Goal: Task Accomplishment & Management: Use online tool/utility

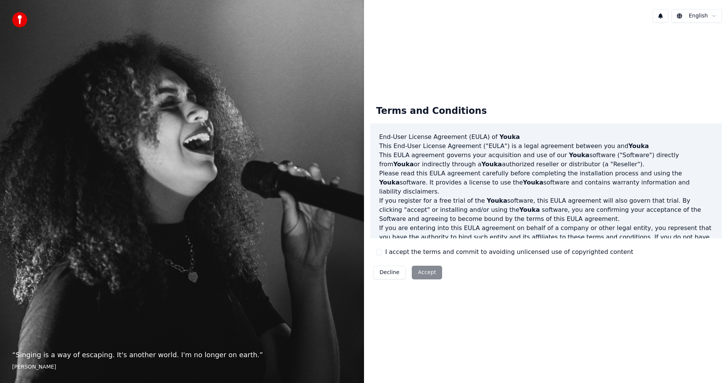
drag, startPoint x: 377, startPoint y: 250, endPoint x: 387, endPoint y: 256, distance: 10.7
click at [378, 251] on button "I accept the terms and commit to avoiding unlicensed use of copyrighted content" at bounding box center [379, 252] width 6 height 6
click at [428, 271] on button "Accept" at bounding box center [427, 273] width 30 height 14
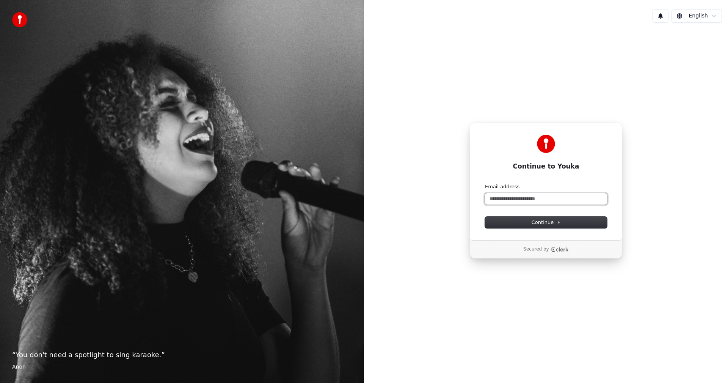
click at [541, 200] on input "Email address" at bounding box center [546, 198] width 122 height 11
click at [532, 199] on input "Email address" at bounding box center [546, 198] width 122 height 11
click at [556, 225] on span "Continue" at bounding box center [546, 222] width 29 height 7
click at [528, 199] on input "Email address" at bounding box center [546, 198] width 122 height 11
click at [507, 197] on input "Email address" at bounding box center [546, 198] width 122 height 11
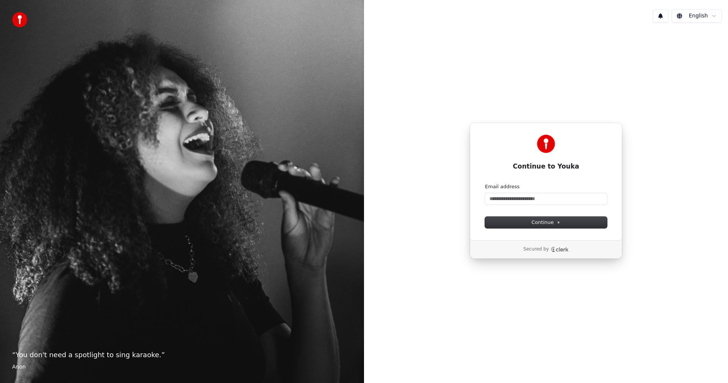
click at [391, 206] on div "Continue to Youka Continue with Google or Email address Continue Secured by" at bounding box center [546, 191] width 364 height 324
click at [570, 198] on input "Email address" at bounding box center [546, 198] width 122 height 11
click at [546, 218] on button "Continue" at bounding box center [546, 222] width 122 height 11
click at [539, 201] on input "**********" at bounding box center [546, 198] width 122 height 11
click at [542, 224] on span "Continue" at bounding box center [546, 222] width 29 height 7
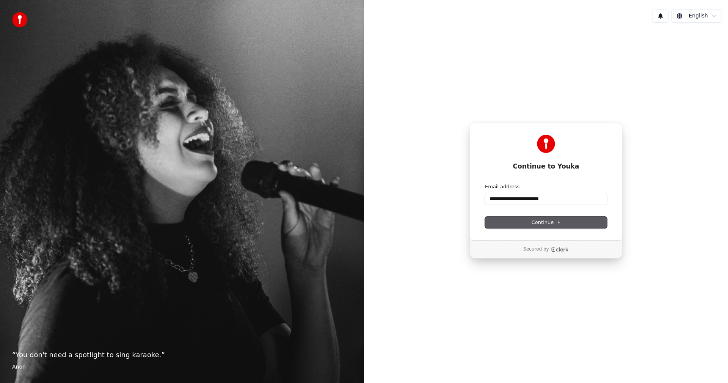
type input "**********"
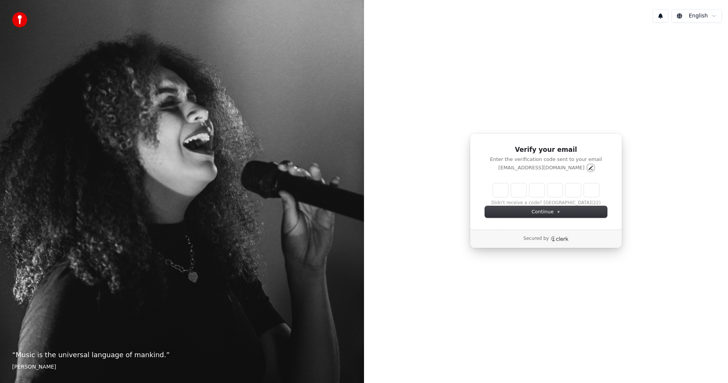
click at [589, 167] on icon "Edit" at bounding box center [591, 167] width 4 height 4
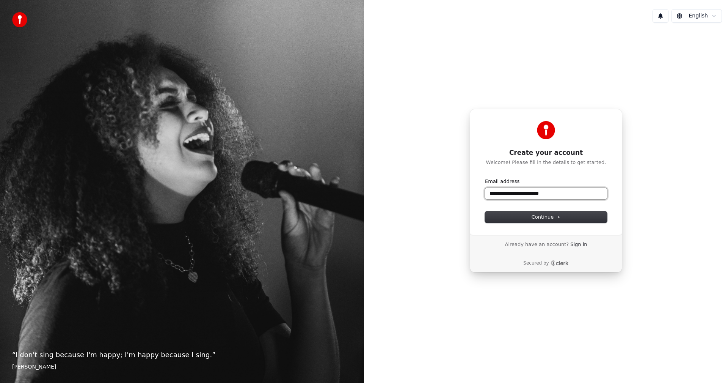
click at [568, 190] on input "**********" at bounding box center [546, 193] width 122 height 11
type input "*"
click at [577, 214] on button "Continue" at bounding box center [546, 216] width 122 height 11
type input "**********"
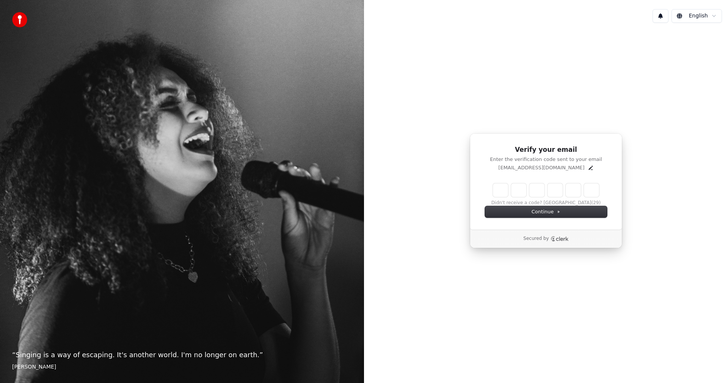
click at [502, 187] on input "Enter verification code" at bounding box center [546, 190] width 106 height 14
type input "******"
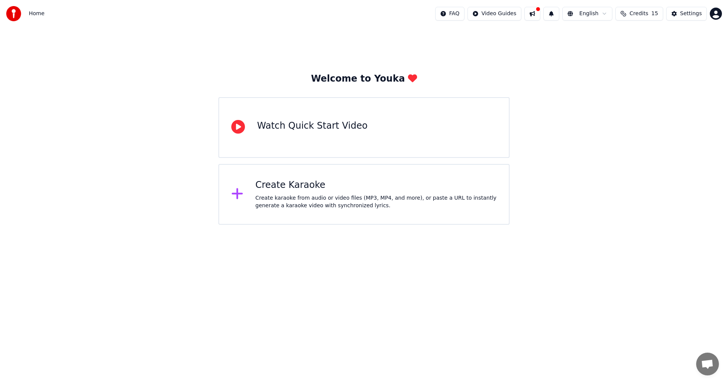
click at [355, 121] on div "Watch Quick Start Video" at bounding box center [364, 127] width 291 height 61
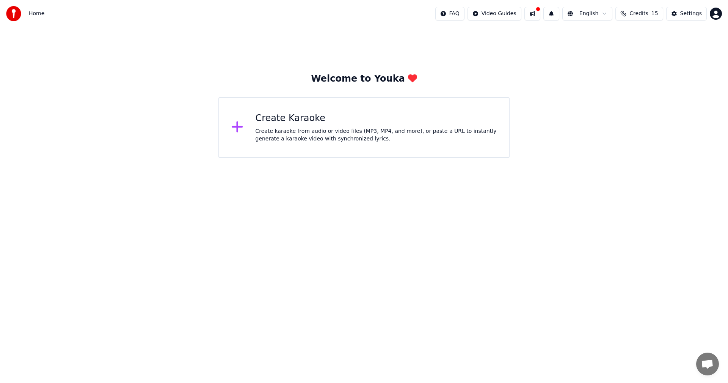
click at [333, 116] on div "Create Karaoke" at bounding box center [377, 118] width 242 height 12
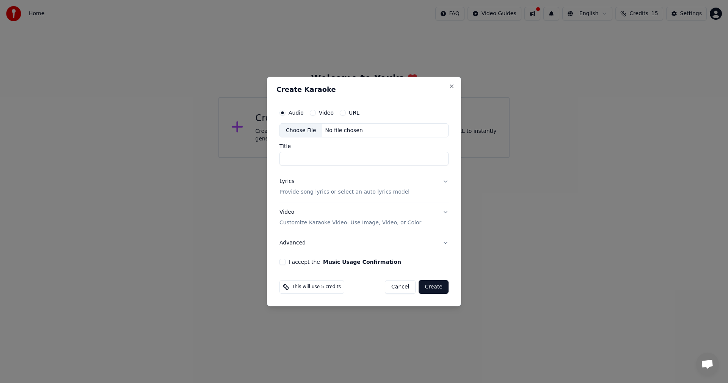
click at [342, 114] on button "URL" at bounding box center [343, 113] width 6 height 6
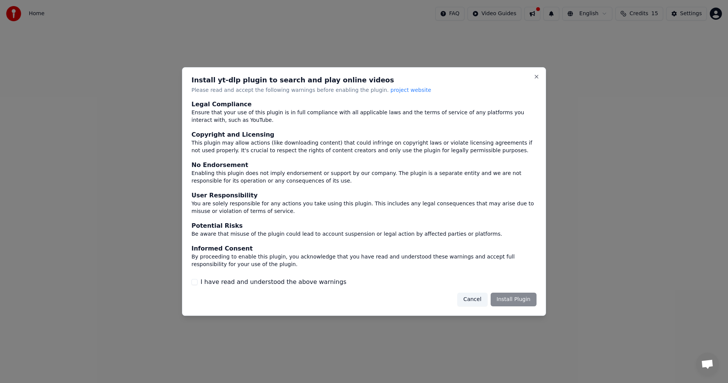
click at [513, 305] on div "Cancel Install Plugin" at bounding box center [497, 299] width 79 height 14
click at [513, 303] on div "Cancel Install Plugin" at bounding box center [497, 299] width 79 height 14
click at [197, 286] on div "I have read and understood the above warnings" at bounding box center [364, 281] width 345 height 9
click at [196, 284] on button "I have read and understood the above warnings" at bounding box center [195, 282] width 6 height 6
click at [515, 299] on button "Install Plugin" at bounding box center [514, 299] width 46 height 14
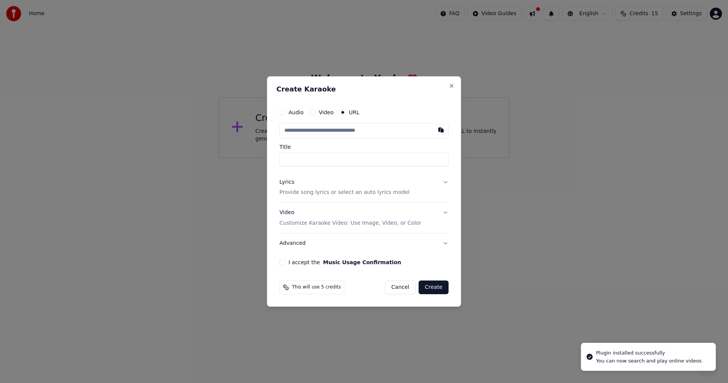
click at [363, 132] on input "text" at bounding box center [364, 130] width 169 height 15
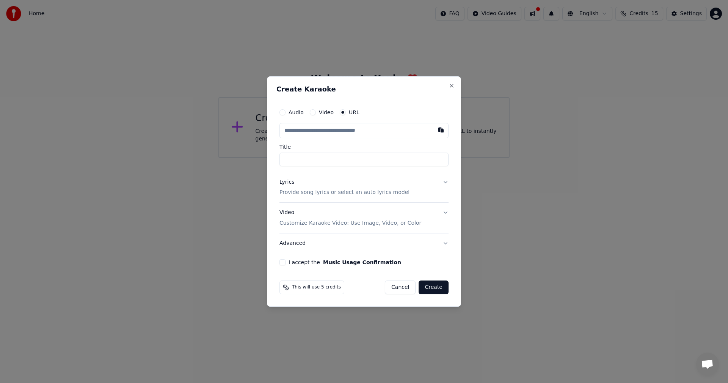
click at [308, 127] on input "text" at bounding box center [364, 130] width 169 height 15
click at [326, 130] on input "text" at bounding box center [364, 130] width 169 height 15
click at [292, 127] on input "text" at bounding box center [364, 130] width 169 height 15
drag, startPoint x: 292, startPoint y: 127, endPoint x: 292, endPoint y: 131, distance: 3.9
click at [319, 129] on input "text" at bounding box center [364, 130] width 169 height 15
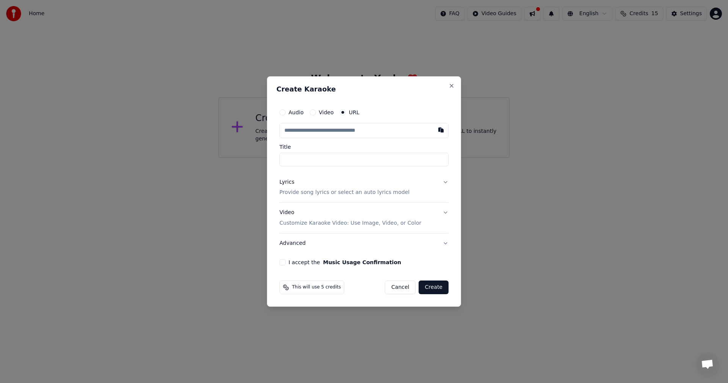
click at [311, 127] on input "text" at bounding box center [364, 130] width 169 height 15
drag, startPoint x: 312, startPoint y: 132, endPoint x: 307, endPoint y: 135, distance: 6.1
drag, startPoint x: 306, startPoint y: 136, endPoint x: 305, endPoint y: 140, distance: 4.0
drag, startPoint x: 305, startPoint y: 140, endPoint x: 308, endPoint y: 142, distance: 4.4
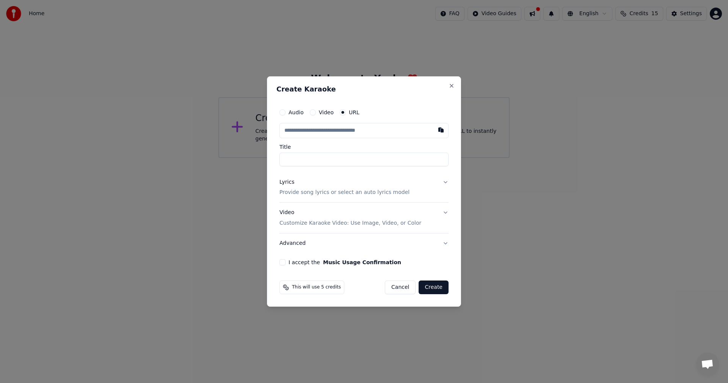
click at [312, 136] on input "text" at bounding box center [364, 130] width 169 height 15
click at [310, 131] on input "text" at bounding box center [364, 130] width 169 height 15
click at [443, 130] on button "button" at bounding box center [441, 130] width 15 height 14
type input "**********"
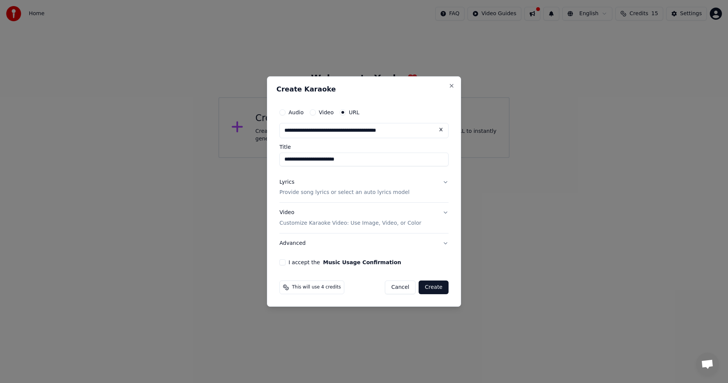
click at [388, 192] on p "Provide song lyrics or select an auto lyrics model" at bounding box center [345, 193] width 130 height 8
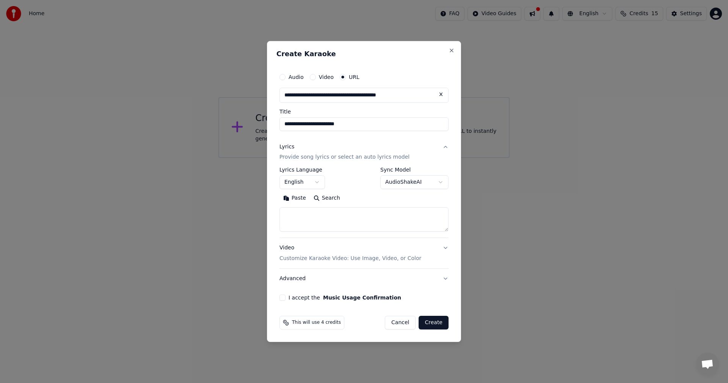
click at [436, 158] on body "**********" at bounding box center [364, 79] width 728 height 158
click at [434, 158] on body "**********" at bounding box center [364, 79] width 728 height 158
click at [446, 148] on button "Lyrics Provide song lyrics or select an auto lyrics model" at bounding box center [364, 152] width 169 height 30
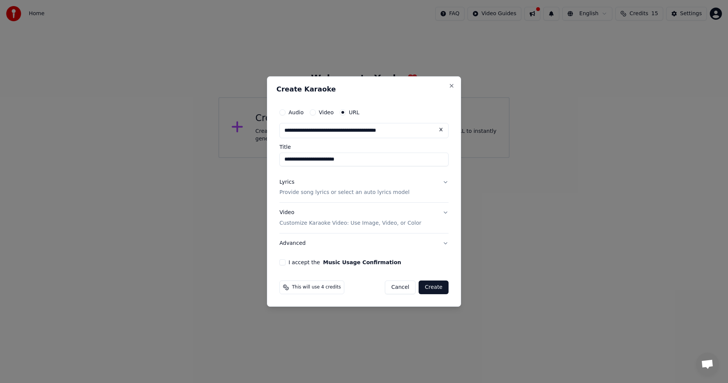
click at [323, 196] on p "Provide song lyrics or select an auto lyrics model" at bounding box center [345, 193] width 130 height 8
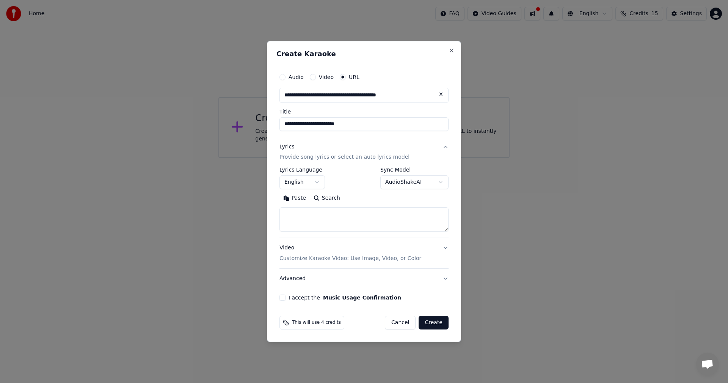
click at [407, 158] on body "**********" at bounding box center [364, 79] width 728 height 158
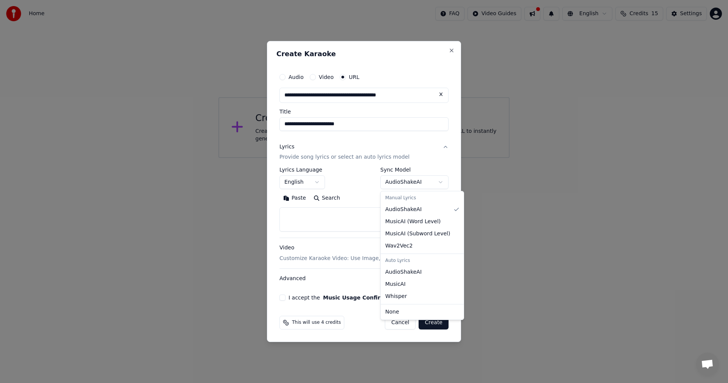
click at [411, 198] on div "Manual Lyrics" at bounding box center [422, 198] width 80 height 11
click at [315, 158] on body "**********" at bounding box center [364, 79] width 728 height 158
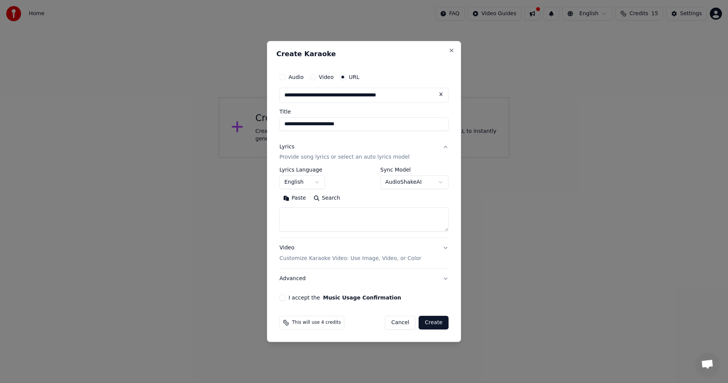
click at [336, 199] on button "Search" at bounding box center [327, 198] width 34 height 12
click at [315, 158] on body "**********" at bounding box center [364, 79] width 728 height 158
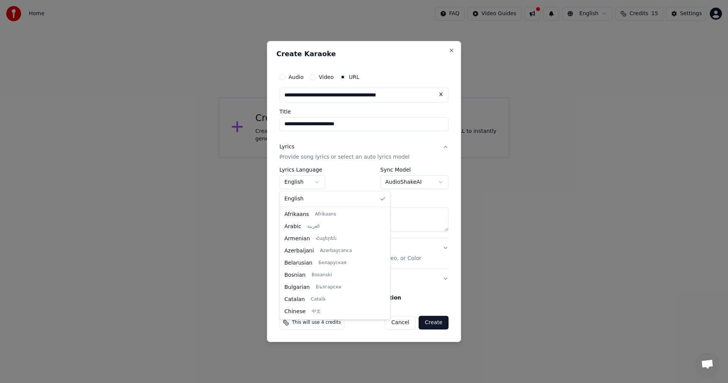
click at [349, 158] on body "**********" at bounding box center [364, 79] width 728 height 158
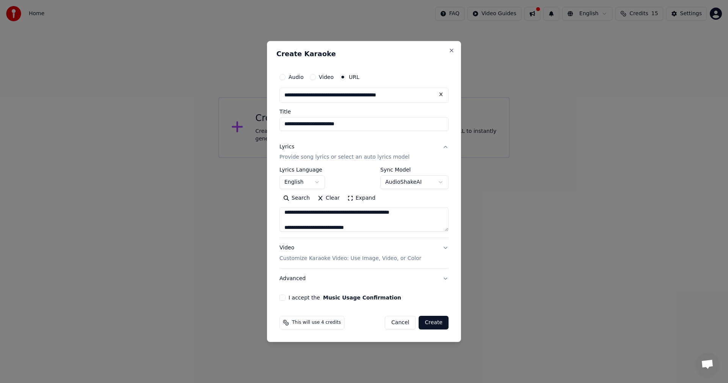
scroll to position [233, 0]
drag, startPoint x: 448, startPoint y: 230, endPoint x: 453, endPoint y: 237, distance: 8.0
click at [453, 237] on div "**********" at bounding box center [364, 191] width 194 height 301
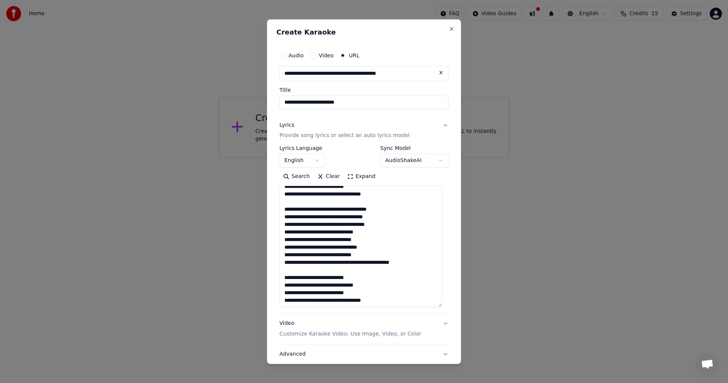
drag, startPoint x: 445, startPoint y: 230, endPoint x: 454, endPoint y: 305, distance: 76.4
click at [454, 305] on div "**********" at bounding box center [364, 191] width 194 height 344
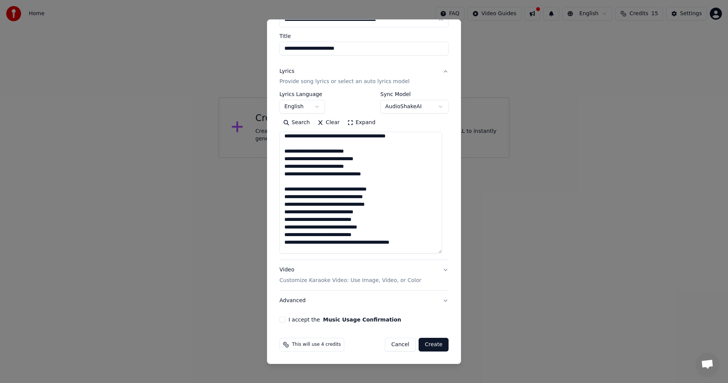
scroll to position [135, 0]
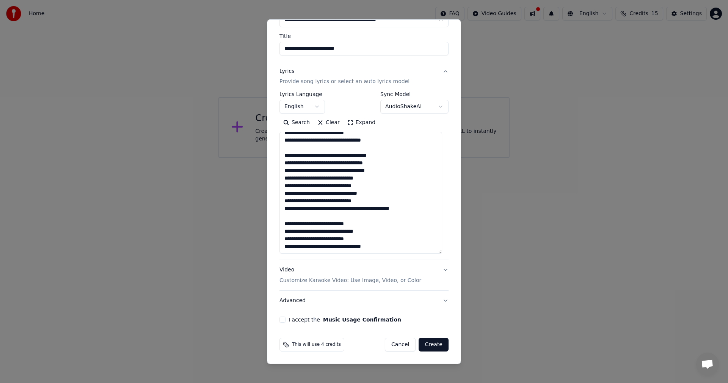
click at [373, 180] on textarea at bounding box center [361, 193] width 163 height 122
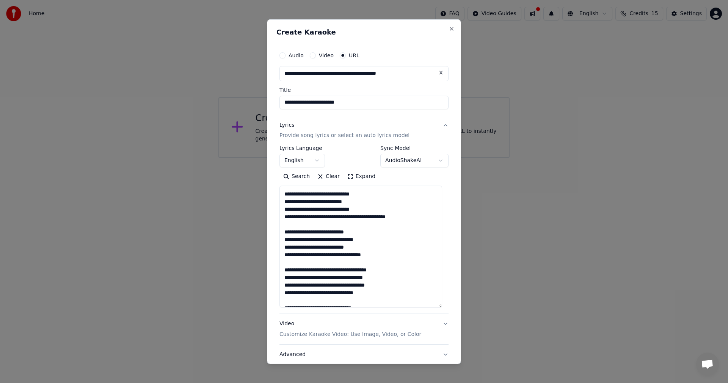
scroll to position [76, 0]
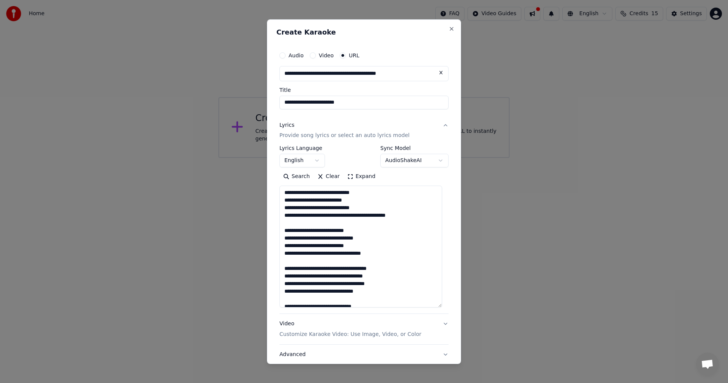
type textarea "**********"
click at [369, 152] on div "**********" at bounding box center [364, 156] width 169 height 22
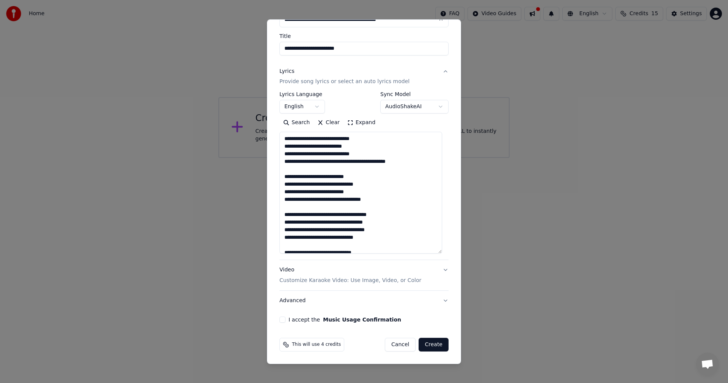
scroll to position [143, 0]
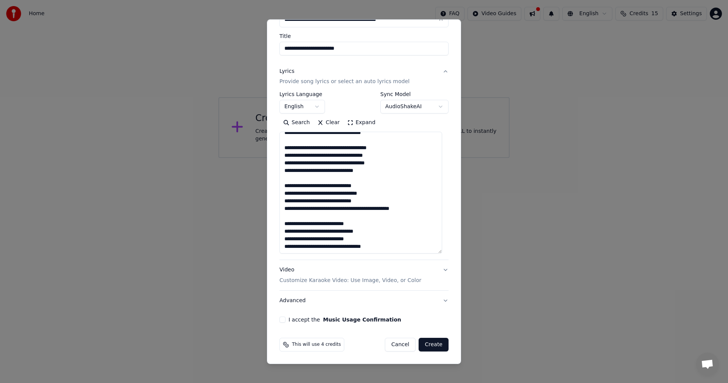
click at [306, 281] on p "Customize Karaoke Video: Use Image, Video, or Color" at bounding box center [351, 281] width 142 height 8
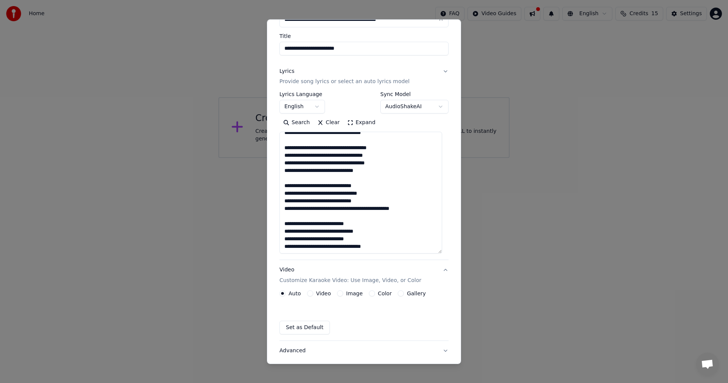
scroll to position [0, 0]
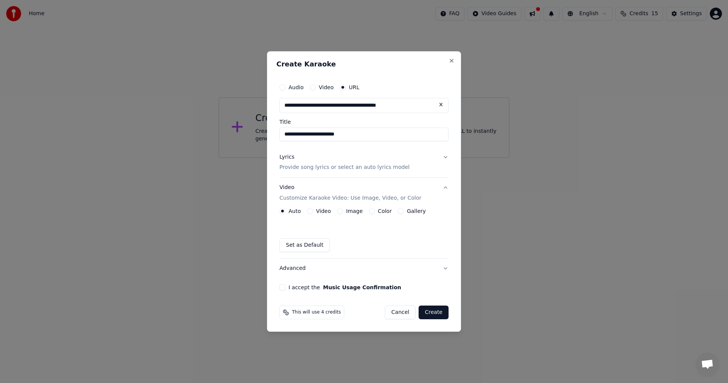
click at [341, 213] on button "Image" at bounding box center [340, 211] width 6 height 6
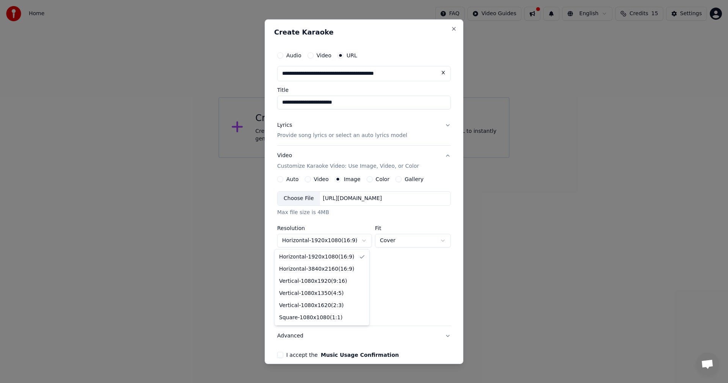
click at [351, 158] on body "**********" at bounding box center [364, 79] width 728 height 158
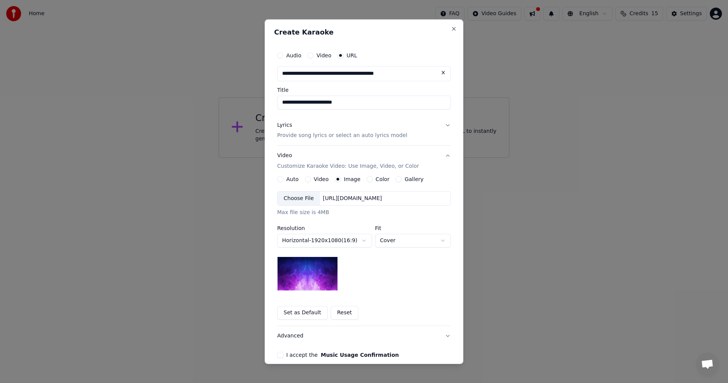
click at [445, 126] on button "Lyrics Provide song lyrics or select an auto lyrics model" at bounding box center [364, 130] width 174 height 30
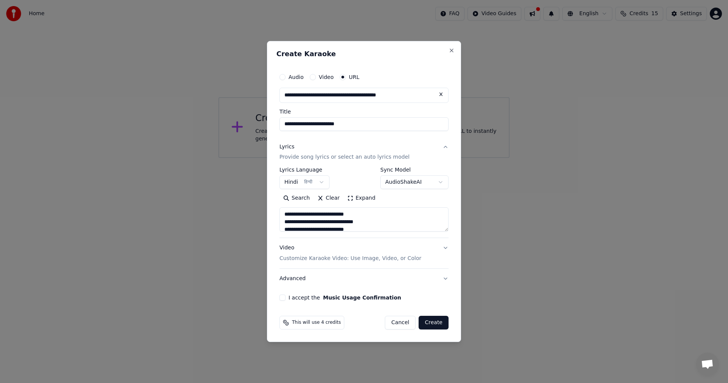
click at [318, 158] on body "**********" at bounding box center [364, 79] width 728 height 158
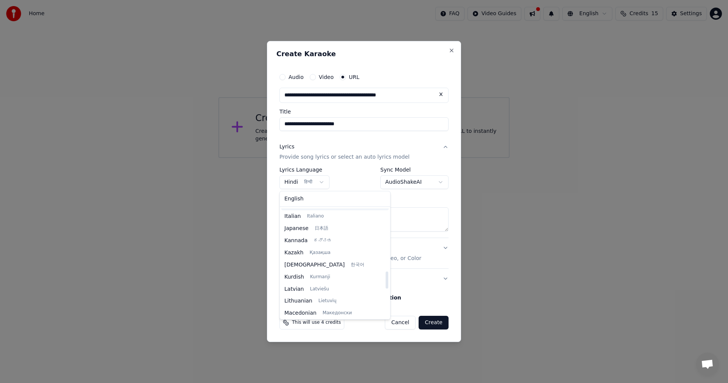
scroll to position [279, 0]
click at [417, 153] on body "**********" at bounding box center [364, 79] width 728 height 158
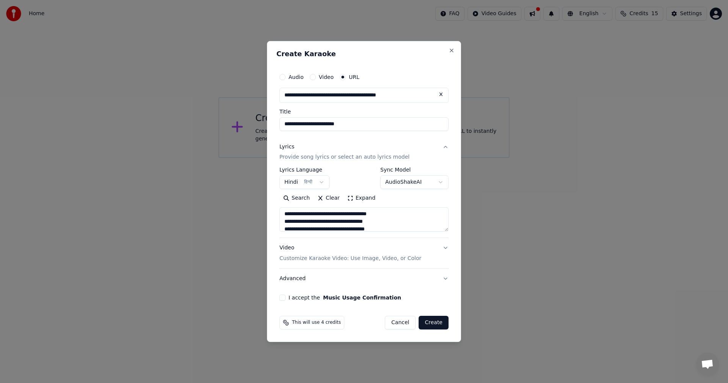
scroll to position [228, 0]
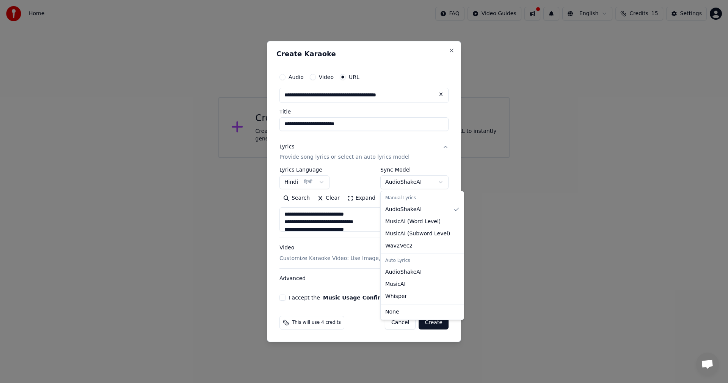
click at [440, 158] on body "**********" at bounding box center [364, 79] width 728 height 158
click at [447, 144] on body "**********" at bounding box center [364, 79] width 728 height 158
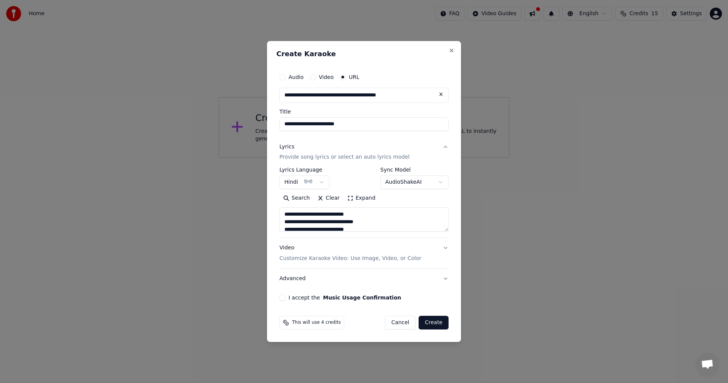
click at [444, 146] on button "Lyrics Provide song lyrics or select an auto lyrics model" at bounding box center [364, 152] width 169 height 30
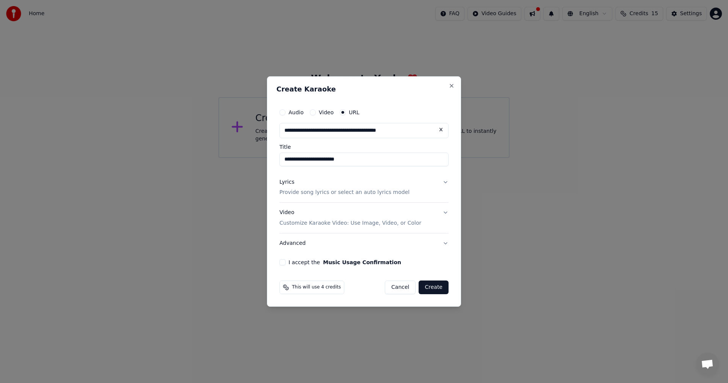
click at [445, 211] on button "Video Customize Karaoke Video: Use Image, Video, or Color" at bounding box center [364, 218] width 169 height 30
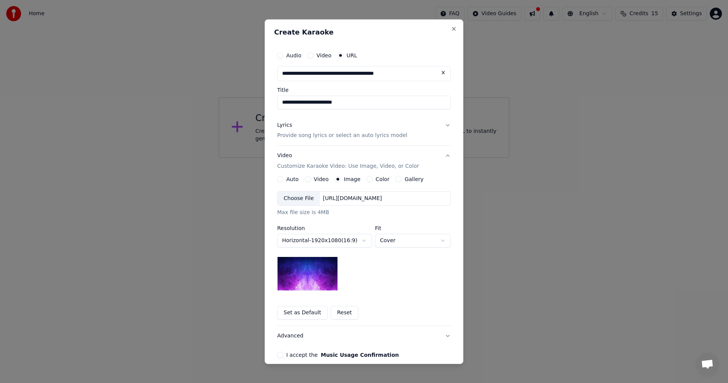
click at [385, 197] on div "[URL][DOMAIN_NAME]" at bounding box center [352, 199] width 65 height 8
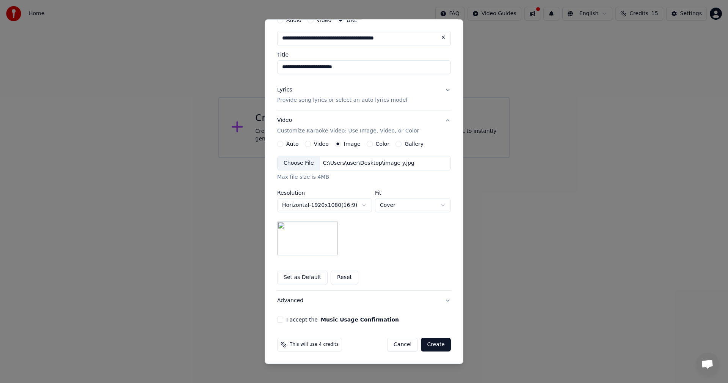
click at [403, 158] on body "**********" at bounding box center [364, 79] width 728 height 158
click at [413, 158] on body "**********" at bounding box center [364, 79] width 728 height 158
click at [410, 158] on body "**********" at bounding box center [364, 79] width 728 height 158
click at [362, 158] on body "**********" at bounding box center [364, 79] width 728 height 158
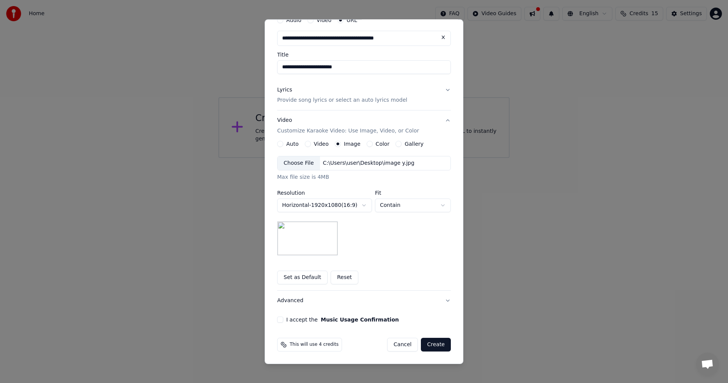
click at [400, 158] on body "**********" at bounding box center [364, 79] width 728 height 158
select select "*****"
click at [446, 122] on button "Video Customize Karaoke Video: Use Image, Video, or Color" at bounding box center [364, 125] width 174 height 30
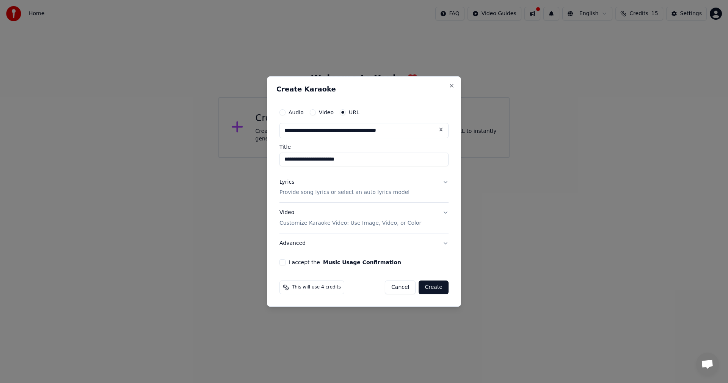
click at [447, 244] on button "Advanced" at bounding box center [364, 243] width 169 height 20
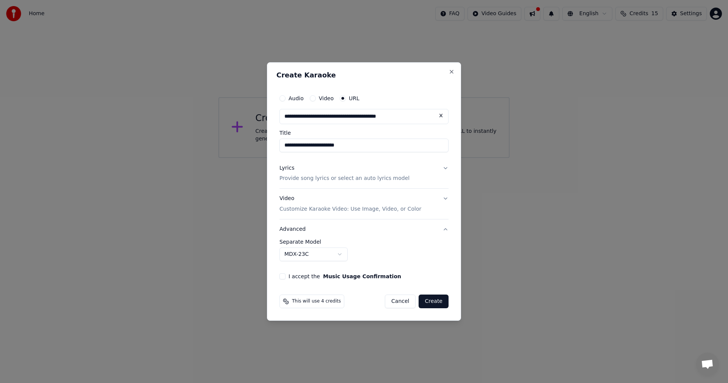
click at [348, 158] on body "**********" at bounding box center [364, 79] width 728 height 158
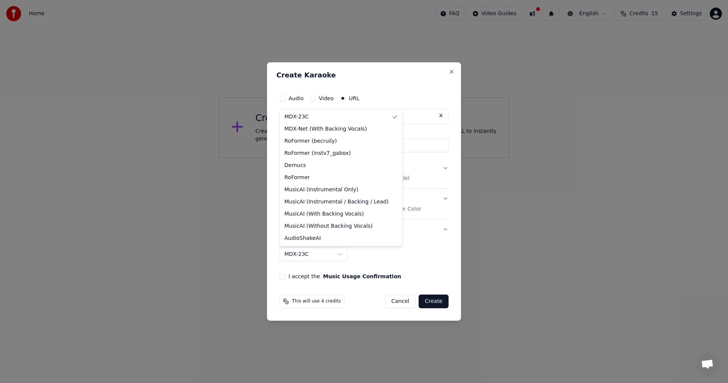
select select "**********"
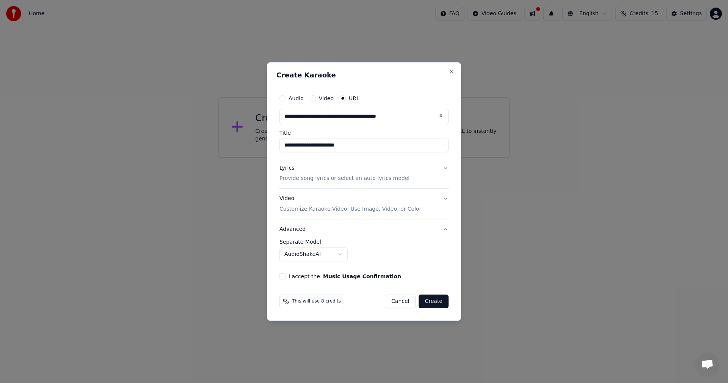
click at [284, 276] on button "I accept the Music Usage Confirmation" at bounding box center [283, 276] width 6 height 6
click at [438, 300] on button "Create" at bounding box center [434, 301] width 30 height 14
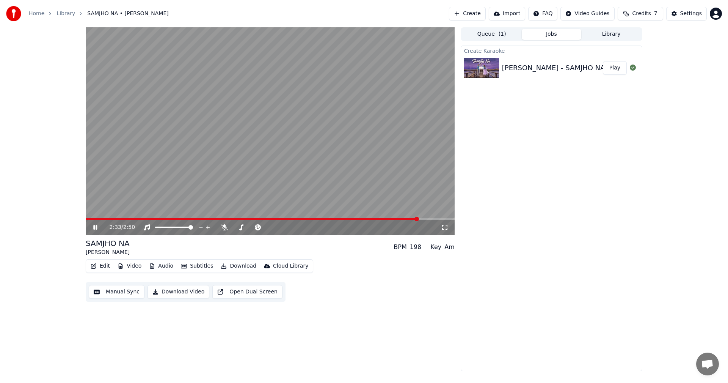
click at [97, 224] on div "2:33 / 2:50" at bounding box center [270, 227] width 363 height 8
click at [96, 226] on icon at bounding box center [101, 227] width 18 height 6
click at [103, 217] on span at bounding box center [105, 219] width 5 height 5
click at [97, 226] on icon at bounding box center [101, 227] width 18 height 6
click at [102, 219] on span at bounding box center [101, 219] width 5 height 5
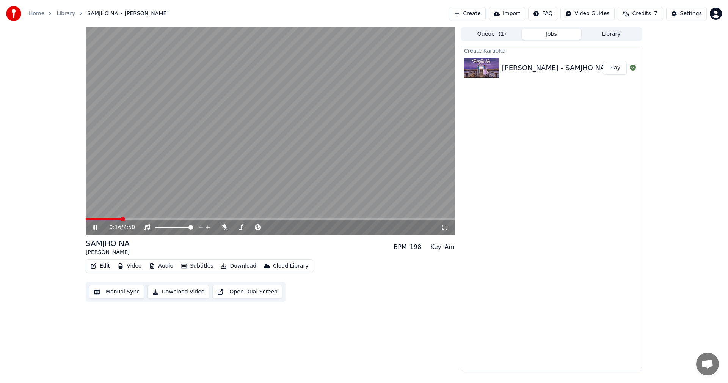
click at [94, 225] on icon at bounding box center [95, 227] width 4 height 5
click at [115, 294] on button "Manual Sync" at bounding box center [117, 292] width 56 height 14
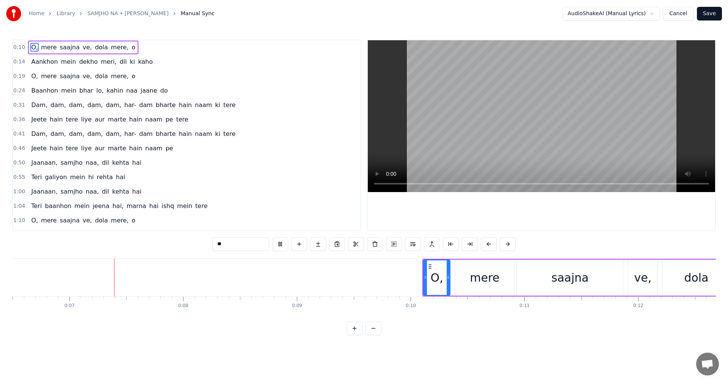
scroll to position [0, 742]
click at [283, 243] on button at bounding box center [280, 244] width 16 height 14
drag, startPoint x: 423, startPoint y: 279, endPoint x: 408, endPoint y: 279, distance: 14.8
click at [408, 279] on icon at bounding box center [408, 277] width 3 height 6
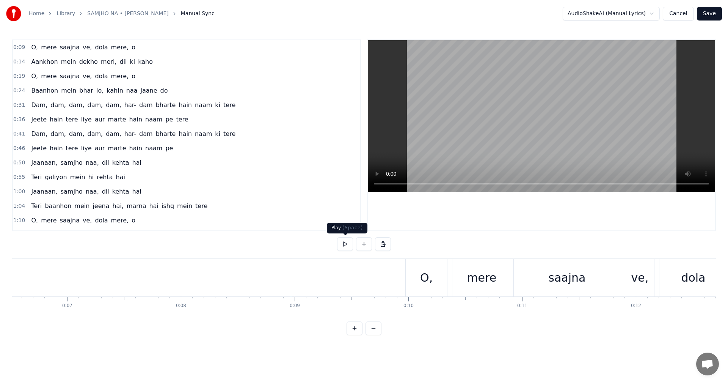
click at [346, 246] on button at bounding box center [345, 244] width 16 height 14
click at [410, 274] on div "O," at bounding box center [426, 278] width 41 height 38
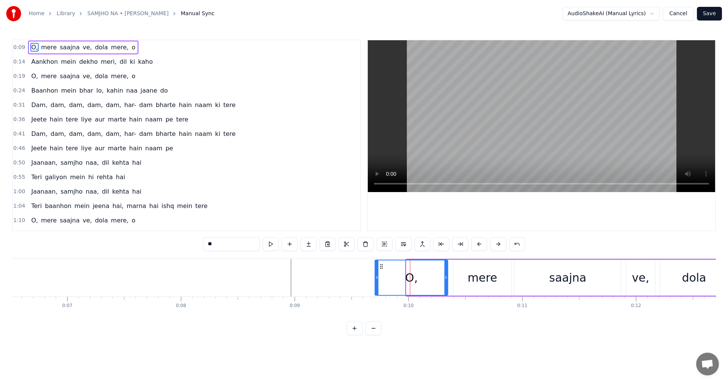
drag, startPoint x: 409, startPoint y: 274, endPoint x: 367, endPoint y: 274, distance: 41.7
click at [376, 274] on div at bounding box center [377, 277] width 3 height 35
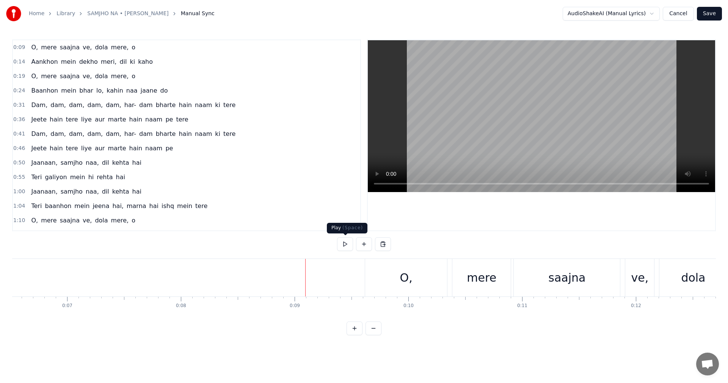
click at [344, 243] on button at bounding box center [345, 244] width 16 height 14
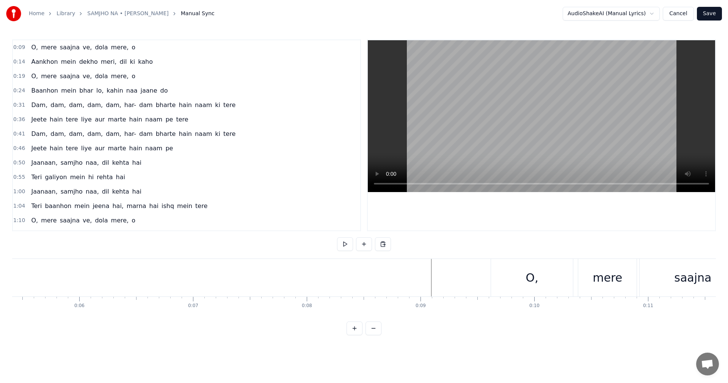
click at [588, 285] on div "mere" at bounding box center [608, 278] width 58 height 38
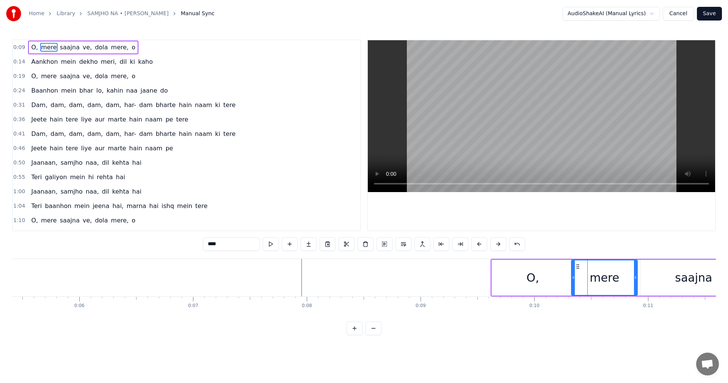
drag, startPoint x: 581, startPoint y: 278, endPoint x: 573, endPoint y: 278, distance: 8.0
click at [573, 278] on icon at bounding box center [573, 277] width 3 height 6
click at [269, 242] on button at bounding box center [271, 244] width 16 height 14
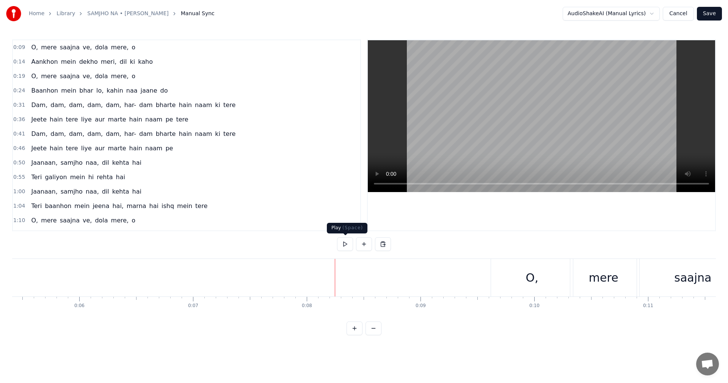
click at [344, 245] on button at bounding box center [345, 244] width 16 height 14
click at [345, 241] on button at bounding box center [345, 244] width 16 height 14
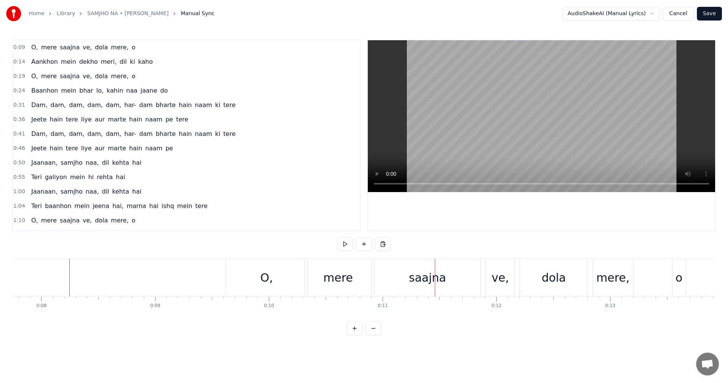
scroll to position [0, 924]
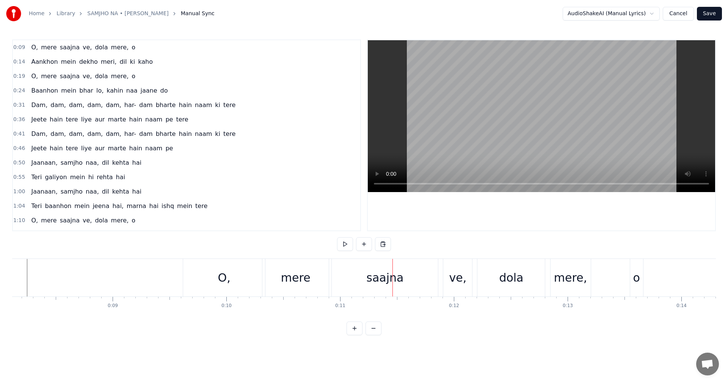
click at [283, 277] on div "mere" at bounding box center [296, 277] width 30 height 17
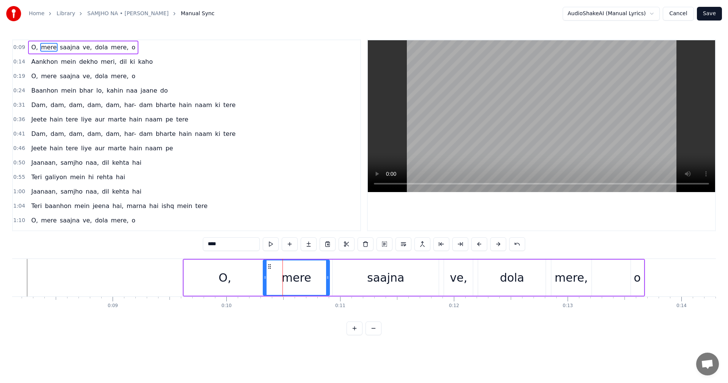
click at [260, 278] on div "O," at bounding box center [225, 277] width 82 height 36
type input "**"
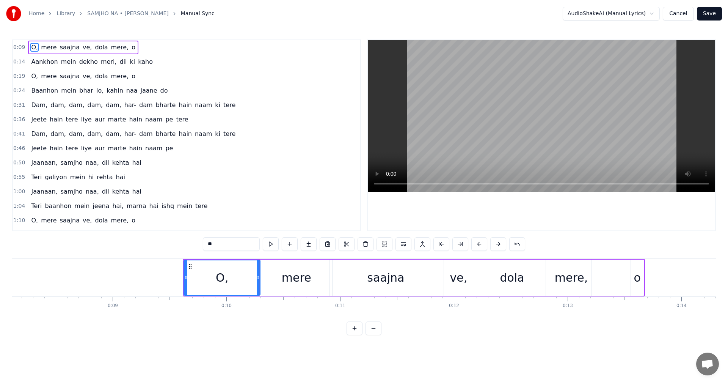
drag, startPoint x: 265, startPoint y: 278, endPoint x: 259, endPoint y: 278, distance: 5.7
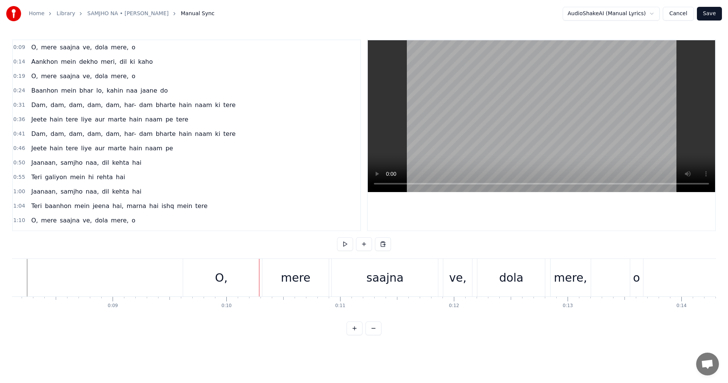
click at [266, 279] on div "mere" at bounding box center [296, 278] width 66 height 38
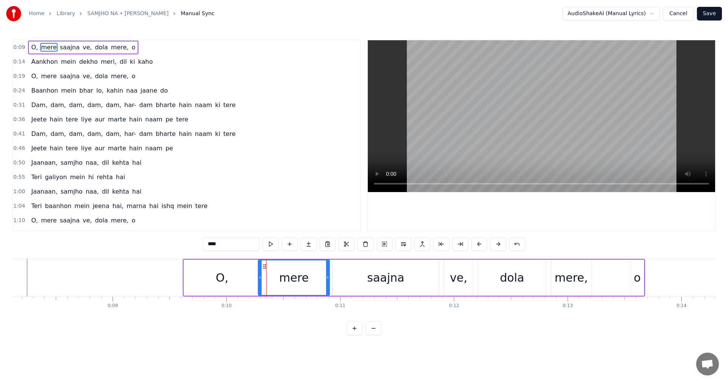
drag, startPoint x: 265, startPoint y: 276, endPoint x: 260, endPoint y: 276, distance: 4.9
click at [260, 276] on icon at bounding box center [260, 277] width 3 height 6
click at [255, 322] on div "0:09 O, mere saajna ve, [PERSON_NAME] mere, o 0:14 Aankhon mein dekho meri, dil…" at bounding box center [364, 187] width 704 height 296
click at [156, 257] on div "0:09 O, mere saajna ve, [PERSON_NAME] mere, o 0:14 Aankhon mein dekho meri, dil…" at bounding box center [364, 187] width 704 height 296
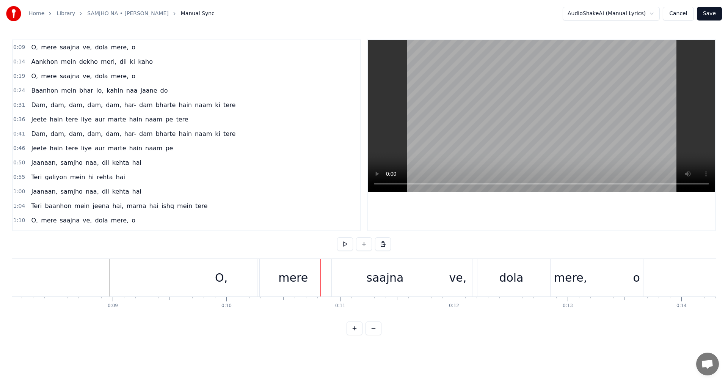
click at [275, 289] on div "mere" at bounding box center [293, 278] width 71 height 38
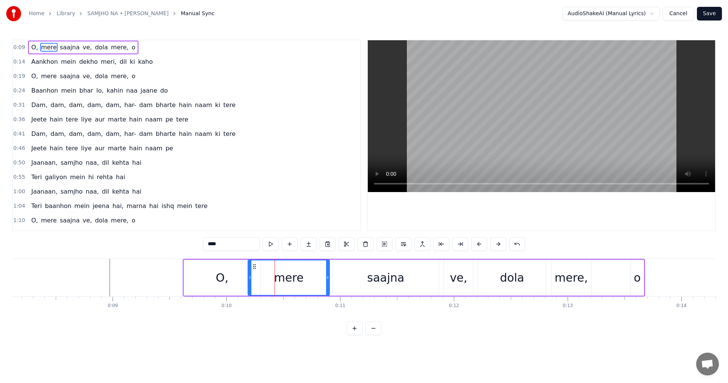
drag, startPoint x: 260, startPoint y: 281, endPoint x: 247, endPoint y: 290, distance: 16.3
click at [249, 277] on div at bounding box center [249, 277] width 3 height 35
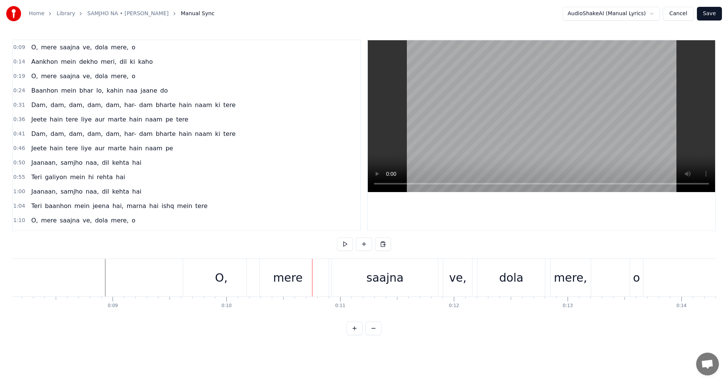
click at [200, 285] on div "O," at bounding box center [221, 278] width 76 height 38
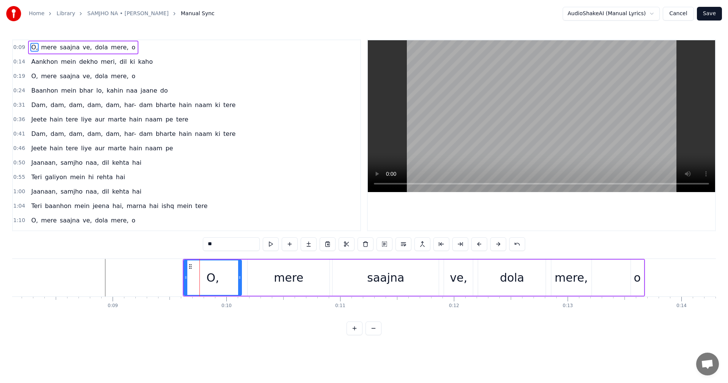
drag, startPoint x: 258, startPoint y: 280, endPoint x: 240, endPoint y: 280, distance: 18.6
click at [240, 280] on icon at bounding box center [239, 277] width 3 height 6
click at [272, 277] on div "mere" at bounding box center [289, 277] width 82 height 36
type input "****"
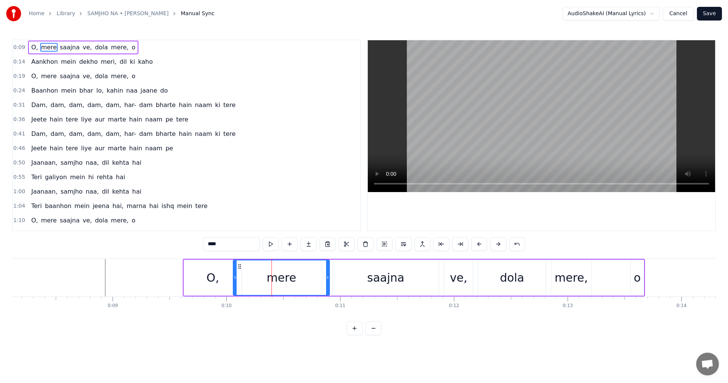
drag, startPoint x: 250, startPoint y: 275, endPoint x: 235, endPoint y: 275, distance: 14.8
click at [235, 275] on icon at bounding box center [235, 277] width 3 height 6
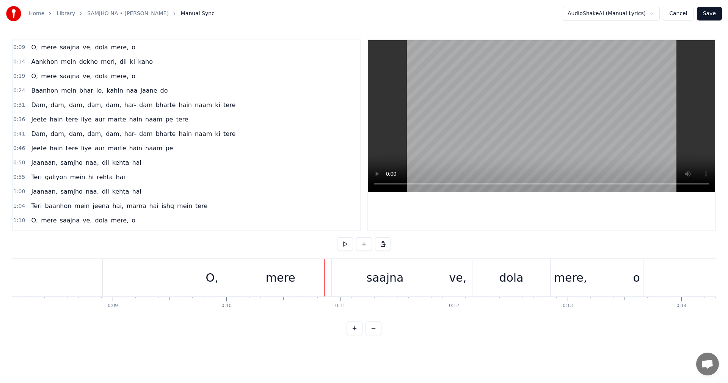
click at [252, 278] on div "mere" at bounding box center [280, 278] width 97 height 38
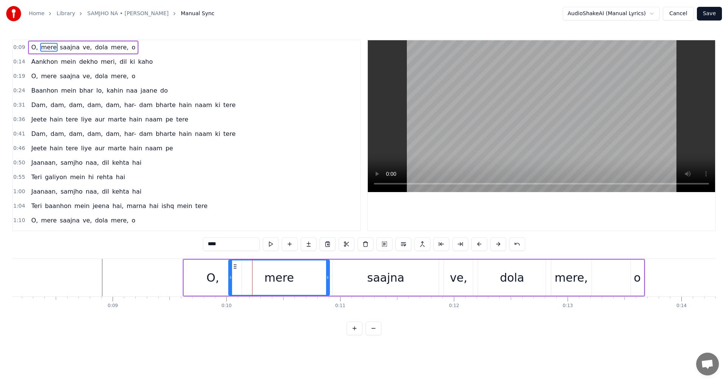
drag, startPoint x: 235, startPoint y: 280, endPoint x: 231, endPoint y: 280, distance: 4.2
click at [231, 280] on icon at bounding box center [230, 277] width 3 height 6
click at [223, 278] on div "O," at bounding box center [213, 277] width 58 height 36
type input "**"
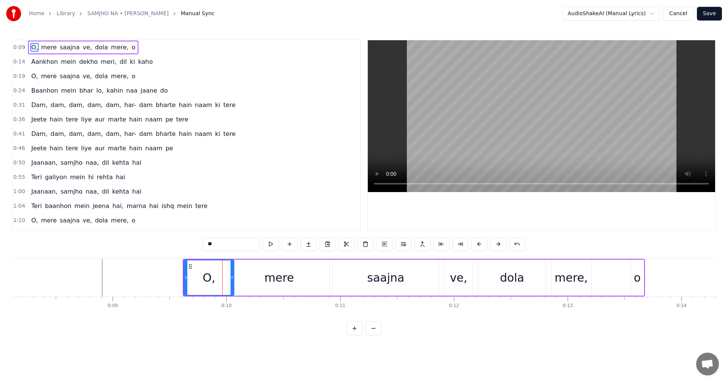
drag, startPoint x: 240, startPoint y: 277, endPoint x: 232, endPoint y: 277, distance: 7.6
click at [232, 277] on icon at bounding box center [232, 277] width 3 height 6
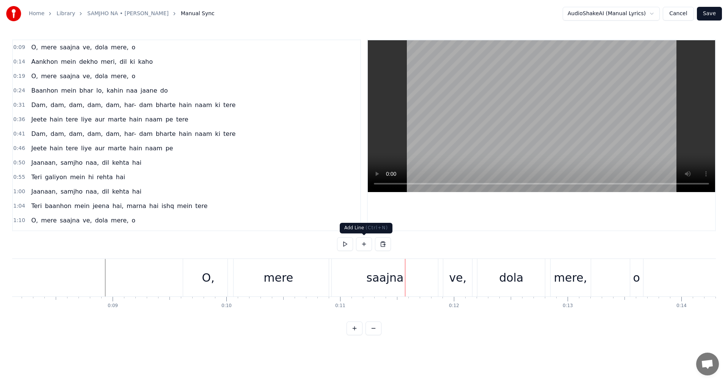
click at [354, 288] on div "saajna" at bounding box center [385, 278] width 106 height 38
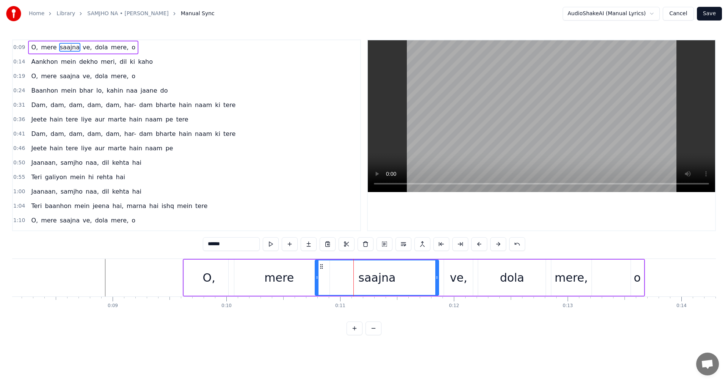
drag, startPoint x: 335, startPoint y: 279, endPoint x: 318, endPoint y: 278, distance: 17.5
click at [318, 278] on icon at bounding box center [317, 277] width 3 height 6
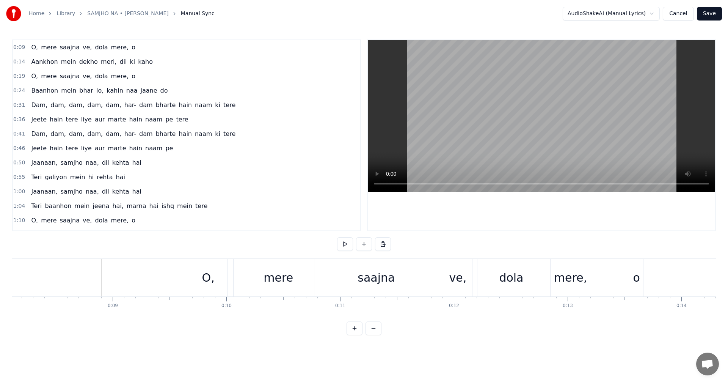
click at [363, 285] on div "saajna" at bounding box center [376, 277] width 37 height 17
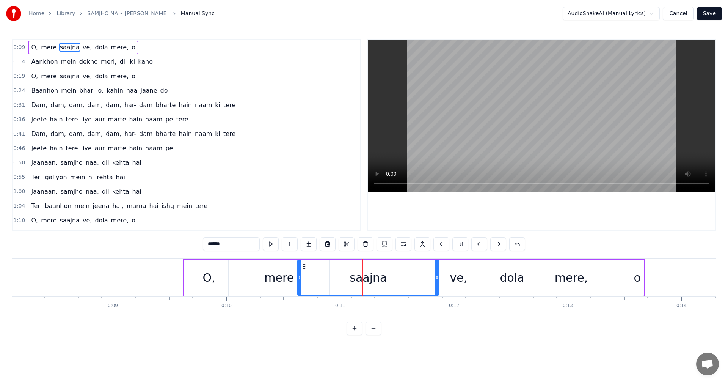
drag, startPoint x: 316, startPoint y: 275, endPoint x: 298, endPoint y: 277, distance: 17.9
click at [298, 277] on icon at bounding box center [299, 277] width 3 height 6
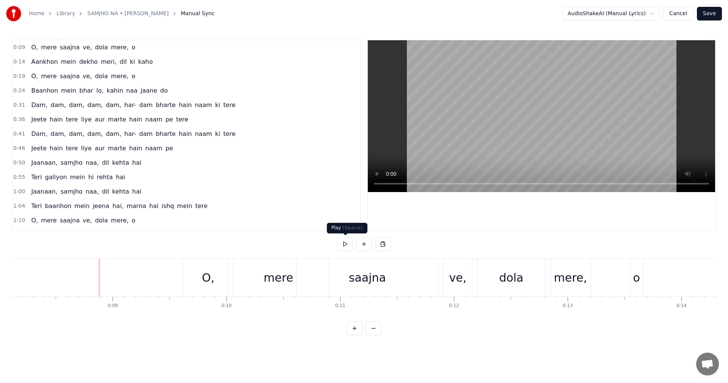
click at [346, 241] on button at bounding box center [345, 244] width 16 height 14
click at [270, 281] on div "mere" at bounding box center [279, 277] width 30 height 17
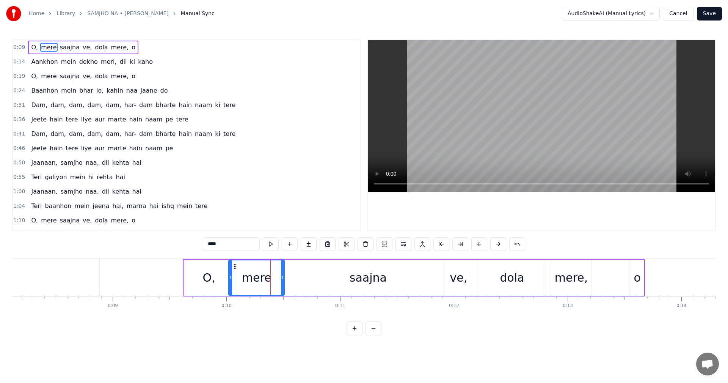
drag, startPoint x: 326, startPoint y: 282, endPoint x: 281, endPoint y: 282, distance: 44.8
click at [281, 282] on div at bounding box center [282, 277] width 3 height 35
click at [359, 278] on div "saajna" at bounding box center [368, 277] width 37 height 17
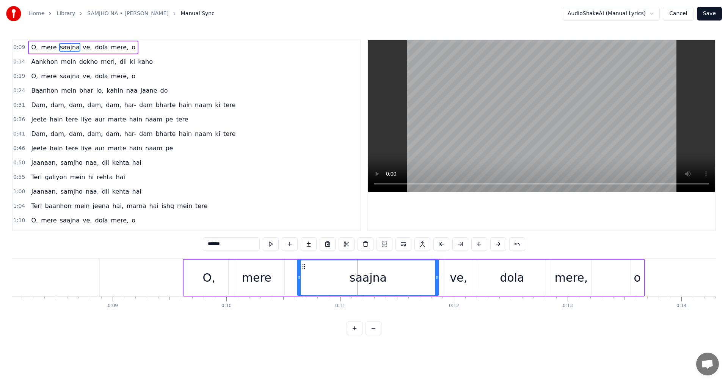
click at [451, 278] on div "ve," at bounding box center [458, 277] width 29 height 36
type input "***"
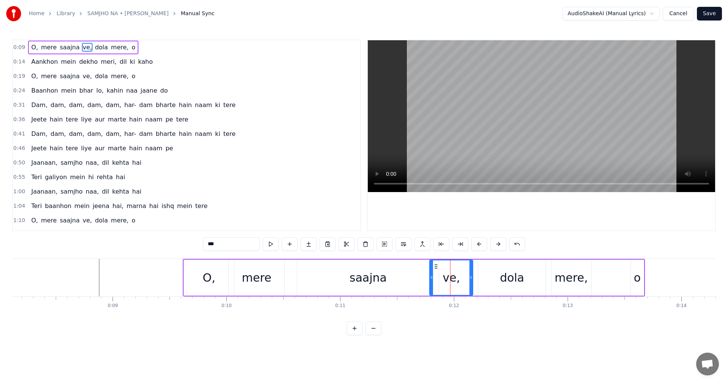
drag, startPoint x: 445, startPoint y: 277, endPoint x: 429, endPoint y: 277, distance: 15.6
click at [430, 277] on icon at bounding box center [431, 277] width 3 height 6
click at [275, 242] on button at bounding box center [271, 244] width 16 height 14
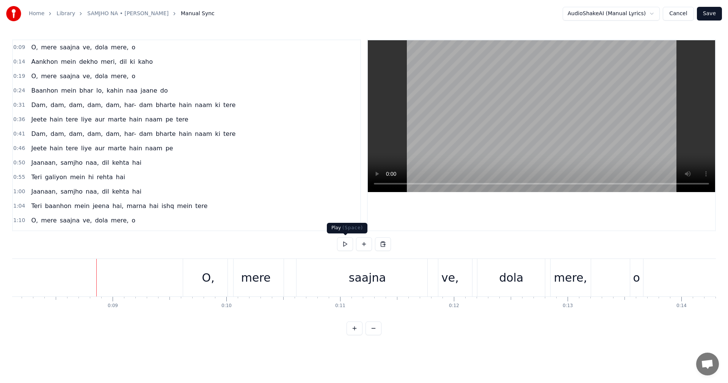
click at [350, 244] on button at bounding box center [345, 244] width 16 height 14
click at [346, 247] on button at bounding box center [345, 244] width 16 height 14
click at [448, 289] on div "ve," at bounding box center [450, 278] width 44 height 38
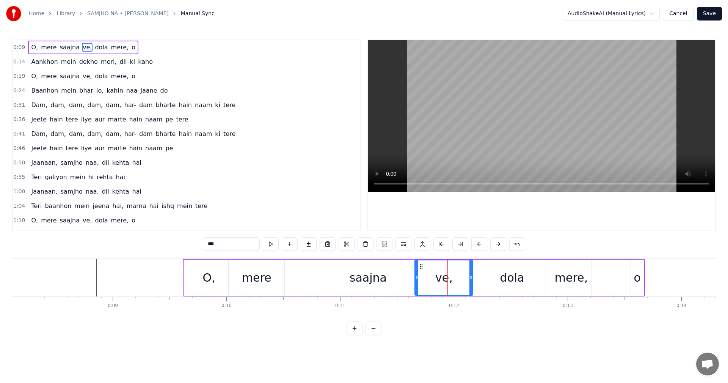
drag, startPoint x: 430, startPoint y: 281, endPoint x: 413, endPoint y: 283, distance: 16.8
click at [415, 283] on div at bounding box center [416, 277] width 3 height 35
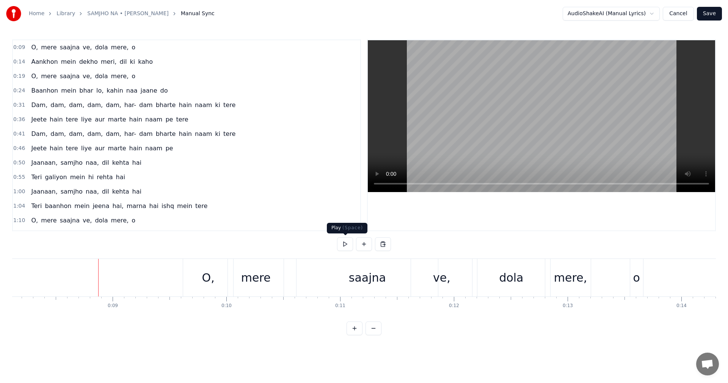
click at [346, 242] on button at bounding box center [345, 244] width 16 height 14
click at [423, 287] on div "ve," at bounding box center [441, 278] width 61 height 38
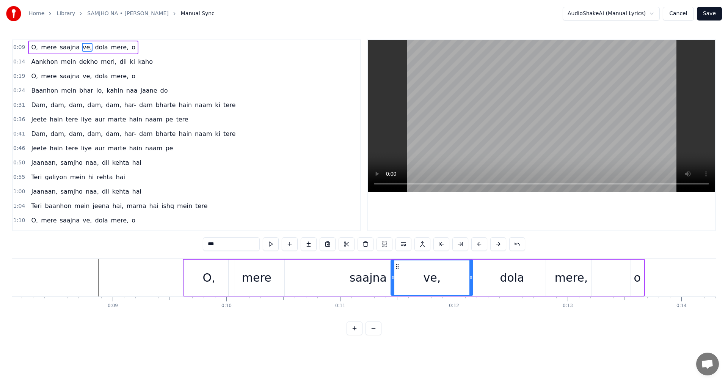
drag, startPoint x: 414, startPoint y: 282, endPoint x: 393, endPoint y: 282, distance: 20.9
click at [393, 282] on div at bounding box center [393, 277] width 3 height 35
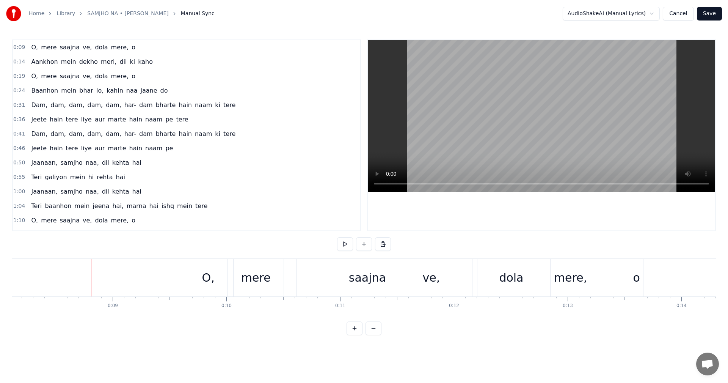
click at [459, 276] on div "ve," at bounding box center [431, 278] width 82 height 38
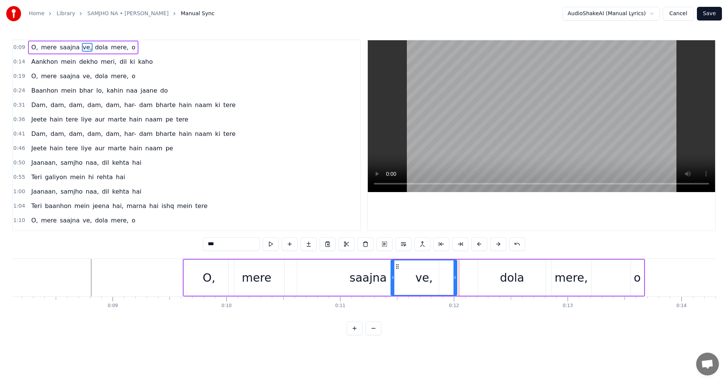
drag, startPoint x: 471, startPoint y: 275, endPoint x: 455, endPoint y: 275, distance: 15.9
click at [455, 275] on icon at bounding box center [455, 277] width 3 height 6
click at [272, 245] on button at bounding box center [271, 244] width 16 height 14
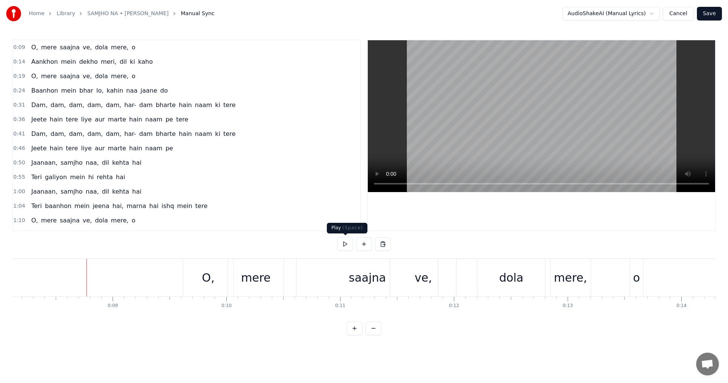
click at [342, 247] on button at bounding box center [345, 244] width 16 height 14
click at [344, 243] on button at bounding box center [345, 244] width 16 height 14
click at [368, 283] on div "saajna" at bounding box center [367, 277] width 37 height 17
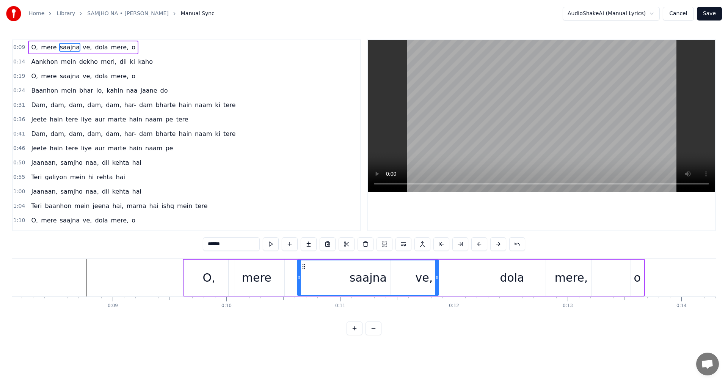
click at [386, 278] on div "saajna" at bounding box center [368, 277] width 141 height 35
click at [418, 280] on div "saajna" at bounding box center [368, 277] width 141 height 35
click at [453, 272] on div "ve," at bounding box center [424, 277] width 66 height 36
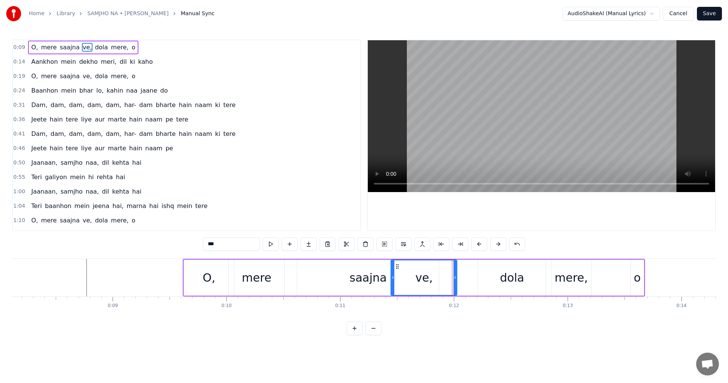
click at [391, 280] on div "ve," at bounding box center [424, 277] width 67 height 36
drag, startPoint x: 393, startPoint y: 280, endPoint x: 385, endPoint y: 281, distance: 8.4
click at [385, 281] on div at bounding box center [384, 277] width 3 height 35
drag, startPoint x: 456, startPoint y: 277, endPoint x: 433, endPoint y: 277, distance: 23.5
click at [433, 277] on icon at bounding box center [433, 277] width 3 height 6
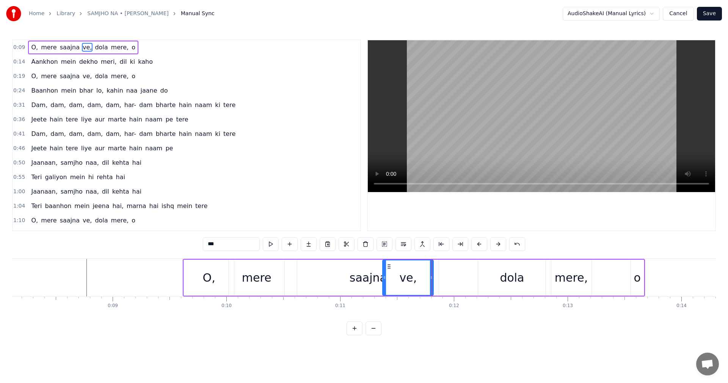
click at [380, 273] on div "saajna" at bounding box center [368, 277] width 37 height 17
type input "******"
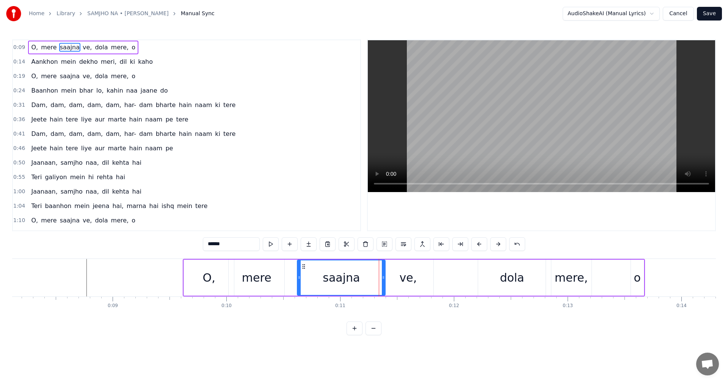
drag, startPoint x: 437, startPoint y: 277, endPoint x: 384, endPoint y: 283, distance: 53.8
click at [384, 283] on div at bounding box center [383, 277] width 3 height 35
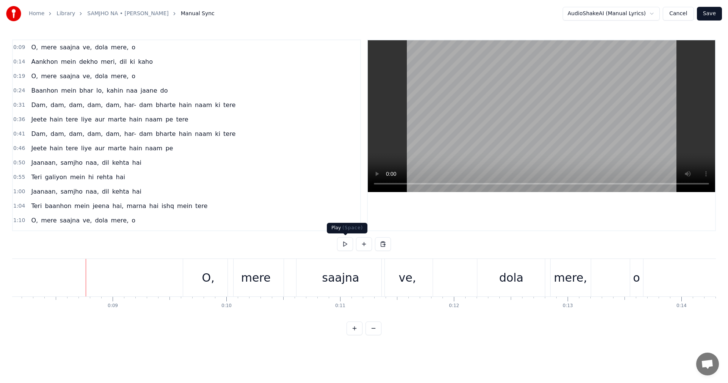
click at [346, 244] on button at bounding box center [345, 244] width 16 height 14
click at [503, 272] on div "dola" at bounding box center [511, 277] width 24 height 17
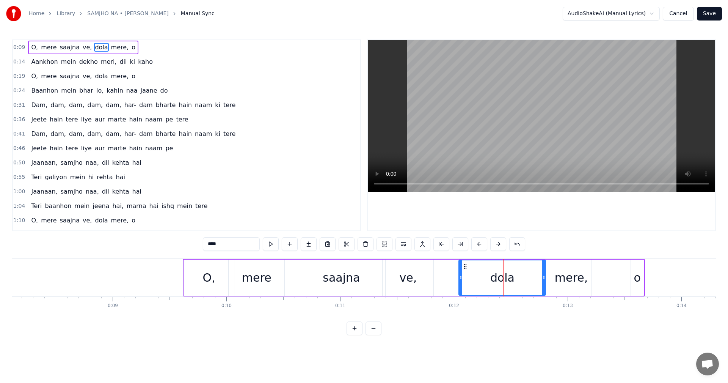
drag, startPoint x: 481, startPoint y: 279, endPoint x: 457, endPoint y: 279, distance: 23.9
click at [461, 280] on div at bounding box center [460, 277] width 3 height 35
click at [443, 269] on div "O, mere saajna ve, dola mere, o" at bounding box center [414, 278] width 462 height 38
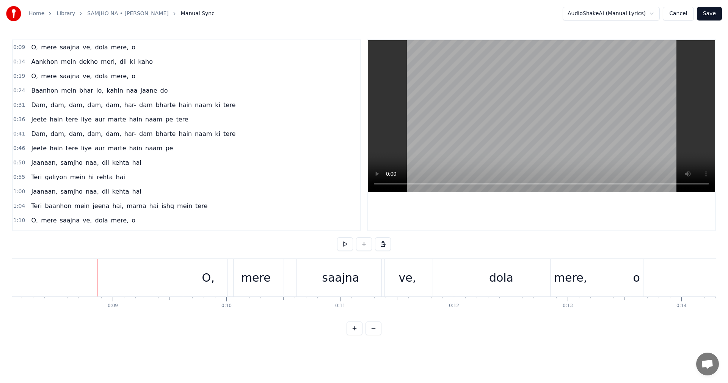
click at [337, 245] on div "0:09 O, mere saajna ve, [PERSON_NAME] mere, o 0:14 Aankhon mein dekho meri, dil…" at bounding box center [364, 187] width 704 height 296
click at [344, 246] on button at bounding box center [345, 244] width 16 height 14
click at [349, 242] on button at bounding box center [345, 244] width 16 height 14
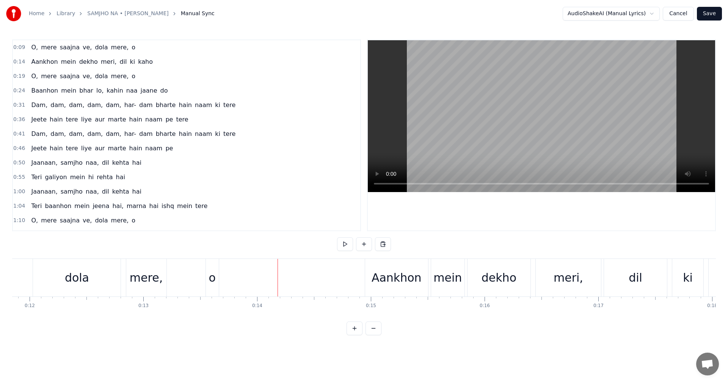
scroll to position [0, 1274]
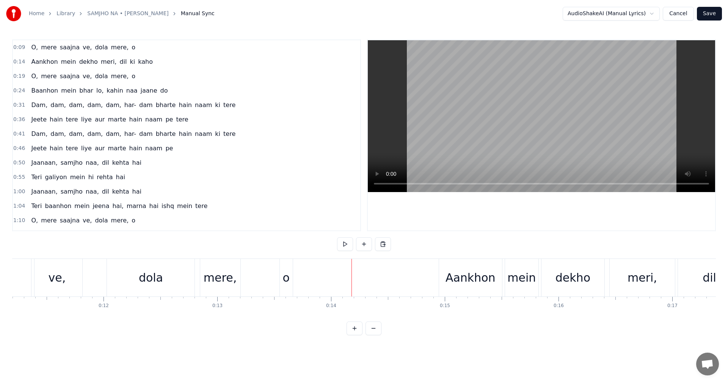
click at [226, 268] on div "mere," at bounding box center [220, 278] width 40 height 38
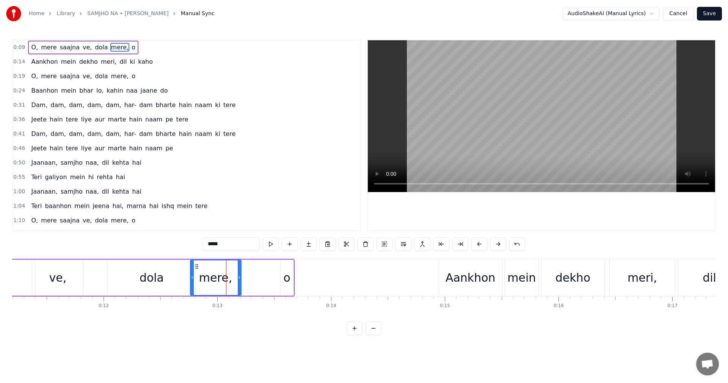
drag, startPoint x: 203, startPoint y: 277, endPoint x: 193, endPoint y: 280, distance: 10.0
click at [192, 278] on icon at bounding box center [192, 277] width 3 height 6
click at [97, 274] on div "O, mere saajna ve, dola mere, o" at bounding box center [63, 278] width 462 height 38
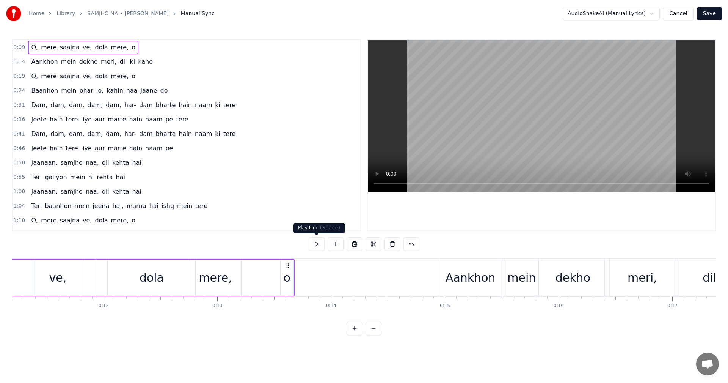
click at [316, 241] on button at bounding box center [317, 244] width 16 height 14
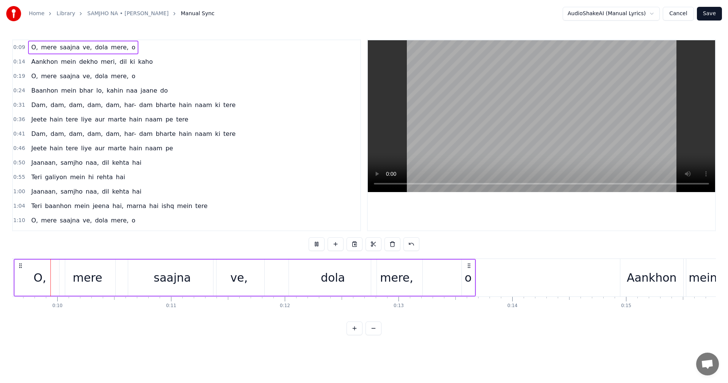
scroll to position [0, 1080]
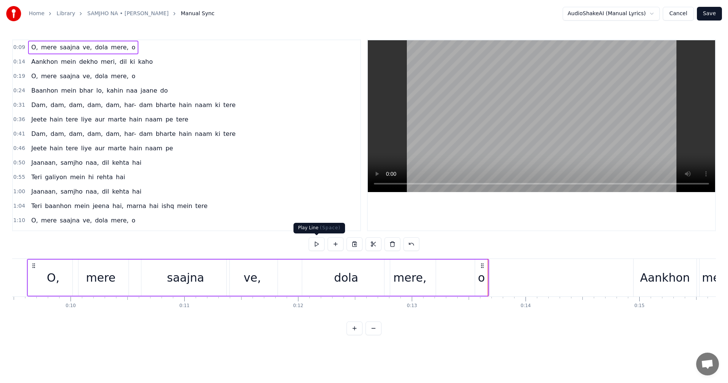
click at [316, 238] on button at bounding box center [317, 244] width 16 height 14
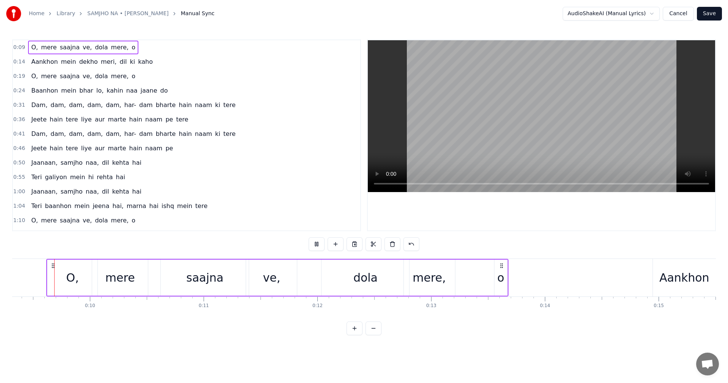
scroll to position [0, 1057]
click at [316, 245] on button at bounding box center [317, 244] width 16 height 14
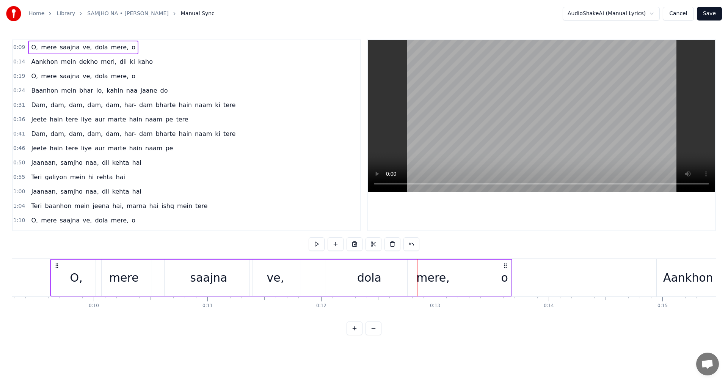
click at [341, 279] on div "dola" at bounding box center [370, 277] width 88 height 36
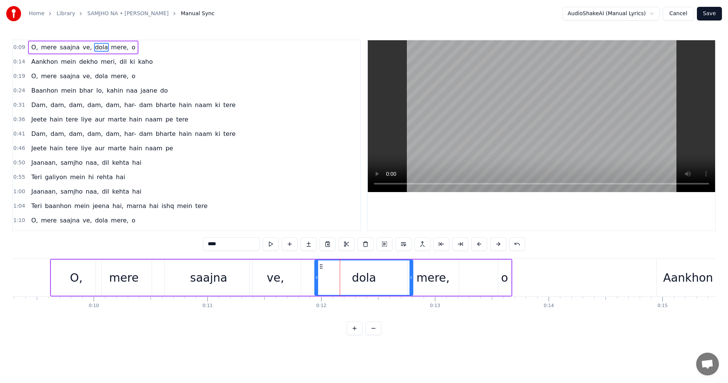
drag, startPoint x: 327, startPoint y: 279, endPoint x: 316, endPoint y: 278, distance: 10.6
click at [316, 278] on icon at bounding box center [316, 277] width 3 height 6
click at [271, 261] on div "ve," at bounding box center [275, 277] width 51 height 36
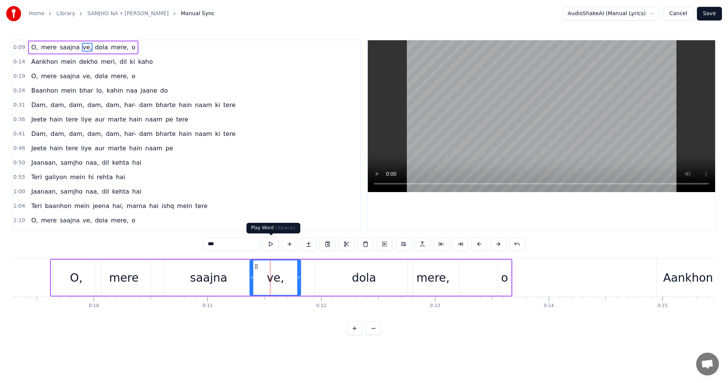
click at [271, 246] on button at bounding box center [271, 244] width 16 height 14
click at [363, 286] on div "dola" at bounding box center [364, 277] width 98 height 36
type input "****"
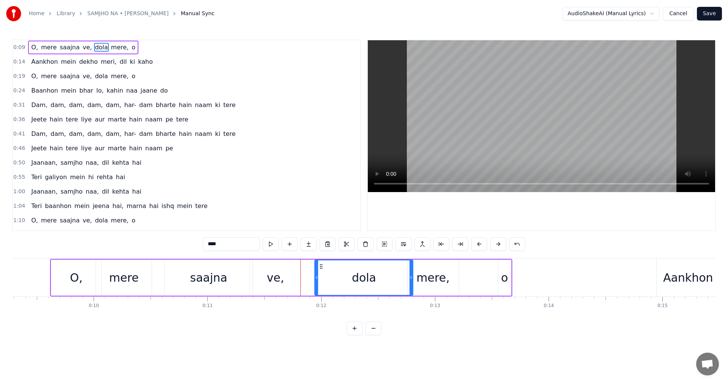
click at [490, 281] on div "O, mere saajna ve, dola mere, o" at bounding box center [281, 278] width 462 height 38
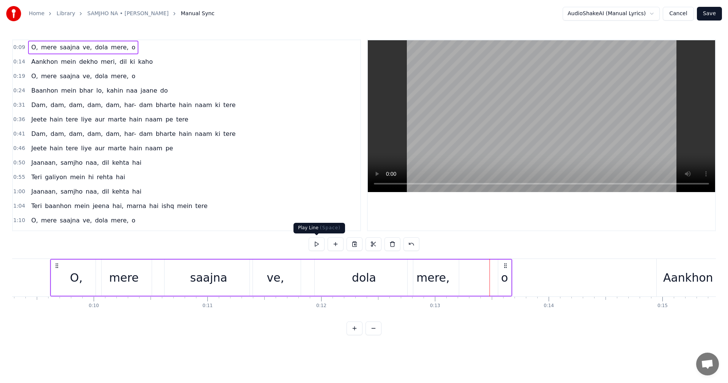
click at [314, 247] on button at bounding box center [317, 244] width 16 height 14
click at [314, 246] on button at bounding box center [317, 244] width 16 height 14
click at [503, 282] on div "o" at bounding box center [504, 277] width 7 height 17
drag, startPoint x: 500, startPoint y: 279, endPoint x: 476, endPoint y: 280, distance: 23.2
click at [481, 280] on icon at bounding box center [482, 277] width 3 height 6
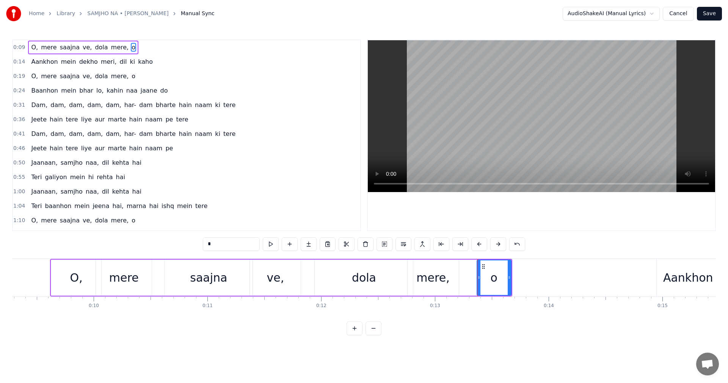
click at [432, 267] on div "mere," at bounding box center [433, 277] width 51 height 36
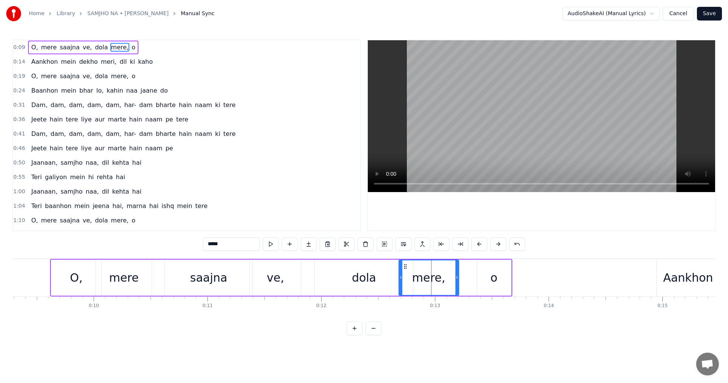
drag, startPoint x: 409, startPoint y: 276, endPoint x: 400, endPoint y: 277, distance: 8.7
click at [400, 277] on icon at bounding box center [400, 277] width 3 height 6
click at [365, 283] on div "dola" at bounding box center [364, 277] width 24 height 17
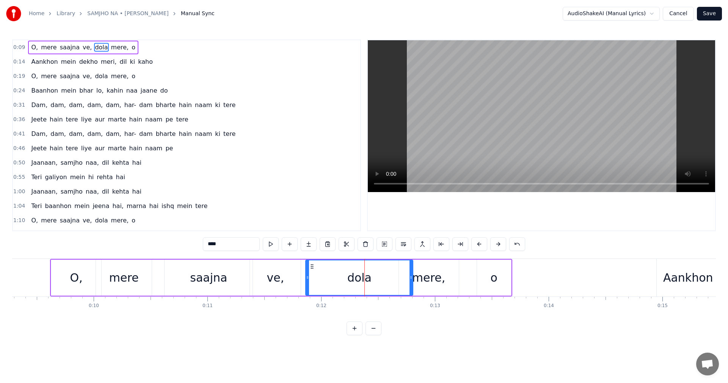
drag, startPoint x: 317, startPoint y: 278, endPoint x: 307, endPoint y: 278, distance: 10.6
click at [307, 278] on icon at bounding box center [307, 277] width 3 height 6
click at [204, 275] on div "saajna" at bounding box center [208, 277] width 37 height 17
type input "******"
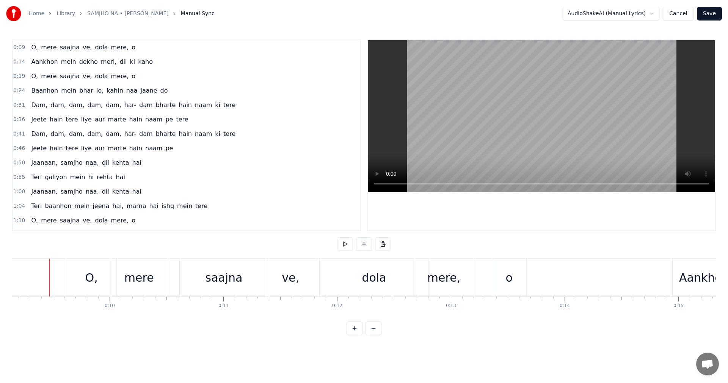
scroll to position [0, 1040]
click at [342, 247] on button at bounding box center [345, 244] width 16 height 14
click at [341, 247] on button at bounding box center [345, 244] width 16 height 14
click at [514, 273] on div "o" at bounding box center [510, 278] width 34 height 38
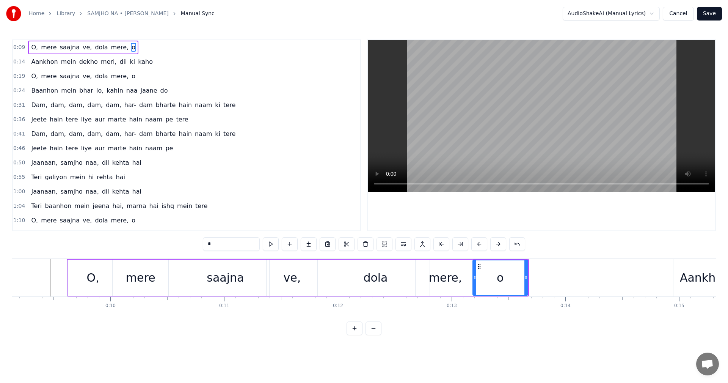
drag, startPoint x: 494, startPoint y: 275, endPoint x: 468, endPoint y: 276, distance: 26.2
click at [473, 276] on icon at bounding box center [474, 277] width 3 height 6
click at [457, 274] on div "mere," at bounding box center [445, 277] width 33 height 17
type input "*****"
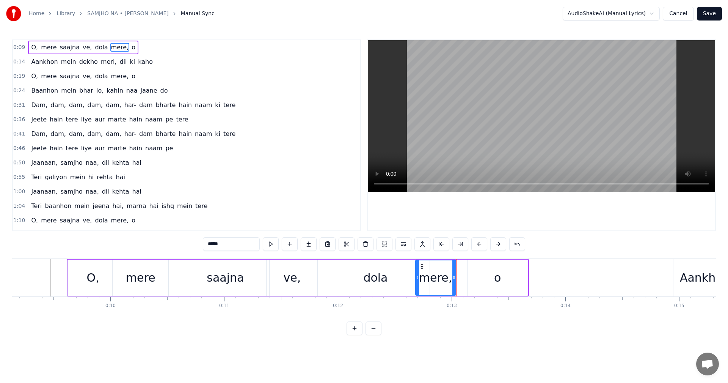
drag, startPoint x: 474, startPoint y: 277, endPoint x: 454, endPoint y: 277, distance: 19.7
click at [454, 277] on icon at bounding box center [454, 277] width 3 height 6
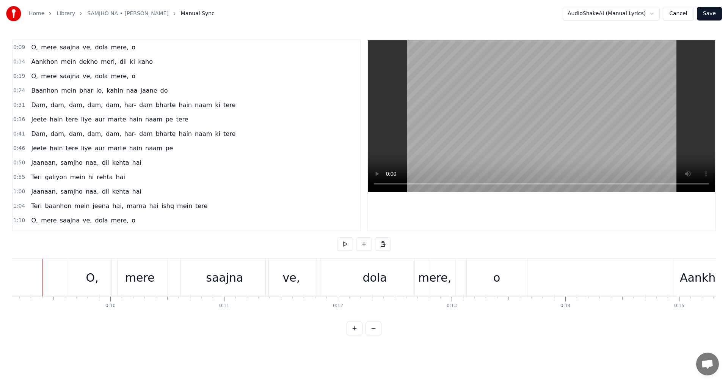
scroll to position [0, 1032]
click at [345, 243] on button at bounding box center [345, 244] width 16 height 14
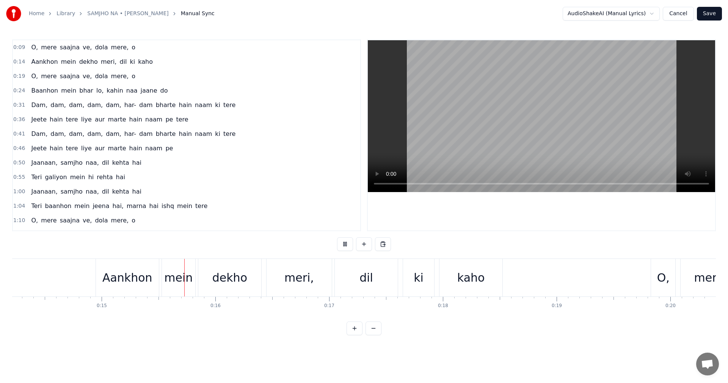
scroll to position [0, 1690]
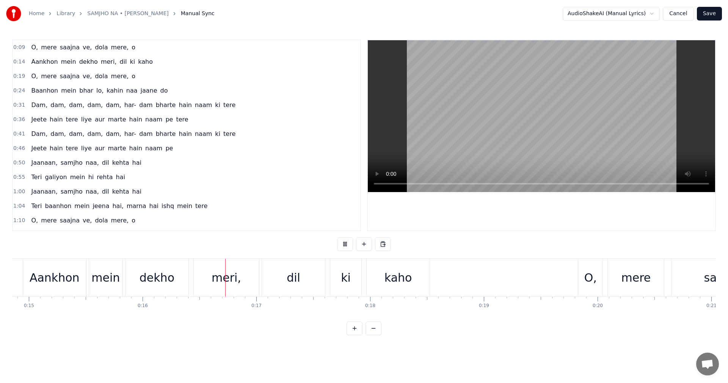
click at [349, 246] on button at bounding box center [345, 244] width 16 height 14
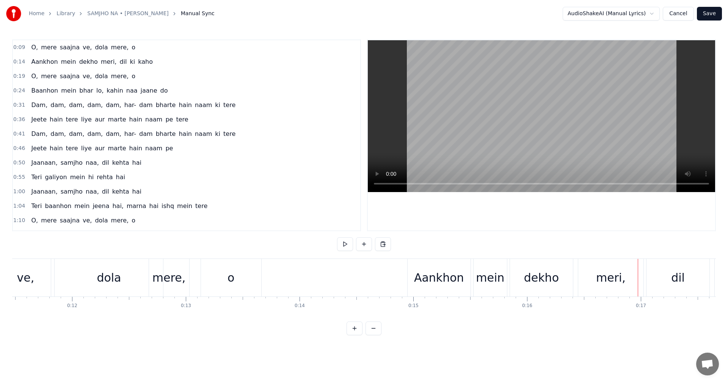
scroll to position [0, 1285]
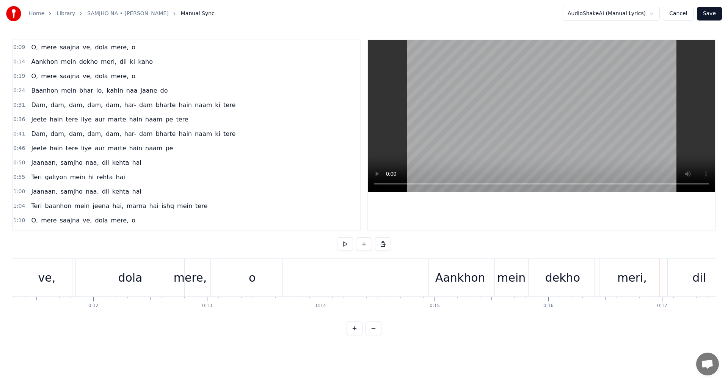
click at [456, 274] on div "Aankhon" at bounding box center [461, 277] width 50 height 17
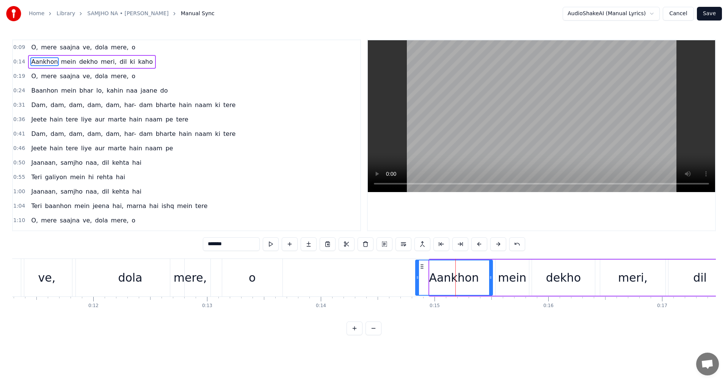
drag, startPoint x: 431, startPoint y: 276, endPoint x: 411, endPoint y: 275, distance: 19.4
click at [416, 275] on icon at bounding box center [417, 277] width 3 height 6
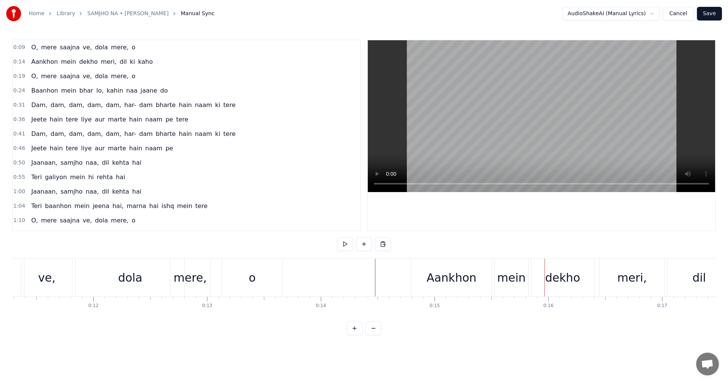
click at [508, 289] on div "mein" at bounding box center [511, 278] width 33 height 38
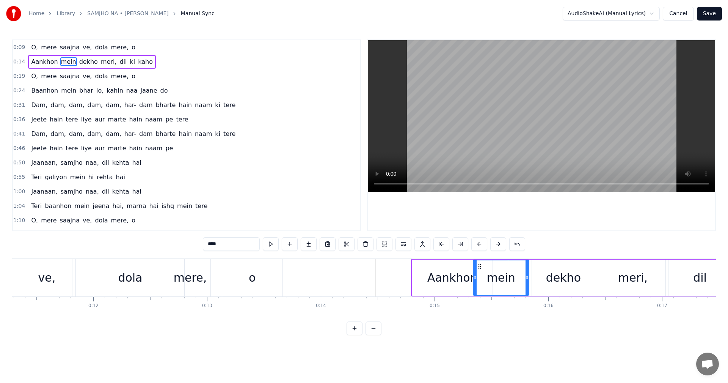
drag, startPoint x: 497, startPoint y: 279, endPoint x: 473, endPoint y: 280, distance: 23.9
click at [474, 280] on icon at bounding box center [475, 277] width 3 height 6
click at [549, 275] on div "dekho" at bounding box center [563, 277] width 35 height 17
type input "*****"
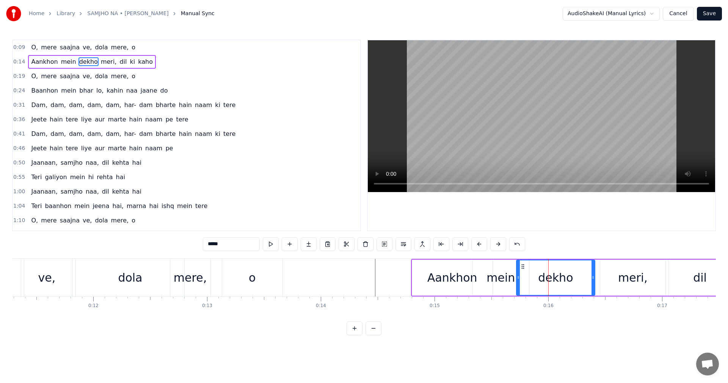
drag, startPoint x: 533, startPoint y: 275, endPoint x: 506, endPoint y: 272, distance: 27.1
click at [517, 275] on icon at bounding box center [518, 277] width 3 height 6
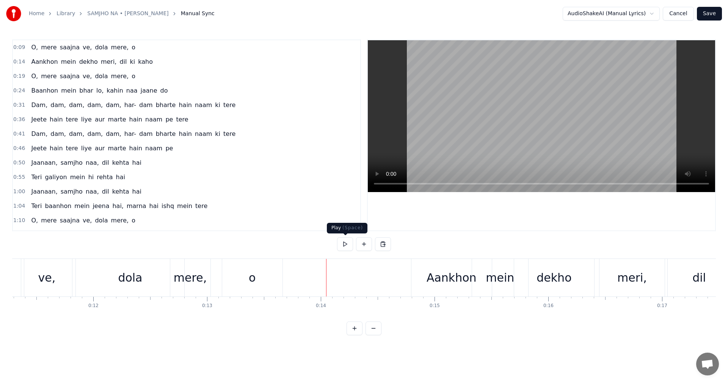
click at [342, 244] on button at bounding box center [345, 244] width 16 height 14
click at [341, 244] on button at bounding box center [345, 244] width 16 height 14
click at [435, 291] on div "Aankhon" at bounding box center [452, 278] width 80 height 38
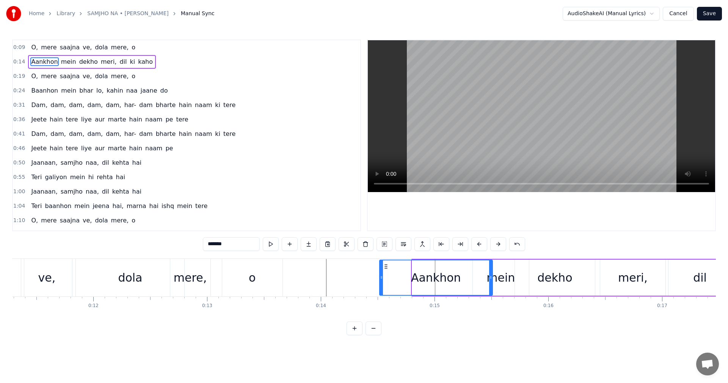
drag, startPoint x: 413, startPoint y: 279, endPoint x: 316, endPoint y: 268, distance: 97.7
click at [381, 277] on icon at bounding box center [381, 277] width 3 height 6
click at [271, 245] on button at bounding box center [271, 244] width 16 height 14
click at [271, 246] on button at bounding box center [271, 244] width 16 height 14
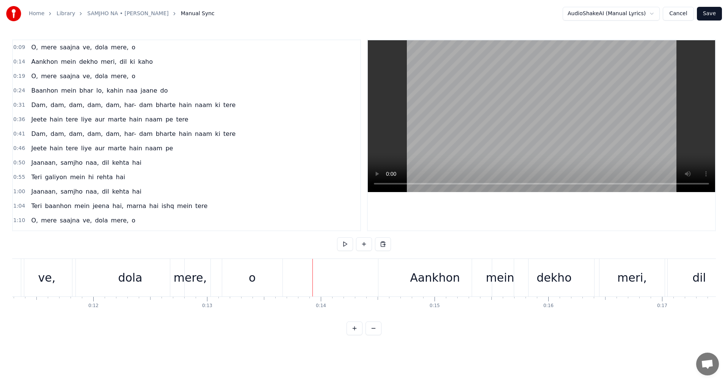
click at [341, 245] on button at bounding box center [345, 244] width 16 height 14
click at [340, 247] on button at bounding box center [345, 244] width 16 height 14
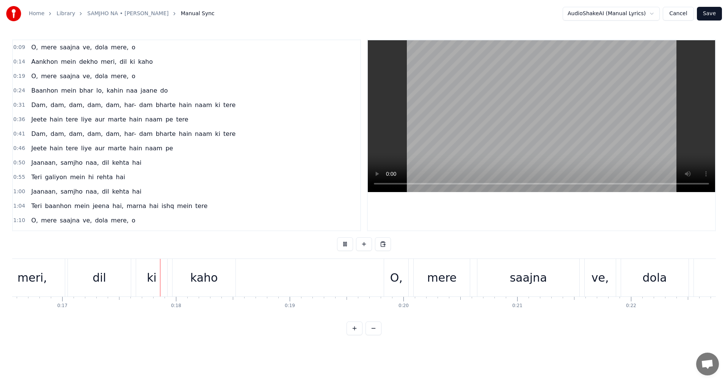
scroll to position [0, 1929]
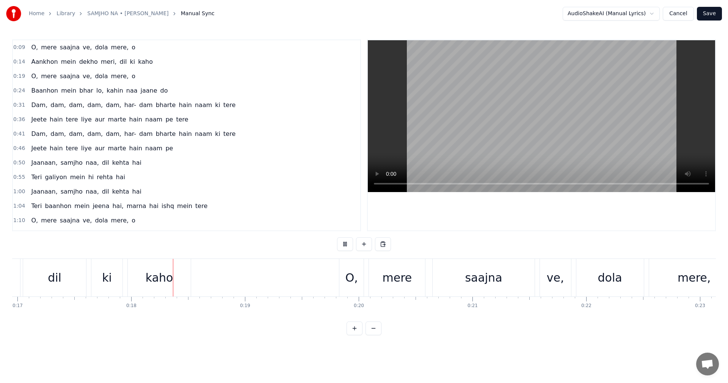
click at [340, 247] on button at bounding box center [345, 244] width 16 height 14
click at [113, 282] on div "ki" at bounding box center [106, 278] width 31 height 38
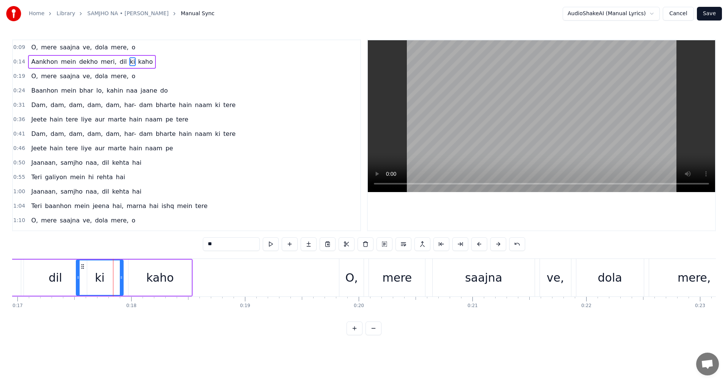
drag, startPoint x: 93, startPoint y: 281, endPoint x: 77, endPoint y: 281, distance: 15.9
click at [77, 281] on div at bounding box center [78, 277] width 3 height 35
click at [58, 255] on div "0:09 O, mere saajna ve, [PERSON_NAME] mere, o 0:14 Aankhon mein dekho meri, dil…" at bounding box center [364, 187] width 704 height 296
click at [144, 274] on div "kaho" at bounding box center [160, 277] width 63 height 36
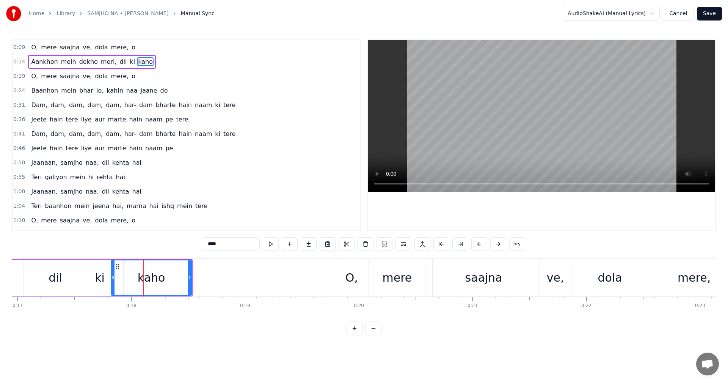
drag, startPoint x: 131, startPoint y: 278, endPoint x: 111, endPoint y: 280, distance: 20.6
click at [112, 281] on div at bounding box center [113, 277] width 3 height 35
click at [37, 260] on div "dil" at bounding box center [55, 277] width 63 height 36
type input "***"
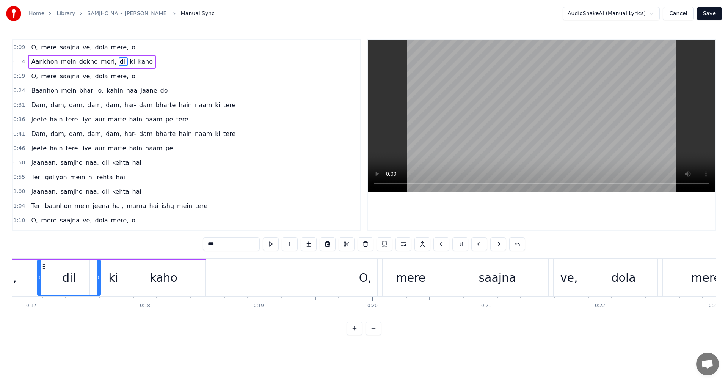
click at [46, 248] on div "0:09 O, mere saajna ve, [PERSON_NAME] mere, o 0:14 Aankhon mein dekho meri, dil…" at bounding box center [364, 187] width 704 height 296
drag, startPoint x: 79, startPoint y: 245, endPoint x: 177, endPoint y: 268, distance: 100.5
click at [177, 268] on div "0:09 O, mere saajna ve, [PERSON_NAME] mere, o 0:14 Aankhon mein dekho meri, dil…" at bounding box center [364, 187] width 704 height 296
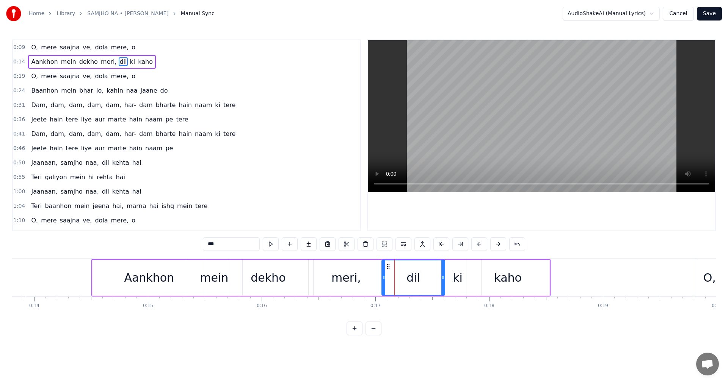
scroll to position [0, 1561]
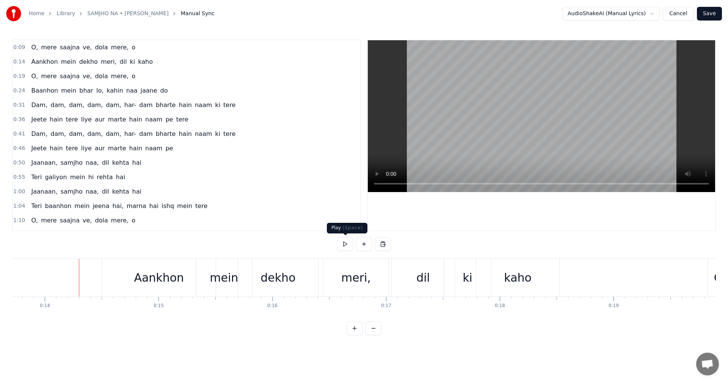
click at [346, 245] on button at bounding box center [345, 244] width 16 height 14
click at [211, 277] on div "mein" at bounding box center [224, 277] width 28 height 17
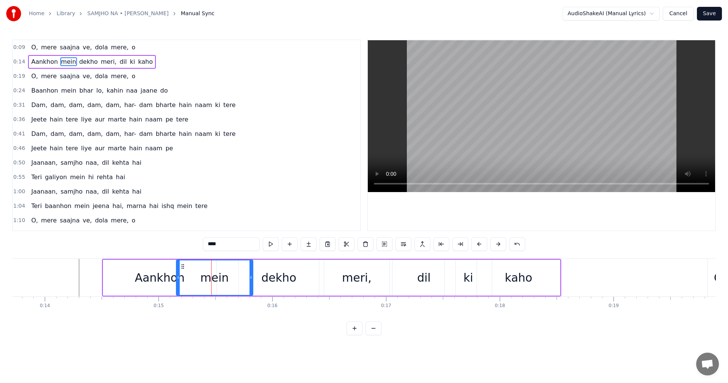
drag, startPoint x: 199, startPoint y: 282, endPoint x: 178, endPoint y: 280, distance: 21.7
click at [178, 280] on div at bounding box center [178, 277] width 3 height 35
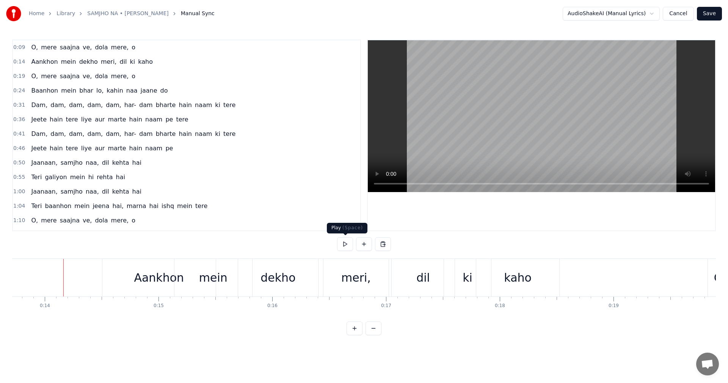
click at [348, 244] on button at bounding box center [345, 244] width 16 height 14
click at [187, 274] on div "mein" at bounding box center [214, 278] width 78 height 38
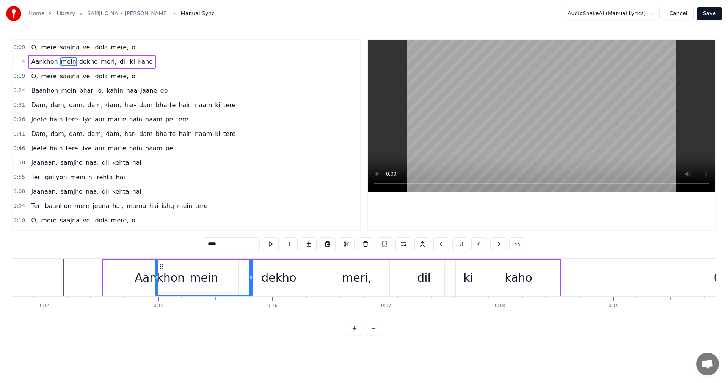
drag, startPoint x: 177, startPoint y: 281, endPoint x: 151, endPoint y: 280, distance: 25.4
click at [156, 280] on div at bounding box center [157, 277] width 3 height 35
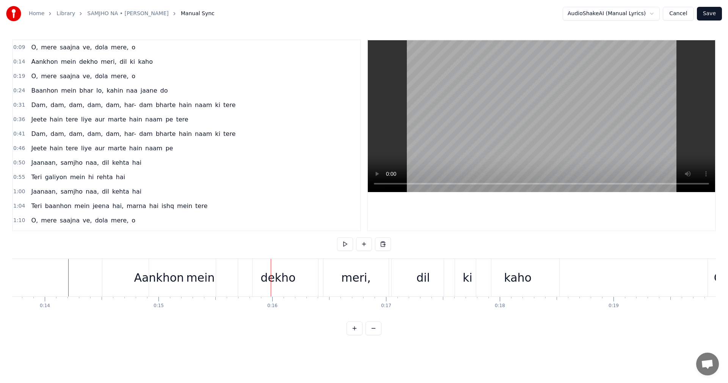
click at [162, 287] on div "mein" at bounding box center [200, 278] width 103 height 38
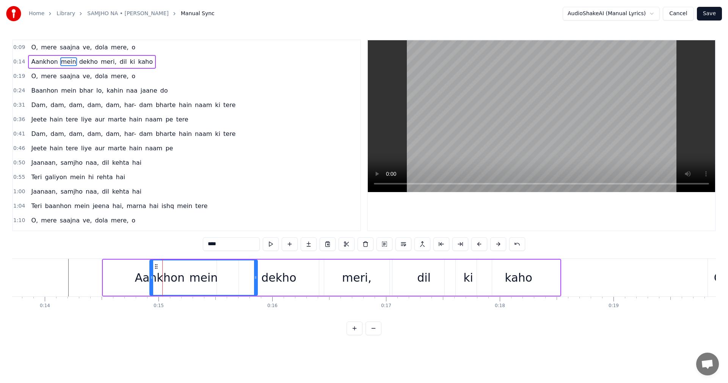
drag, startPoint x: 251, startPoint y: 278, endPoint x: 260, endPoint y: 291, distance: 16.1
click at [257, 291] on div at bounding box center [255, 277] width 3 height 35
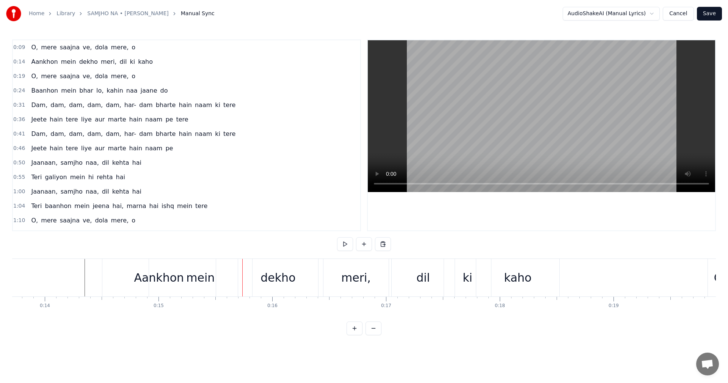
click at [186, 277] on div "mein" at bounding box center [200, 278] width 103 height 38
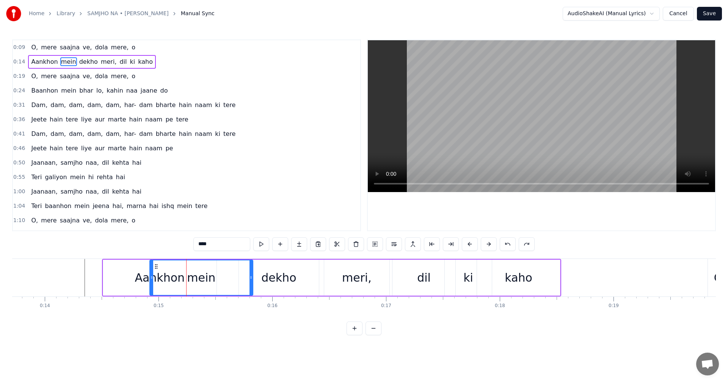
click at [119, 277] on div "Aankhon" at bounding box center [159, 277] width 113 height 36
type input "*******"
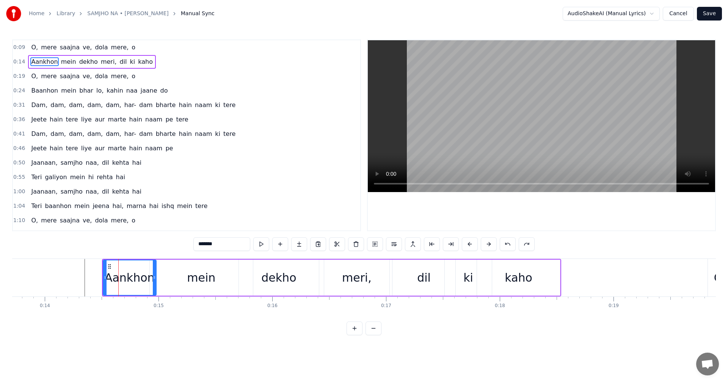
drag, startPoint x: 214, startPoint y: 282, endPoint x: 154, endPoint y: 290, distance: 60.1
click at [154, 290] on div at bounding box center [154, 277] width 3 height 35
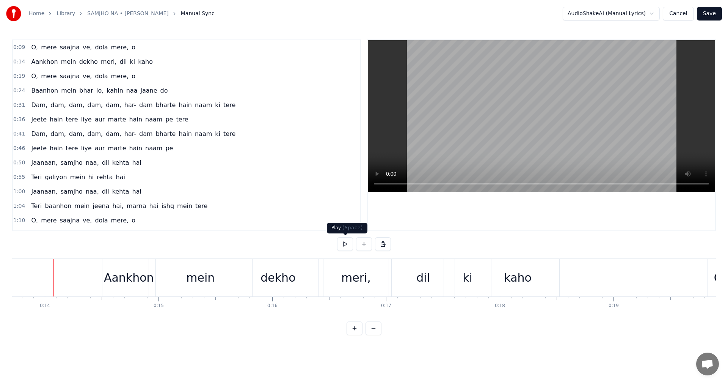
click at [344, 242] on button at bounding box center [345, 244] width 16 height 14
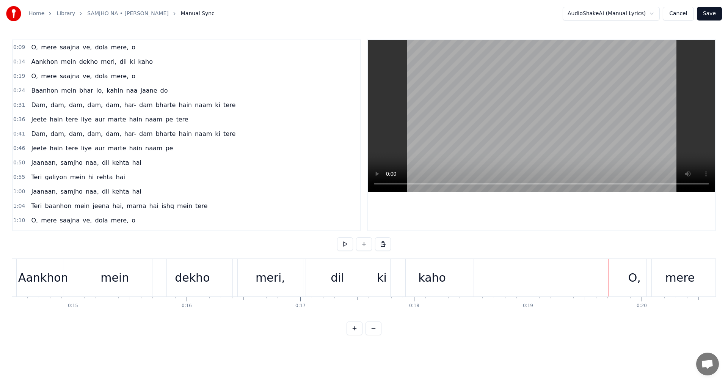
click at [337, 237] on button at bounding box center [345, 244] width 16 height 14
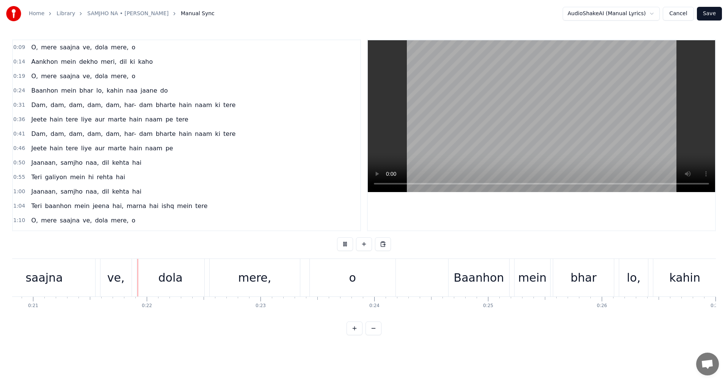
scroll to position [0, 2387]
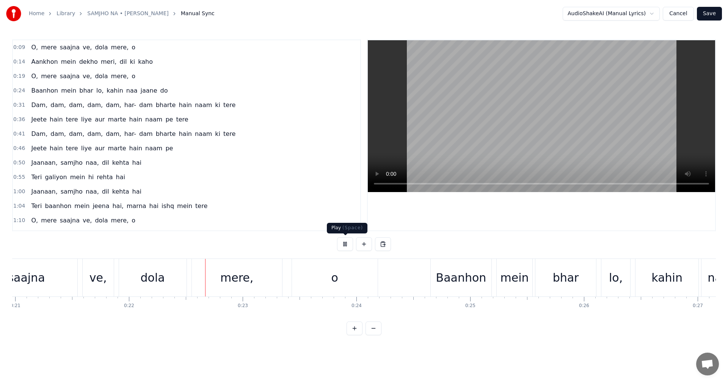
click at [346, 247] on button at bounding box center [345, 244] width 16 height 14
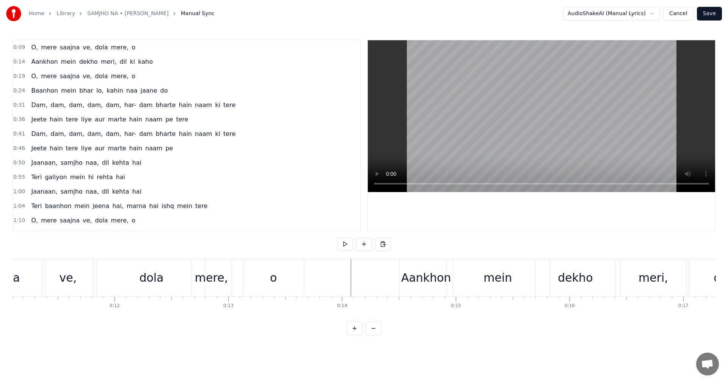
scroll to position [0, 1231]
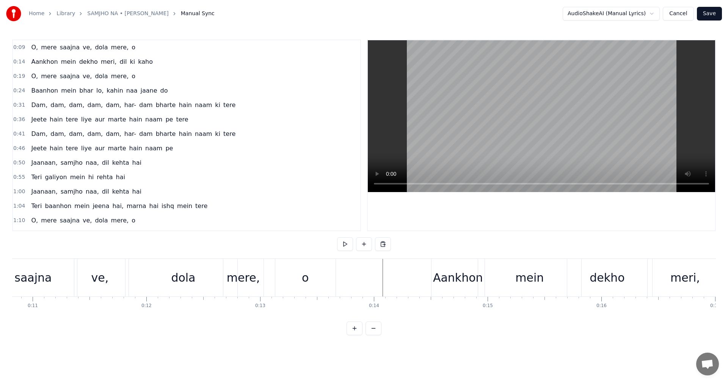
click at [219, 251] on div "0:09 O, mere saajna ve, [PERSON_NAME] mere, o 0:14 Aankhon mein dekho meri, dil…" at bounding box center [364, 187] width 704 height 296
click at [347, 244] on button at bounding box center [345, 244] width 16 height 14
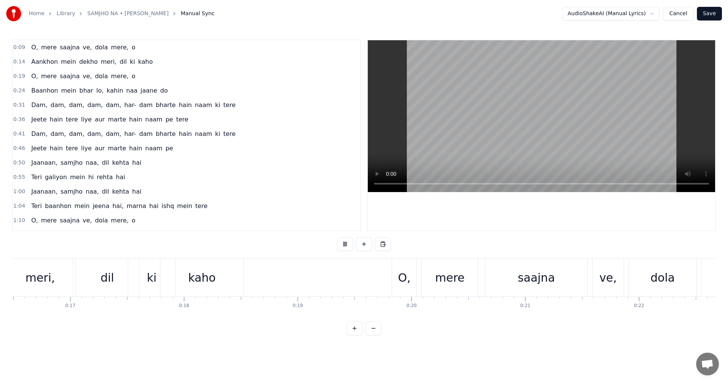
click at [347, 244] on button at bounding box center [345, 244] width 16 height 14
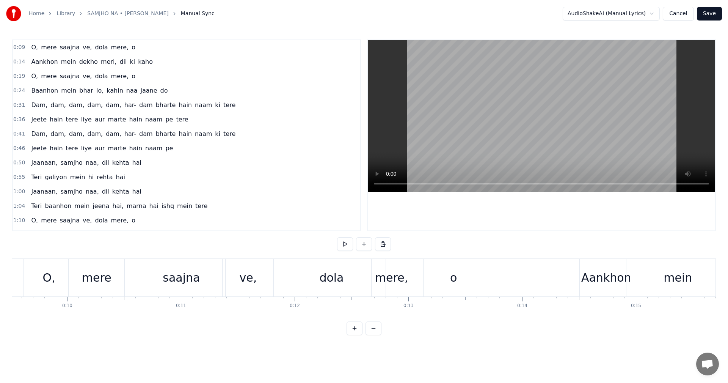
scroll to position [0, 1051]
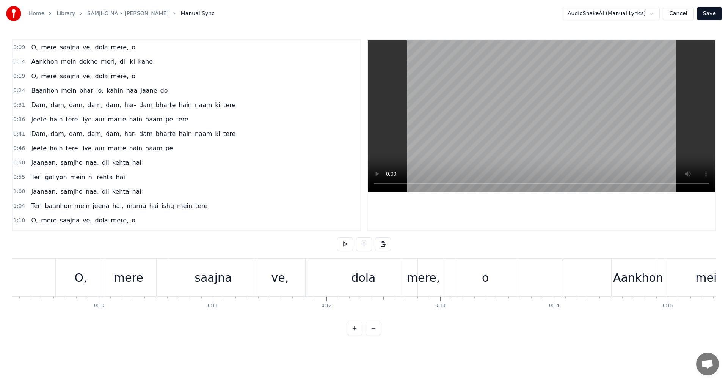
click at [351, 245] on button at bounding box center [345, 244] width 16 height 14
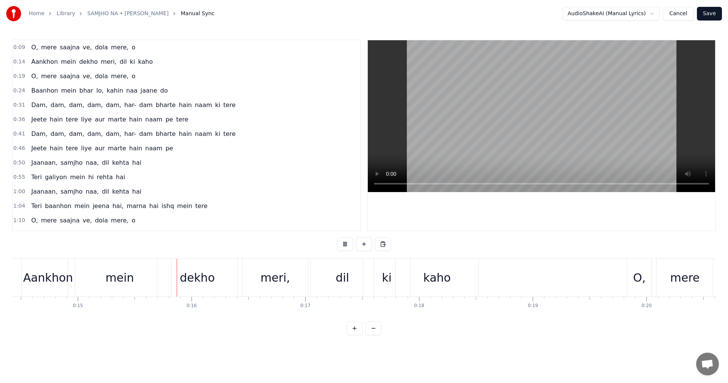
scroll to position [0, 1702]
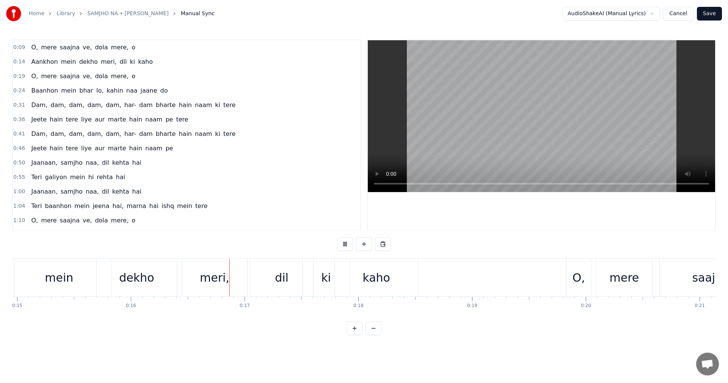
click at [349, 245] on button at bounding box center [345, 244] width 16 height 14
click at [107, 280] on div "dekho" at bounding box center [137, 278] width 80 height 38
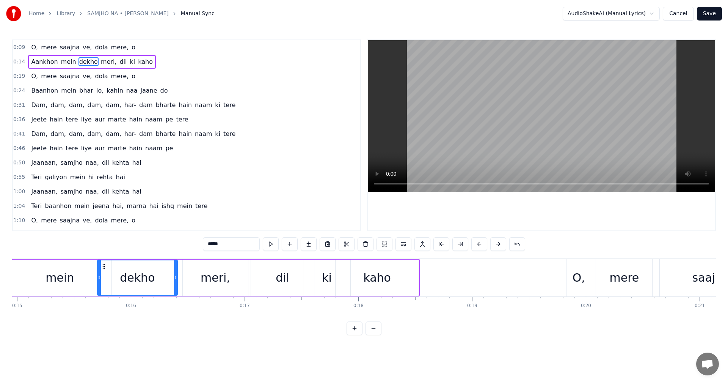
click at [82, 276] on div "mein" at bounding box center [59, 277] width 103 height 36
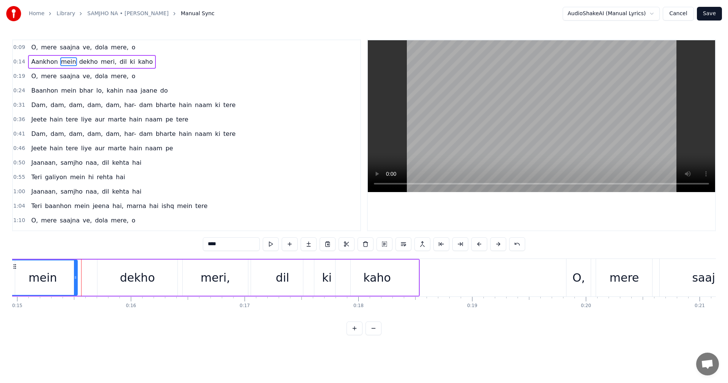
drag, startPoint x: 110, startPoint y: 275, endPoint x: 76, endPoint y: 270, distance: 34.6
click at [76, 270] on div at bounding box center [75, 277] width 3 height 35
click at [99, 280] on div "dekho" at bounding box center [137, 277] width 80 height 36
type input "*****"
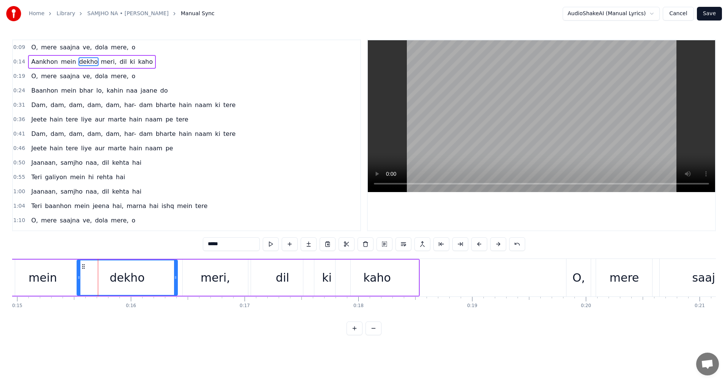
drag, startPoint x: 99, startPoint y: 279, endPoint x: 79, endPoint y: 276, distance: 20.8
click at [79, 276] on icon at bounding box center [78, 277] width 3 height 6
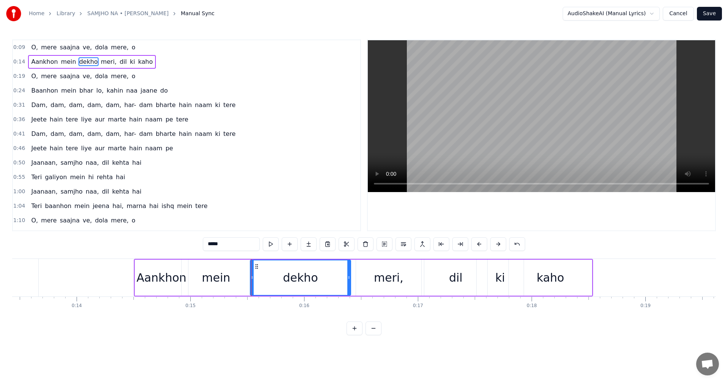
scroll to position [0, 1486]
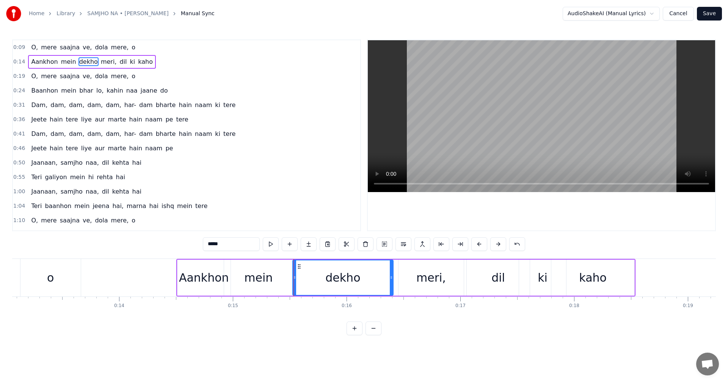
click at [127, 251] on div "0:09 O, mere saajna ve, [PERSON_NAME] mere, o 0:14 Aankhon mein dekho meri, dil…" at bounding box center [364, 187] width 704 height 296
click at [268, 244] on button at bounding box center [271, 244] width 16 height 14
click at [122, 252] on div "0:09 O, mere saajna ve, [PERSON_NAME] mere, o 0:14 Aankhon mein dekho meri, dil…" at bounding box center [364, 187] width 704 height 296
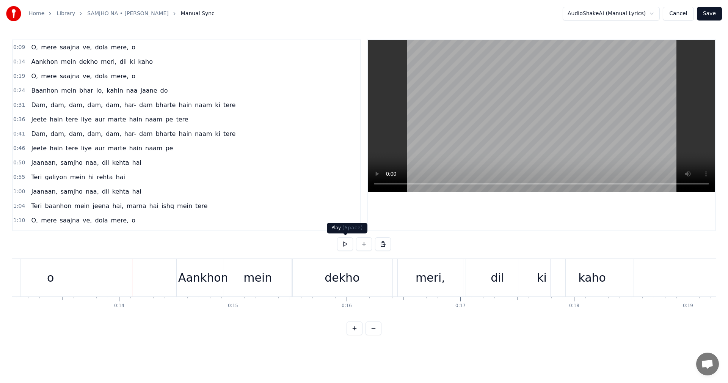
click at [340, 247] on button at bounding box center [345, 244] width 16 height 14
click at [425, 285] on div "meri," at bounding box center [431, 277] width 30 height 17
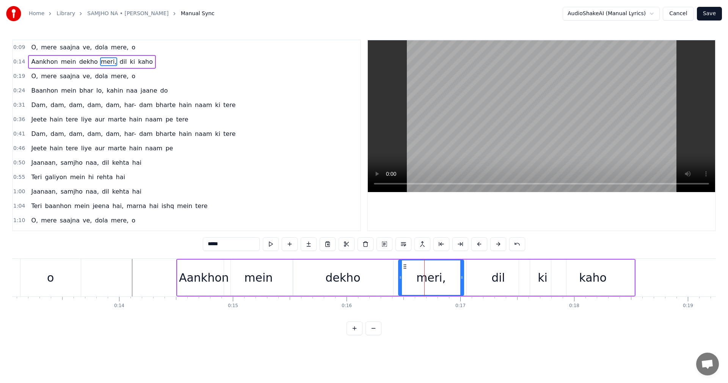
click at [379, 276] on div "dekho" at bounding box center [343, 277] width 101 height 36
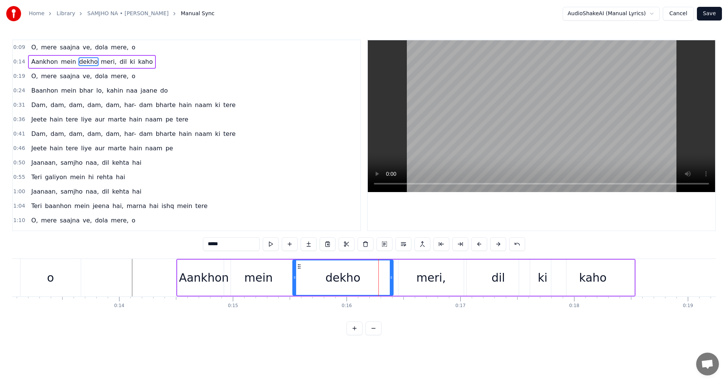
click at [406, 278] on div "meri," at bounding box center [431, 277] width 65 height 36
type input "*****"
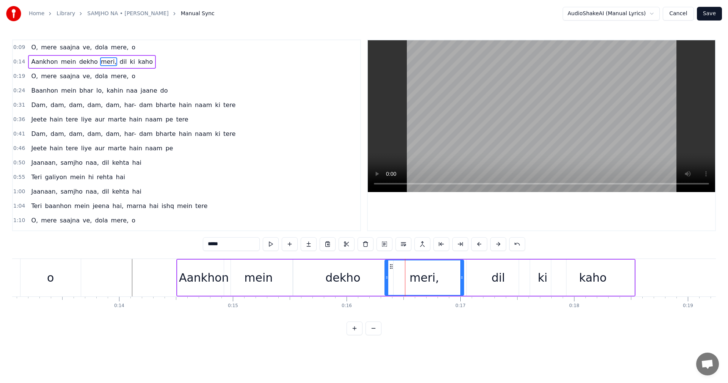
drag, startPoint x: 402, startPoint y: 278, endPoint x: 388, endPoint y: 275, distance: 14.2
click at [388, 275] on icon at bounding box center [386, 277] width 3 height 6
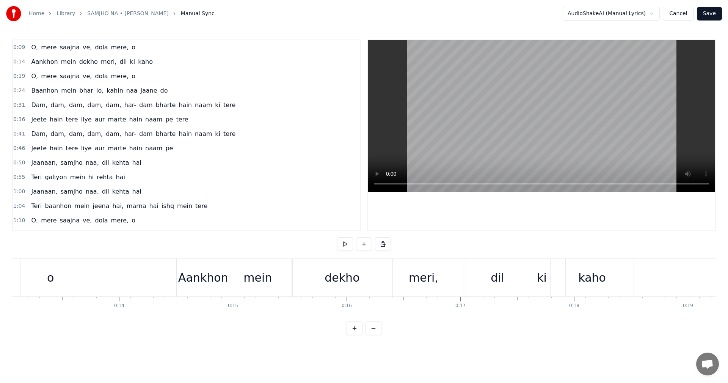
click at [337, 248] on div "0:09 O, mere saajna ve, [PERSON_NAME] mere, o 0:14 Aankhon mein dekho meri, dil…" at bounding box center [364, 187] width 704 height 296
click at [341, 246] on button at bounding box center [345, 244] width 16 height 14
click at [341, 245] on button at bounding box center [345, 244] width 16 height 14
click at [363, 285] on div "dekho" at bounding box center [342, 278] width 101 height 38
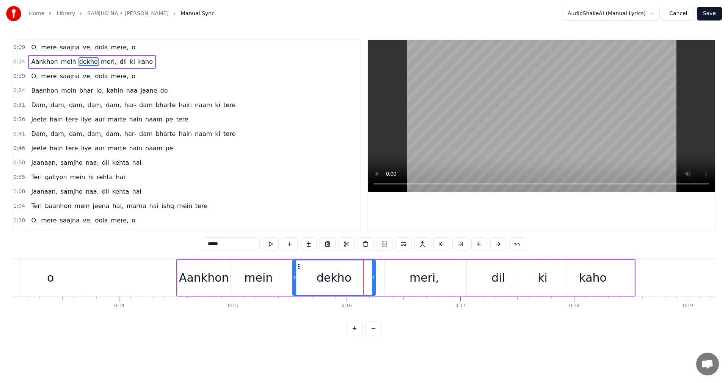
drag, startPoint x: 392, startPoint y: 280, endPoint x: 374, endPoint y: 279, distance: 17.9
click at [374, 279] on div at bounding box center [373, 277] width 3 height 35
click at [396, 278] on div "meri," at bounding box center [424, 277] width 79 height 36
type input "*****"
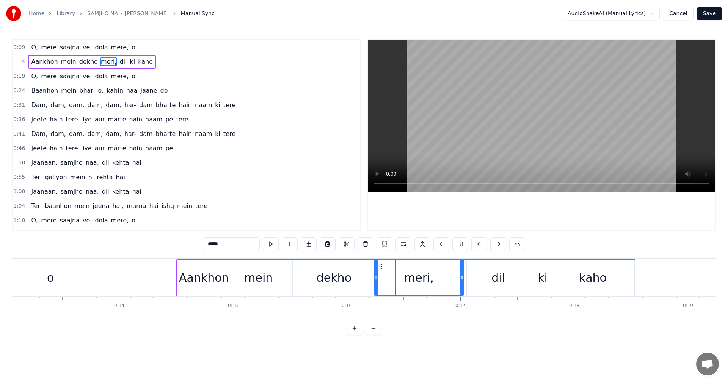
drag, startPoint x: 385, startPoint y: 274, endPoint x: 354, endPoint y: 272, distance: 31.2
click at [375, 272] on div at bounding box center [376, 277] width 3 height 35
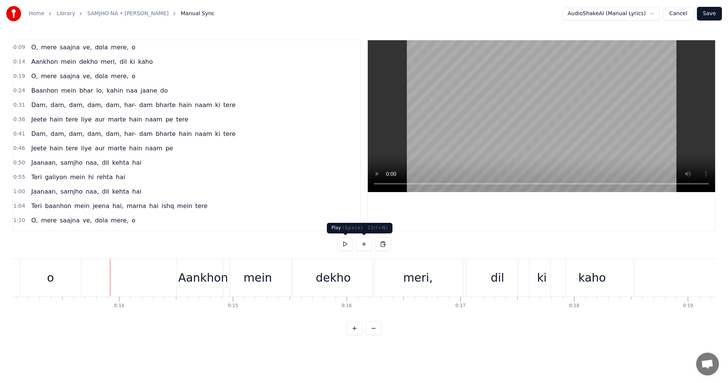
click at [341, 244] on button at bounding box center [345, 244] width 16 height 14
click at [501, 275] on div "dil" at bounding box center [498, 277] width 14 height 17
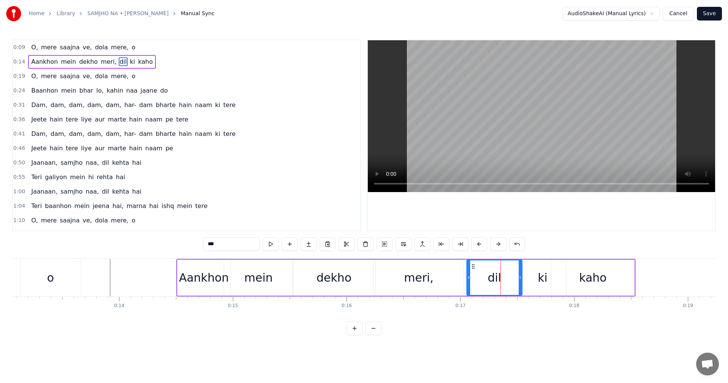
drag, startPoint x: 522, startPoint y: 281, endPoint x: 517, endPoint y: 281, distance: 4.6
click at [519, 281] on div at bounding box center [520, 277] width 3 height 35
click at [530, 280] on div "ki" at bounding box center [542, 277] width 47 height 36
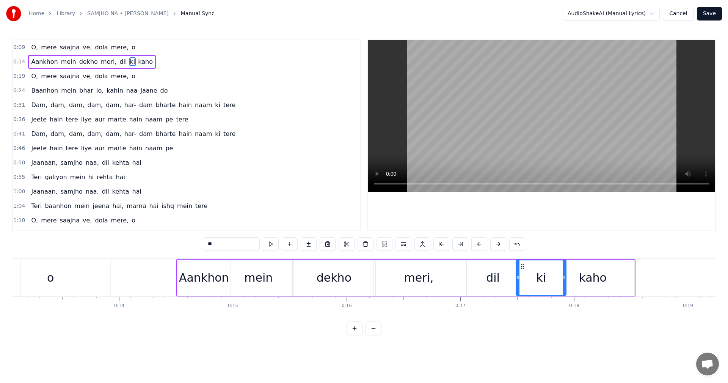
click at [518, 277] on icon at bounding box center [518, 277] width 3 height 6
click at [590, 280] on div "kaho" at bounding box center [593, 277] width 28 height 17
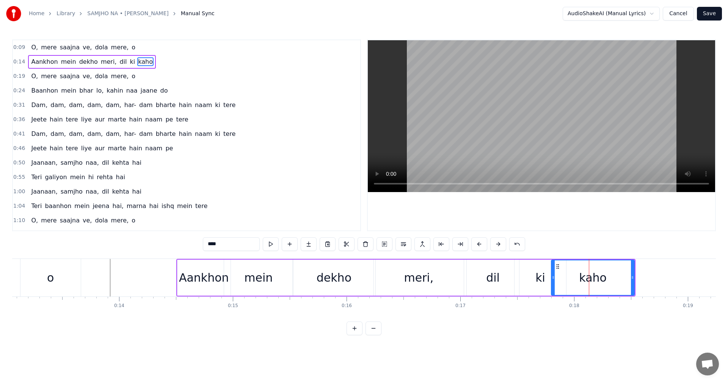
click at [544, 278] on div "ki" at bounding box center [541, 277] width 10 height 17
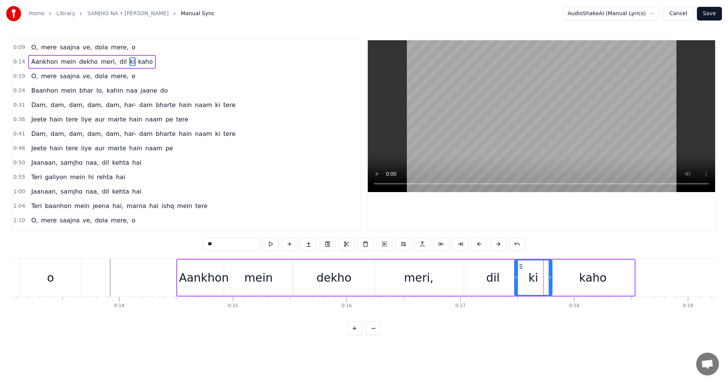
drag, startPoint x: 564, startPoint y: 278, endPoint x: 551, endPoint y: 279, distance: 12.9
click at [551, 279] on icon at bounding box center [550, 277] width 3 height 6
click at [560, 280] on div "kaho" at bounding box center [593, 277] width 83 height 36
type input "****"
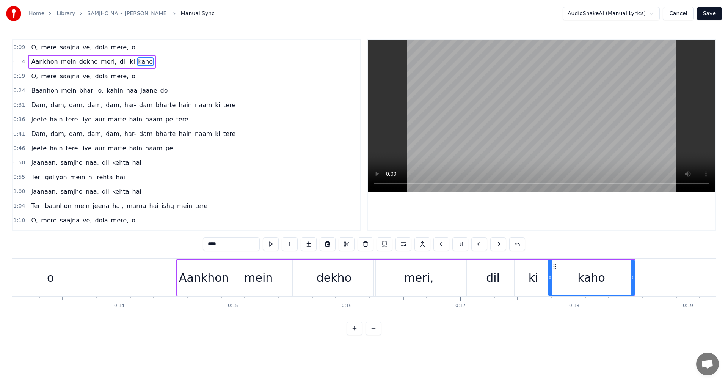
drag, startPoint x: 554, startPoint y: 276, endPoint x: 549, endPoint y: 276, distance: 4.9
click at [549, 276] on icon at bounding box center [550, 277] width 3 height 6
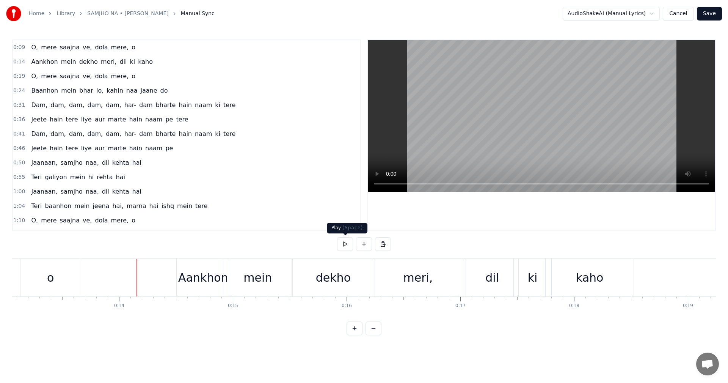
click at [343, 247] on button at bounding box center [345, 244] width 16 height 14
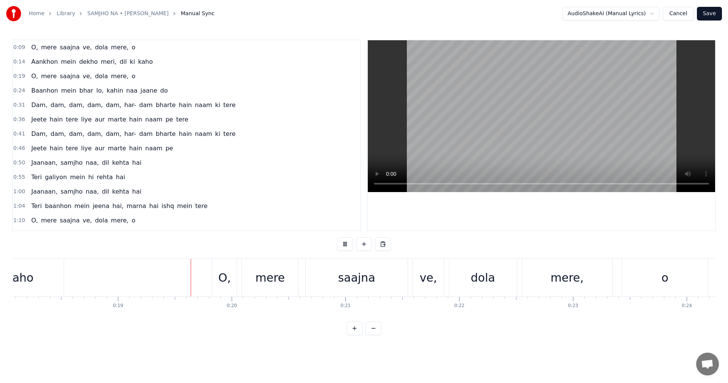
scroll to position [0, 2140]
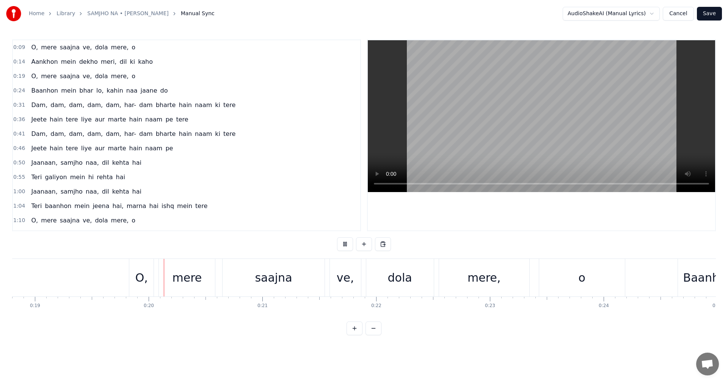
click at [343, 247] on button at bounding box center [345, 244] width 16 height 14
click at [141, 278] on div "O," at bounding box center [141, 277] width 13 height 17
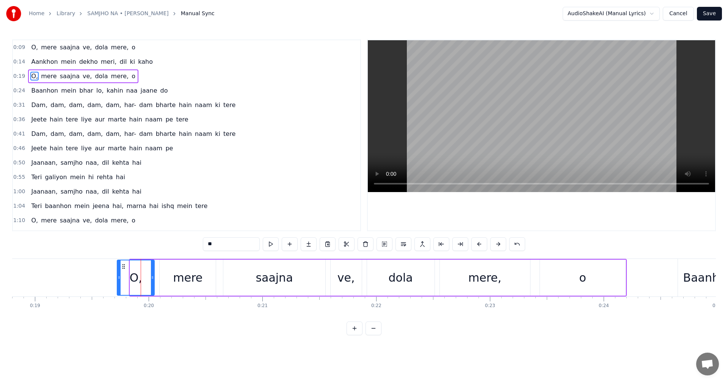
drag, startPoint x: 131, startPoint y: 280, endPoint x: 118, endPoint y: 279, distance: 12.9
click at [118, 279] on div at bounding box center [119, 277] width 3 height 35
click at [138, 269] on icon at bounding box center [137, 266] width 6 height 6
click at [135, 266] on icon at bounding box center [137, 266] width 6 height 6
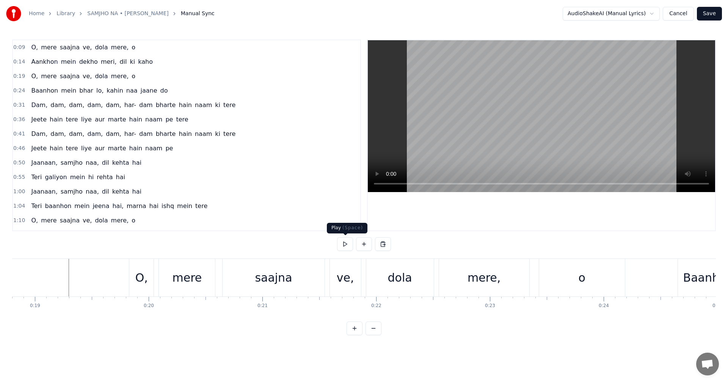
click at [344, 244] on button at bounding box center [345, 244] width 16 height 14
click at [211, 347] on html "Home Library SAMJHO NA • [PERSON_NAME] Manual Sync AudioShakeAI (Manual Lyrics)…" at bounding box center [364, 173] width 728 height 347
click at [147, 280] on div "O," at bounding box center [141, 278] width 24 height 38
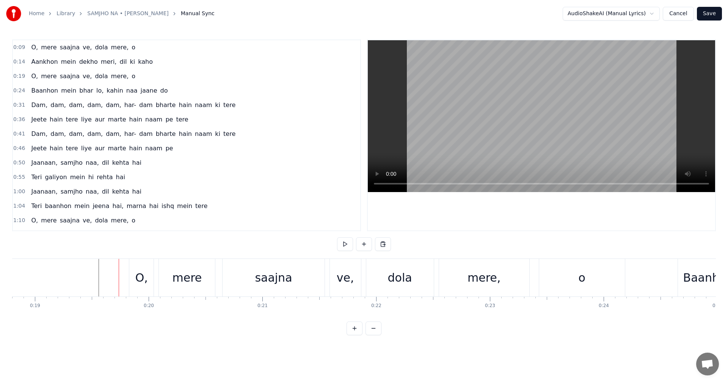
click at [458, 276] on div "mere," at bounding box center [484, 278] width 90 height 38
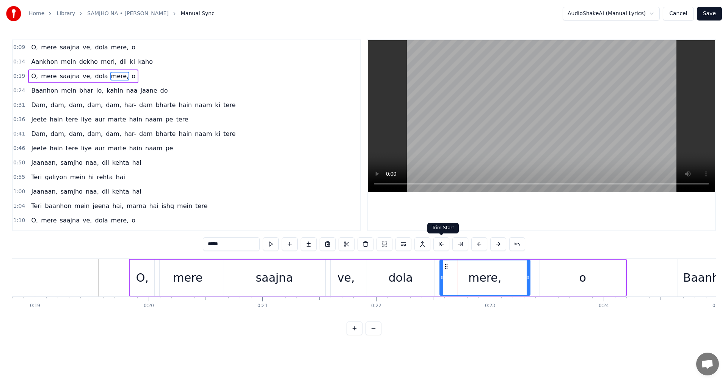
click at [443, 244] on button at bounding box center [442, 244] width 16 height 14
click at [470, 246] on button at bounding box center [470, 244] width 16 height 14
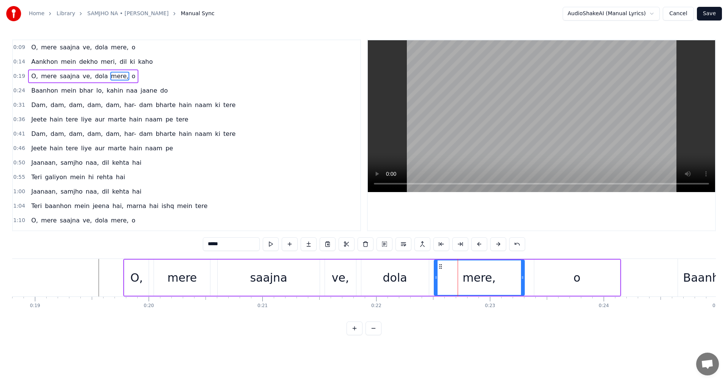
click at [470, 246] on div "*****" at bounding box center [364, 244] width 322 height 14
click at [481, 245] on button at bounding box center [480, 244] width 16 height 14
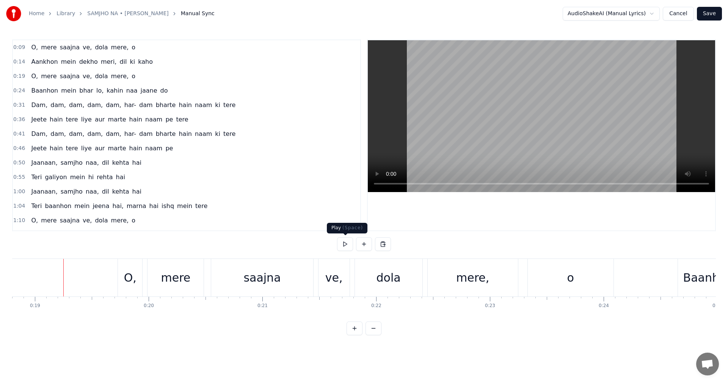
click at [340, 245] on button at bounding box center [345, 244] width 16 height 14
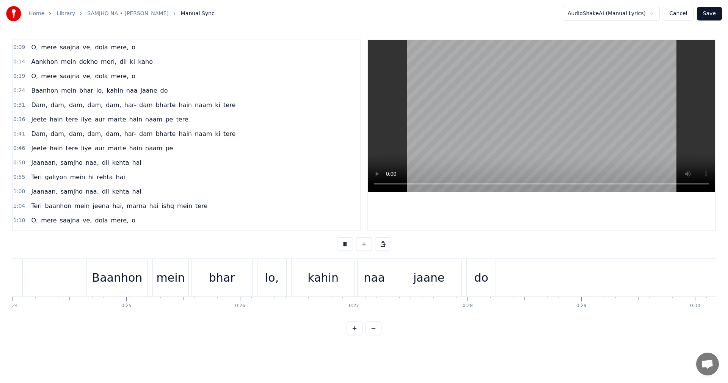
scroll to position [0, 2771]
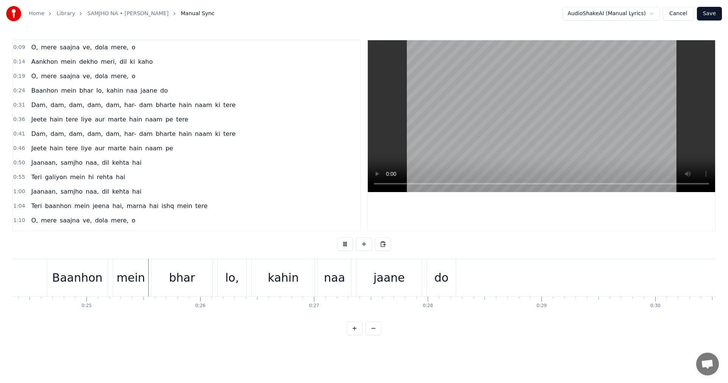
click at [340, 245] on button at bounding box center [345, 244] width 16 height 14
click at [711, 17] on button "Save" at bounding box center [709, 14] width 25 height 14
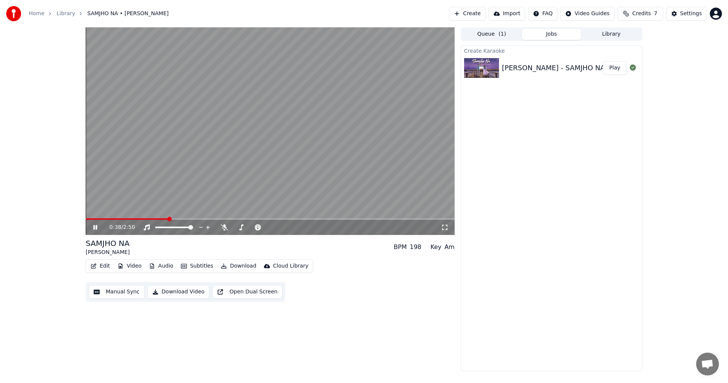
click at [96, 226] on icon at bounding box center [95, 227] width 4 height 5
click at [163, 266] on button "Audio" at bounding box center [161, 266] width 30 height 11
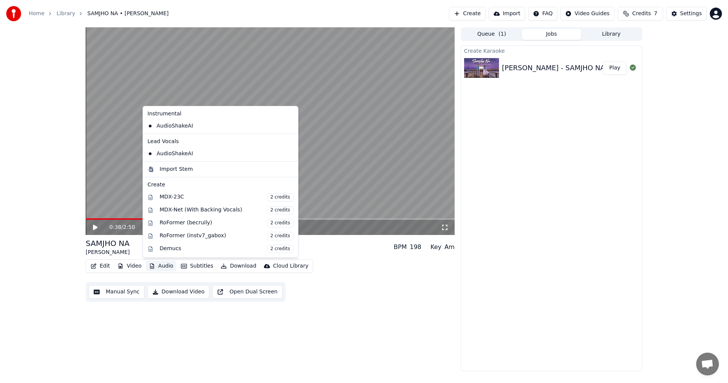
click at [288, 127] on icon at bounding box center [292, 126] width 8 height 6
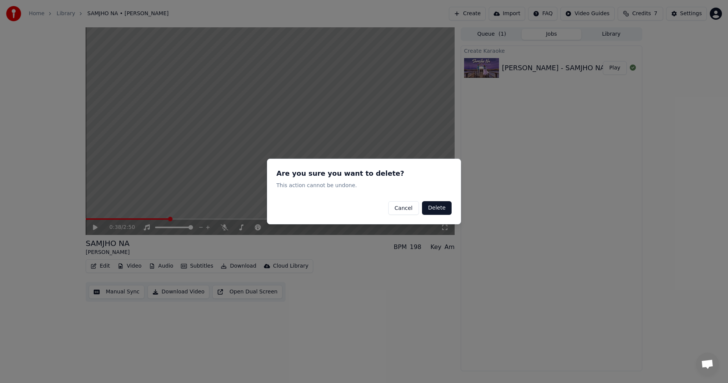
click at [437, 209] on button "Delete" at bounding box center [437, 208] width 30 height 14
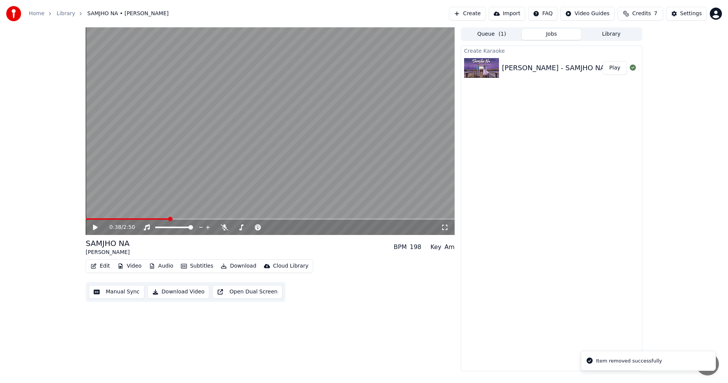
click at [97, 228] on icon at bounding box center [101, 227] width 18 height 6
click at [96, 228] on icon at bounding box center [95, 227] width 4 height 5
click at [167, 265] on button "Audio" at bounding box center [161, 266] width 30 height 11
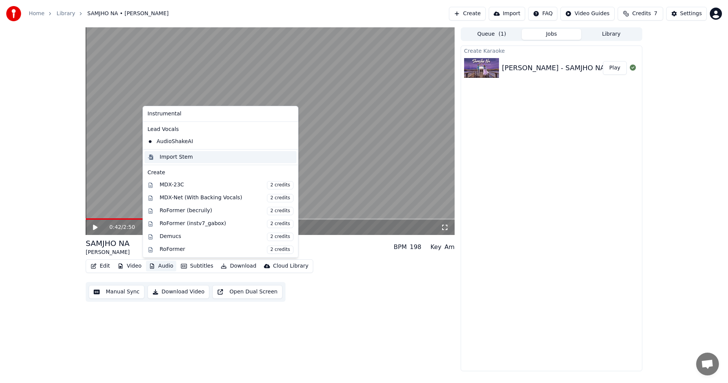
click at [186, 159] on div "Import Stem" at bounding box center [176, 157] width 33 height 8
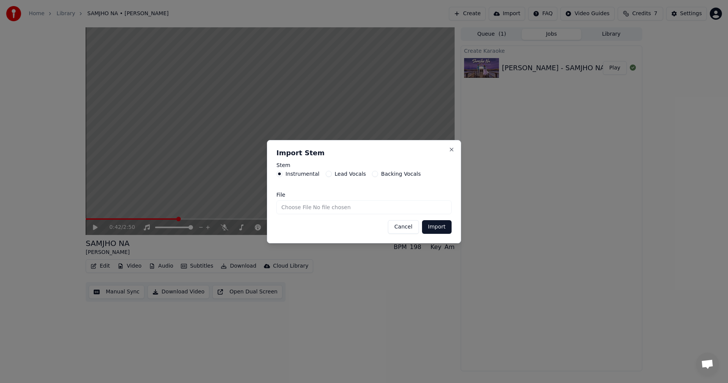
click at [365, 207] on input "File" at bounding box center [364, 207] width 175 height 14
type input "**********"
click at [442, 226] on button "Import" at bounding box center [437, 227] width 30 height 14
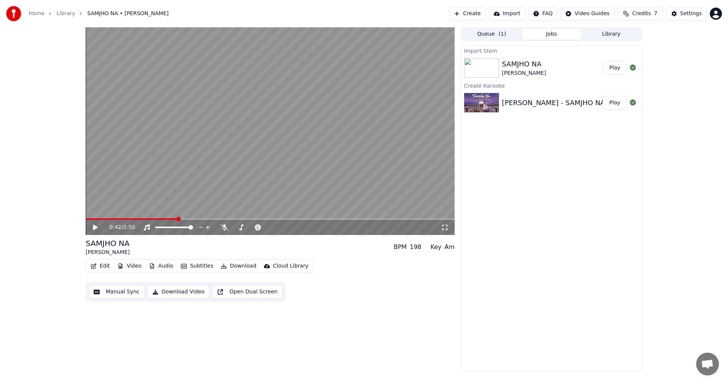
click at [95, 220] on span at bounding box center [132, 219] width 92 height 2
click at [94, 227] on icon at bounding box center [95, 227] width 5 height 5
click at [94, 227] on icon at bounding box center [95, 227] width 4 height 5
click at [161, 269] on button "Audio" at bounding box center [161, 266] width 30 height 11
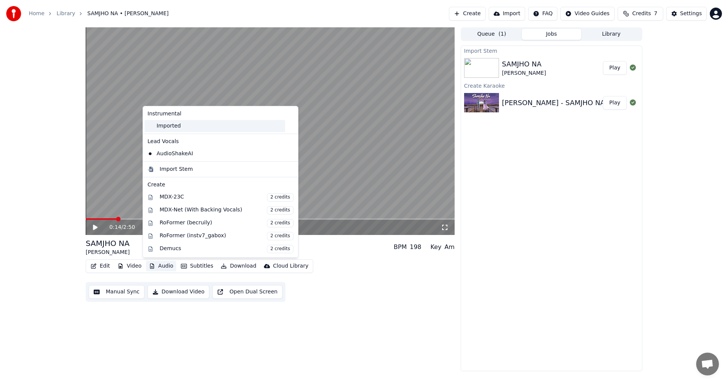
click at [205, 127] on div "Imported" at bounding box center [215, 126] width 141 height 12
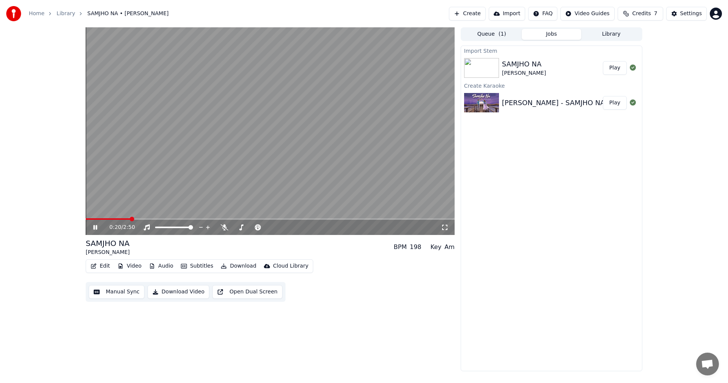
click at [96, 225] on icon at bounding box center [101, 227] width 18 height 6
click at [103, 265] on button "Edit" at bounding box center [100, 266] width 25 height 11
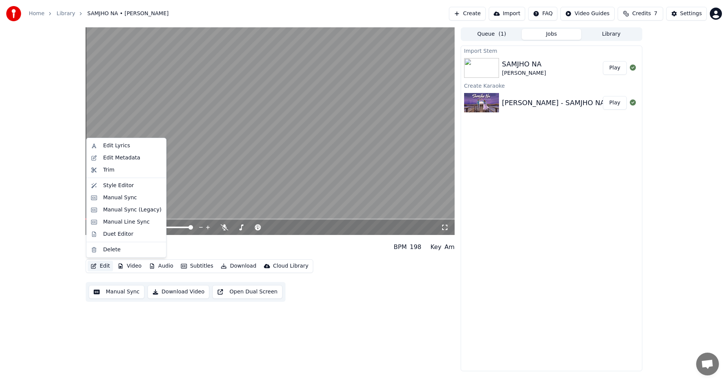
click at [92, 270] on button "Edit" at bounding box center [100, 266] width 25 height 11
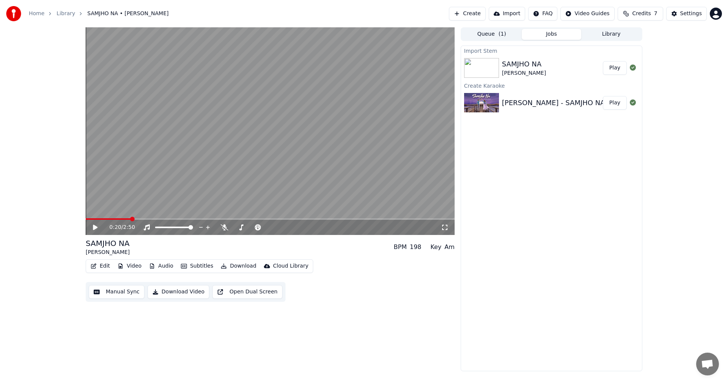
click at [95, 267] on icon "button" at bounding box center [93, 265] width 5 height 5
click at [419, 263] on div "Edit Video Audio Subtitles Download Cloud Library Manual Sync Download Video Op…" at bounding box center [270, 280] width 369 height 42
click at [131, 291] on button "Manual Sync" at bounding box center [117, 292] width 56 height 14
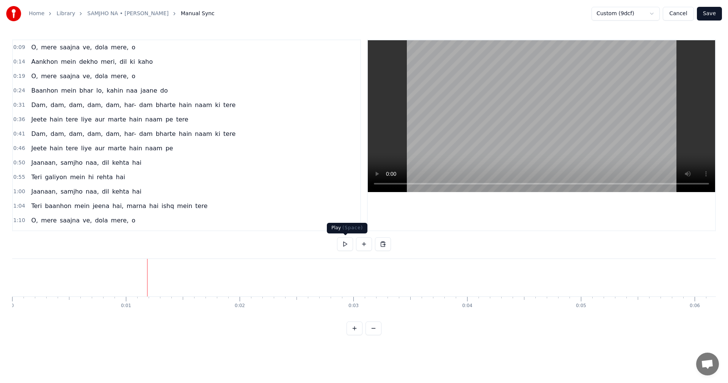
click at [346, 244] on button at bounding box center [345, 244] width 16 height 14
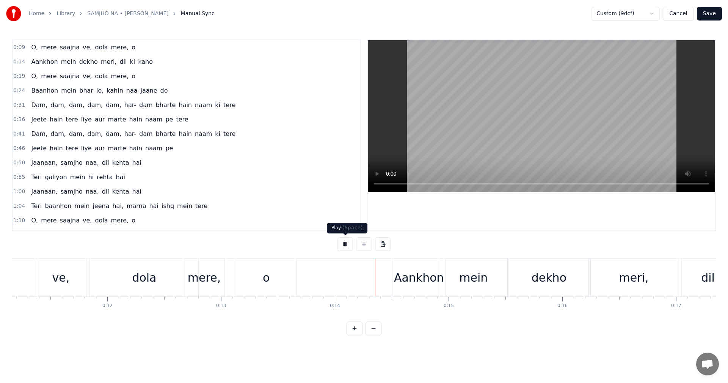
click at [345, 243] on button at bounding box center [345, 244] width 16 height 14
click at [642, 17] on html "Home Library SAMJHO NA • Aditya Rikhari Manual Sync Custom (9dcf) Cancel Save 0…" at bounding box center [364, 173] width 728 height 347
click at [642, 13] on html "Home Library SAMJHO NA • Aditya Rikhari Manual Sync Custom (9dcf) Cancel Save 0…" at bounding box center [364, 173] width 728 height 347
click at [709, 13] on button "Save" at bounding box center [709, 14] width 25 height 14
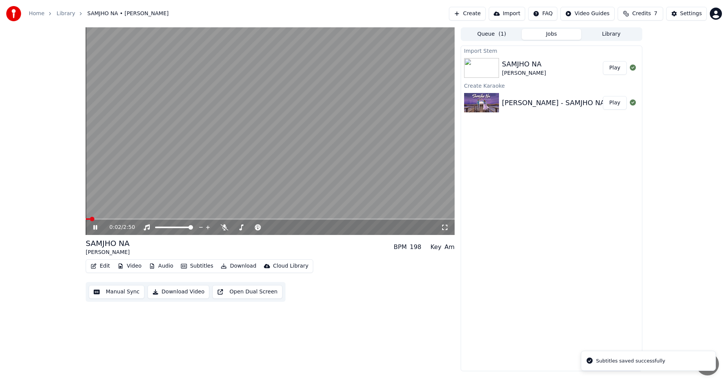
click at [112, 217] on video at bounding box center [270, 131] width 369 height 208
click at [112, 220] on div "0:02 / 2:50" at bounding box center [270, 227] width 369 height 15
click at [94, 226] on icon at bounding box center [95, 227] width 5 height 5
click at [116, 219] on span at bounding box center [114, 219] width 5 height 5
click at [107, 215] on video at bounding box center [270, 131] width 369 height 208
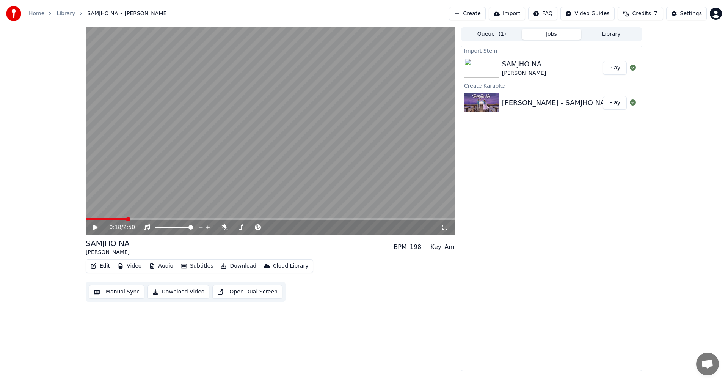
click at [111, 219] on span at bounding box center [106, 219] width 41 height 2
click at [95, 227] on icon at bounding box center [95, 227] width 5 height 5
click at [108, 218] on video at bounding box center [270, 131] width 369 height 208
click at [107, 218] on span at bounding box center [109, 219] width 5 height 5
click at [97, 224] on icon at bounding box center [101, 227] width 18 height 6
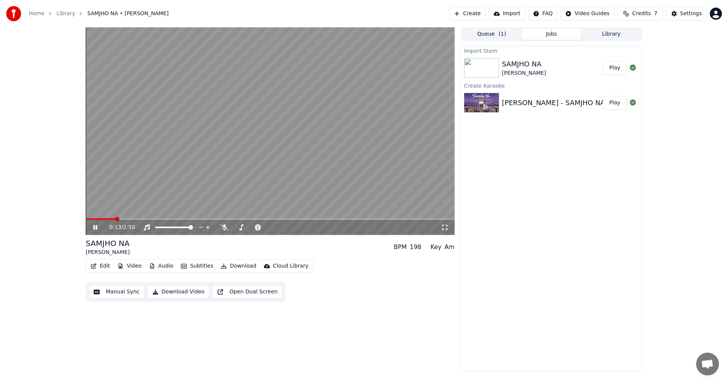
click at [96, 226] on icon at bounding box center [95, 227] width 4 height 5
click at [577, 68] on div "SAMJHO NA [PERSON_NAME]" at bounding box center [552, 68] width 101 height 18
click at [191, 263] on button "Subtitles" at bounding box center [197, 266] width 38 height 11
click at [124, 295] on button "Manual Sync" at bounding box center [117, 292] width 56 height 14
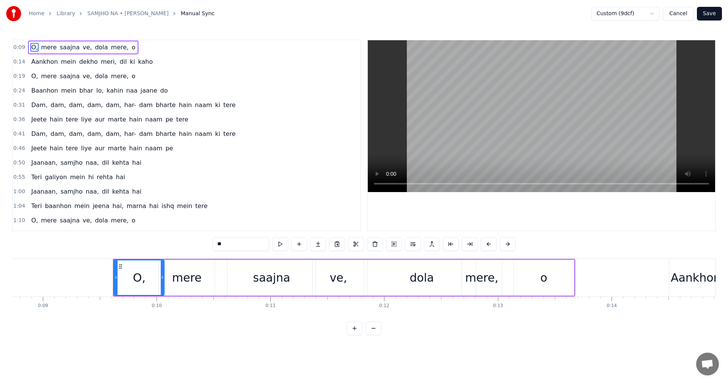
scroll to position [0, 1057]
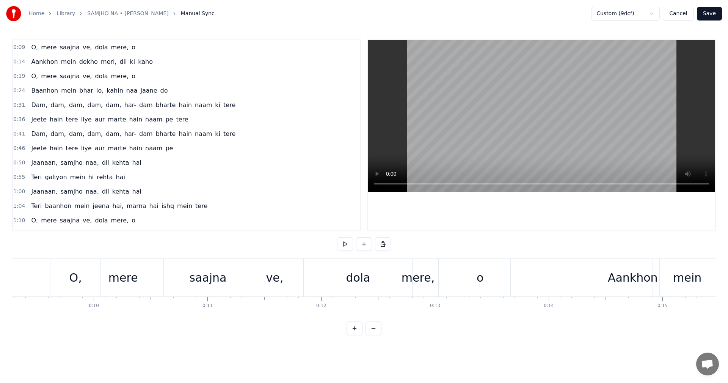
click at [355, 335] on button at bounding box center [355, 328] width 16 height 14
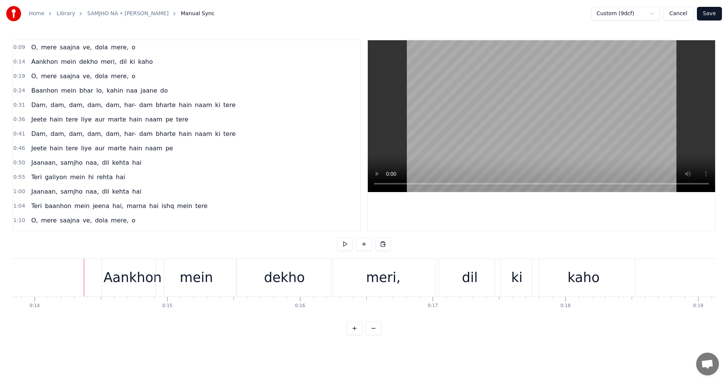
scroll to position [0, 1870]
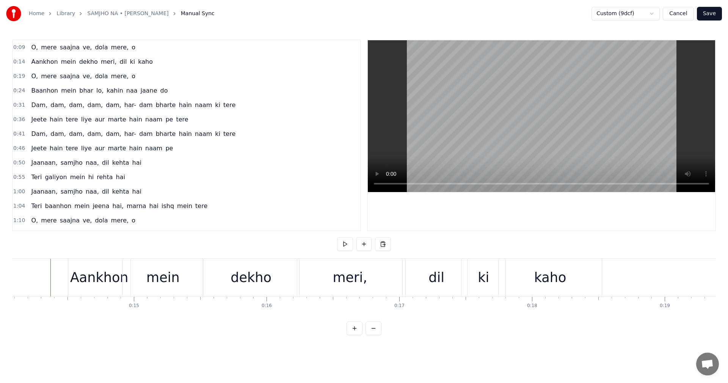
click at [377, 334] on button at bounding box center [374, 328] width 16 height 14
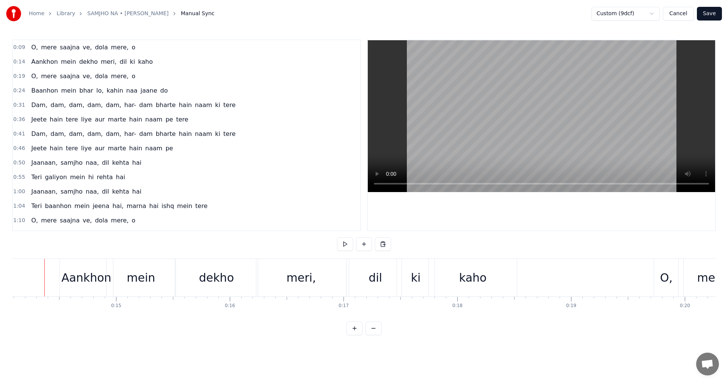
scroll to position [0, 1598]
click at [560, 96] on video at bounding box center [542, 116] width 348 height 152
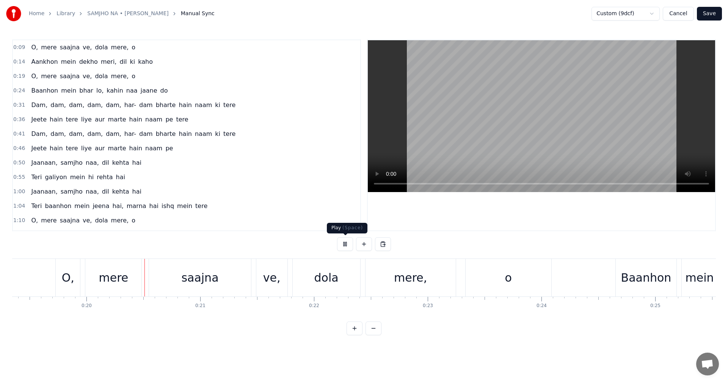
click at [348, 241] on button at bounding box center [345, 244] width 16 height 14
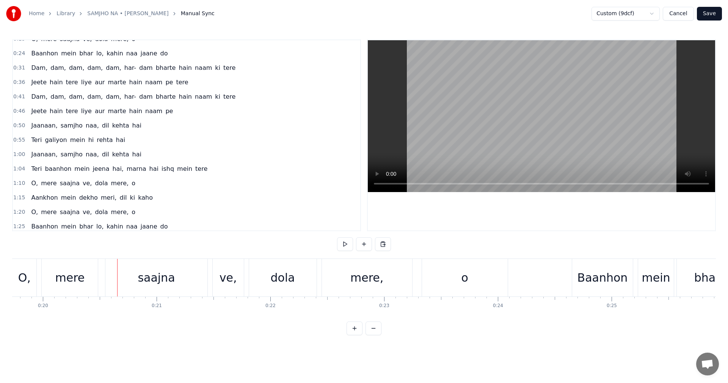
scroll to position [0, 0]
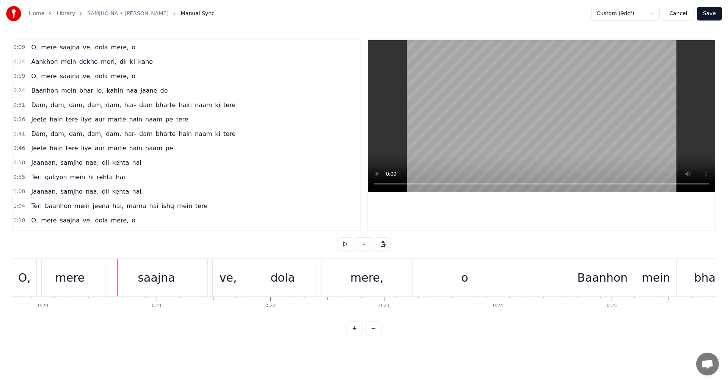
click at [715, 17] on button "Save" at bounding box center [709, 14] width 25 height 14
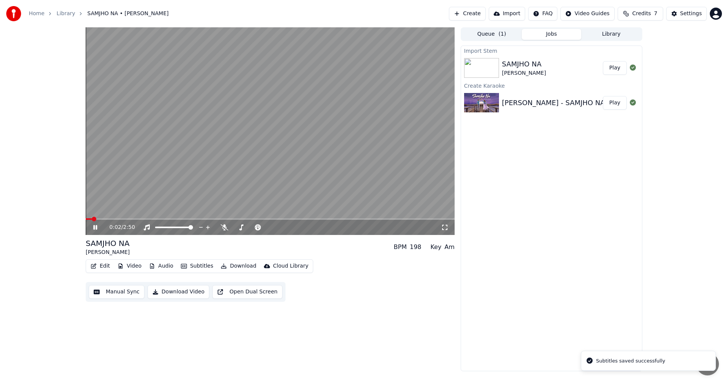
click at [112, 217] on video at bounding box center [270, 131] width 369 height 208
click at [95, 226] on icon at bounding box center [95, 227] width 5 height 5
click at [124, 220] on span at bounding box center [122, 219] width 5 height 5
click at [224, 222] on span at bounding box center [225, 222] width 4 height 4
click at [225, 231] on div "0:33 / 2:50" at bounding box center [270, 227] width 369 height 15
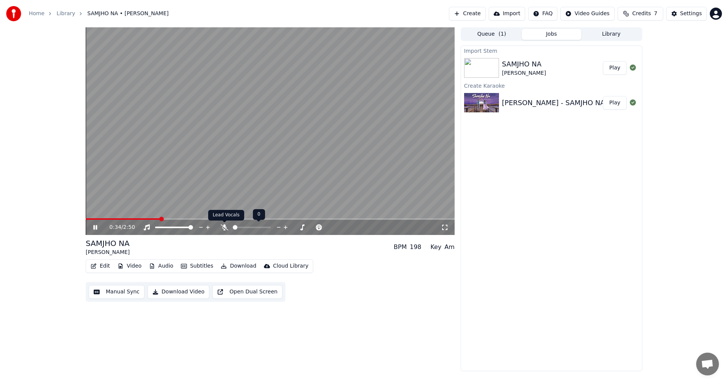
click at [225, 230] on icon at bounding box center [225, 227] width 8 height 6
click at [226, 228] on icon at bounding box center [224, 227] width 4 height 6
click at [94, 227] on icon at bounding box center [95, 227] width 4 height 5
click at [280, 178] on video at bounding box center [270, 131] width 369 height 208
click at [97, 228] on icon at bounding box center [95, 227] width 4 height 5
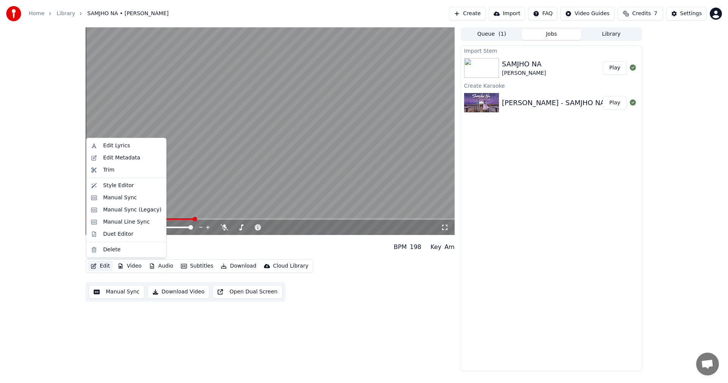
click at [102, 262] on button "Edit" at bounding box center [100, 266] width 25 height 11
click at [136, 185] on div "Style Editor" at bounding box center [132, 186] width 58 height 8
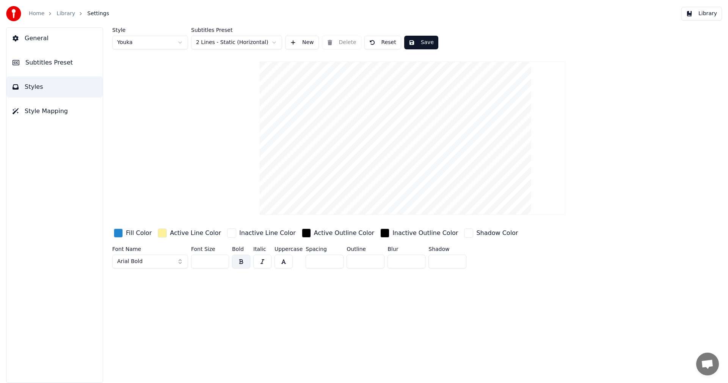
click at [418, 173] on video at bounding box center [412, 137] width 305 height 153
click at [61, 93] on button "Styles" at bounding box center [54, 86] width 96 height 21
click at [240, 39] on html "Home Library Settings Library General Subtitles Preset Styles Style Mapping Sty…" at bounding box center [364, 191] width 728 height 383
click at [136, 75] on html "Home Library Settings Library General Subtitles Preset Styles Style Mapping Sty…" at bounding box center [364, 191] width 728 height 383
click at [164, 262] on button "Arial Bold" at bounding box center [150, 262] width 76 height 14
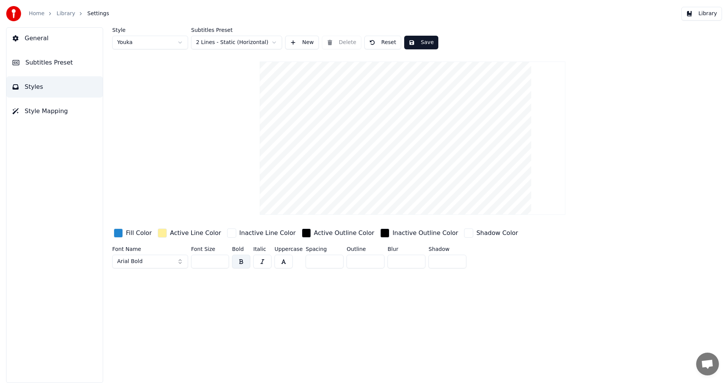
click at [178, 263] on button "Arial Bold" at bounding box center [150, 262] width 76 height 14
click at [180, 262] on button "Arial Bold" at bounding box center [150, 262] width 76 height 14
click at [152, 149] on input "text" at bounding box center [154, 145] width 57 height 15
click at [147, 147] on input "text" at bounding box center [154, 145] width 57 height 15
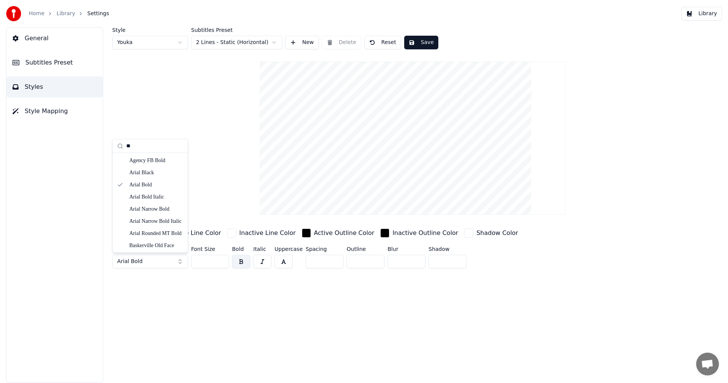
type input "*"
click at [156, 176] on div "Cambria Italic" at bounding box center [156, 179] width 54 height 8
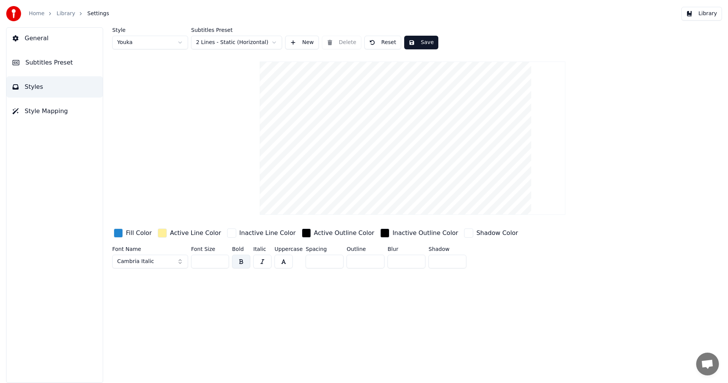
click at [265, 259] on button "button" at bounding box center [262, 262] width 18 height 14
click at [285, 264] on button "button" at bounding box center [284, 262] width 18 height 14
click at [249, 259] on button "button" at bounding box center [241, 262] width 18 height 14
drag, startPoint x: 399, startPoint y: 263, endPoint x: 409, endPoint y: 245, distance: 20.9
click at [409, 245] on div "Fill Color Active Line Color Inactive Line Color Active Outline Color Inactive …" at bounding box center [367, 249] width 510 height 44
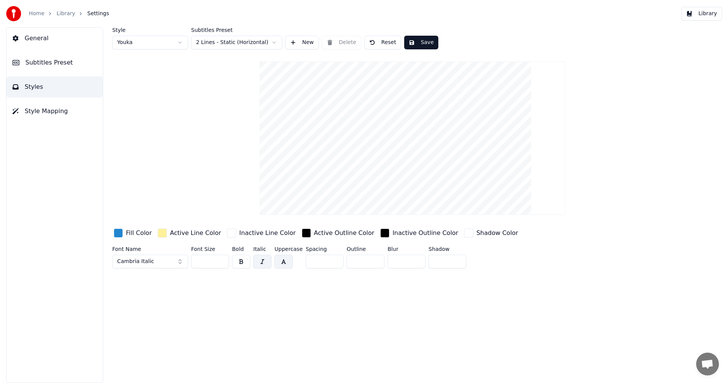
click at [415, 259] on input "*" at bounding box center [407, 262] width 38 height 14
click at [416, 263] on input "*" at bounding box center [407, 262] width 38 height 14
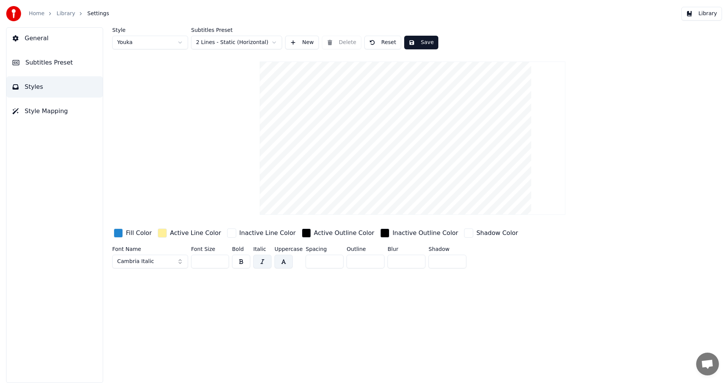
click at [416, 263] on input "*" at bounding box center [407, 262] width 38 height 14
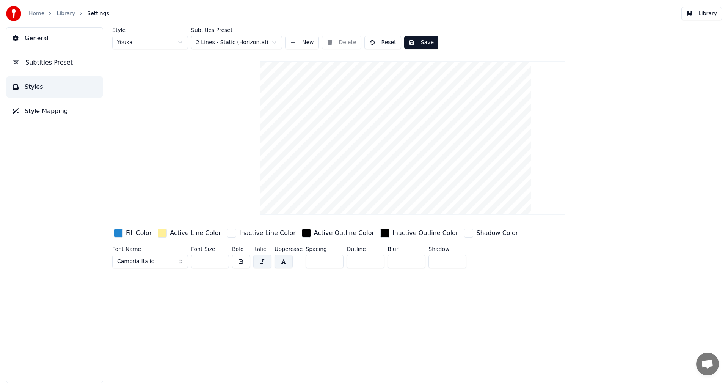
click at [416, 263] on input "*" at bounding box center [407, 262] width 38 height 14
type input "*"
click at [416, 263] on input "*" at bounding box center [407, 262] width 38 height 14
click at [464, 233] on div "button" at bounding box center [468, 232] width 9 height 9
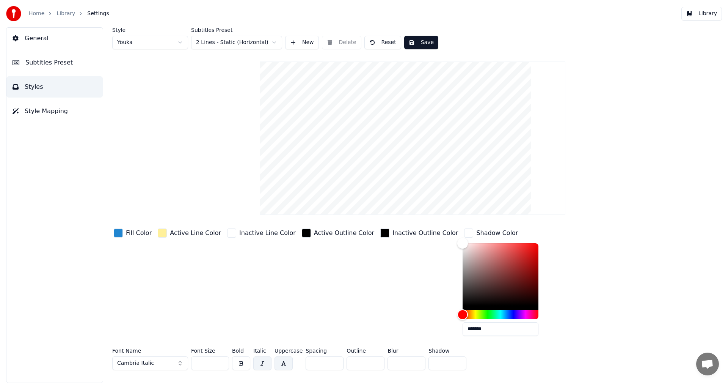
click at [464, 233] on div "button" at bounding box center [468, 232] width 9 height 9
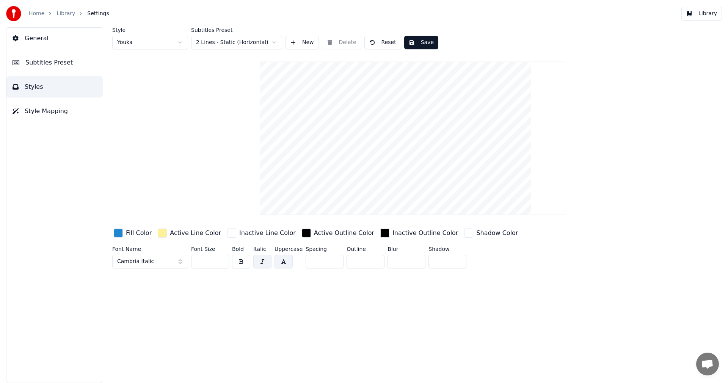
click at [65, 61] on span "Subtitles Preset" at bounding box center [48, 62] width 47 height 9
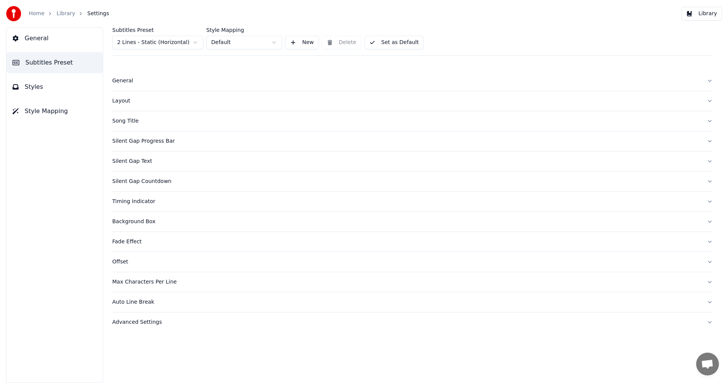
click at [59, 35] on button "General" at bounding box center [54, 38] width 96 height 21
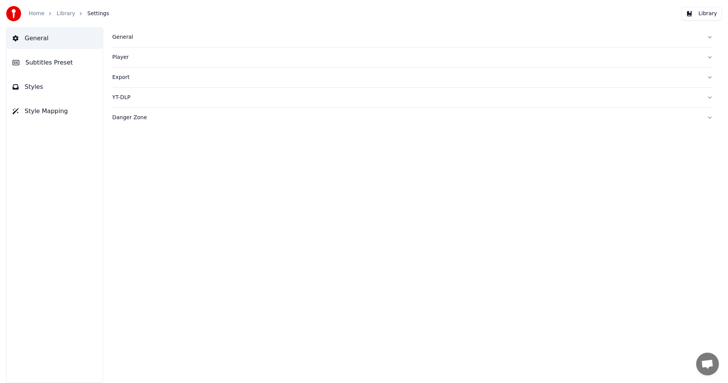
click at [55, 66] on span "Subtitles Preset" at bounding box center [48, 62] width 47 height 9
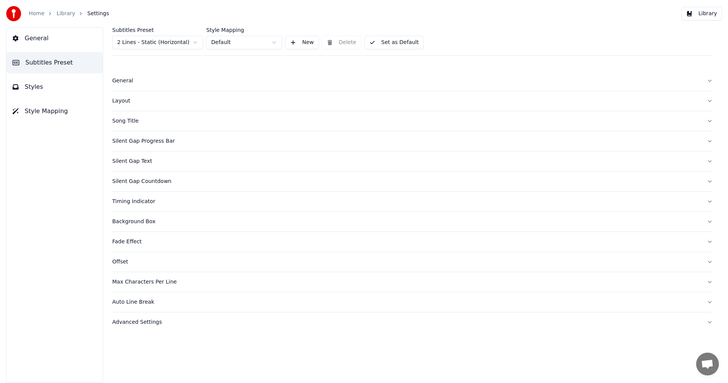
click at [53, 87] on button "Styles" at bounding box center [54, 86] width 96 height 21
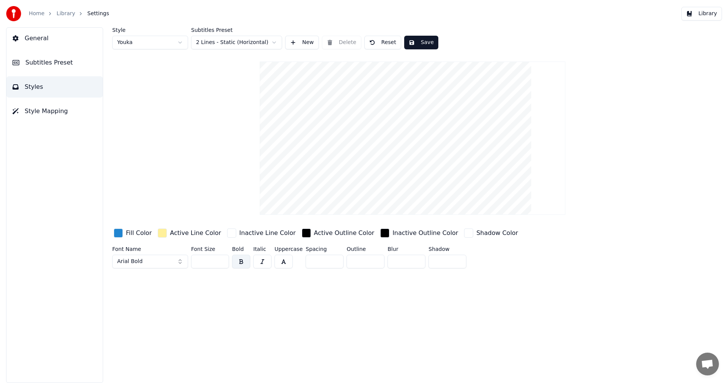
drag, startPoint x: 422, startPoint y: 183, endPoint x: 431, endPoint y: 127, distance: 56.4
click at [431, 127] on video at bounding box center [412, 137] width 305 height 153
click at [252, 39] on html "Home Library Settings Library General Subtitles Preset Styles Style Mapping Sty…" at bounding box center [364, 191] width 728 height 383
click at [251, 39] on html "Home Library Settings Library General Subtitles Preset Styles Style Mapping Sty…" at bounding box center [364, 191] width 728 height 383
click at [182, 41] on html "Home Library Settings Library General Subtitles Preset Styles Style Mapping Sty…" at bounding box center [364, 191] width 728 height 383
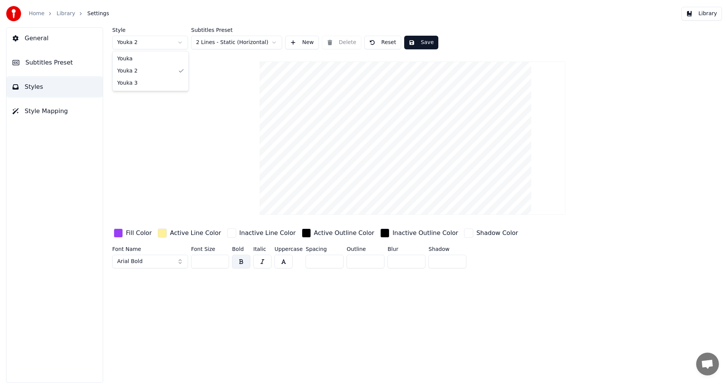
click at [162, 44] on html "Home Library Settings Library General Subtitles Preset Styles Style Mapping Sty…" at bounding box center [364, 191] width 728 height 383
click at [156, 43] on html "Home Library Settings Library General Subtitles Preset Styles Style Mapping Sty…" at bounding box center [364, 191] width 728 height 383
click at [79, 113] on button "Style Mapping" at bounding box center [54, 111] width 96 height 21
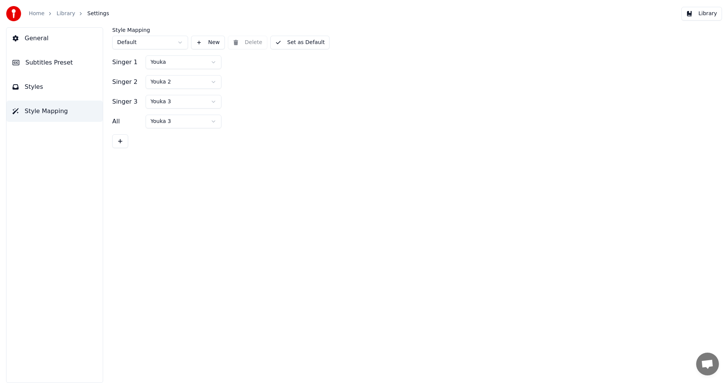
click at [72, 90] on button "Styles" at bounding box center [54, 86] width 96 height 21
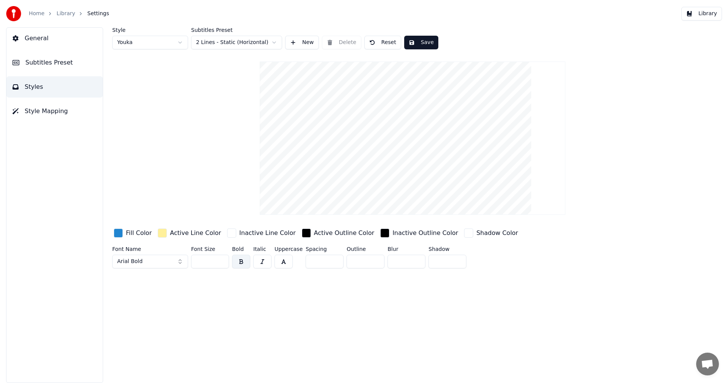
drag, startPoint x: 387, startPoint y: 171, endPoint x: 397, endPoint y: 124, distance: 48.2
click at [397, 124] on video at bounding box center [412, 137] width 305 height 153
click at [712, 16] on button "Library" at bounding box center [702, 14] width 41 height 14
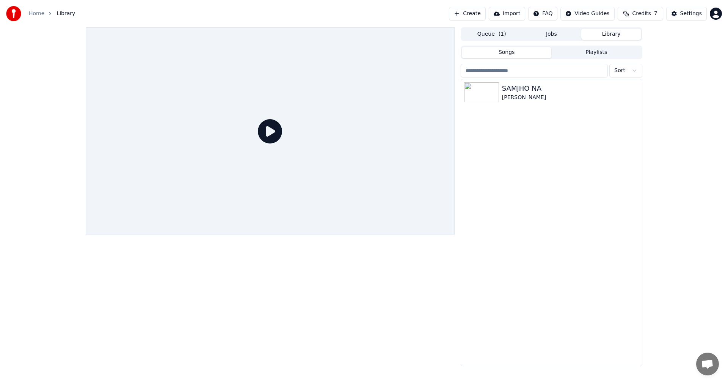
click at [264, 126] on icon at bounding box center [270, 131] width 24 height 24
click at [267, 131] on icon at bounding box center [270, 131] width 24 height 24
click at [559, 40] on div "Queue ( 1 ) Jobs Library" at bounding box center [552, 34] width 182 height 14
click at [557, 37] on button "Jobs" at bounding box center [552, 34] width 60 height 11
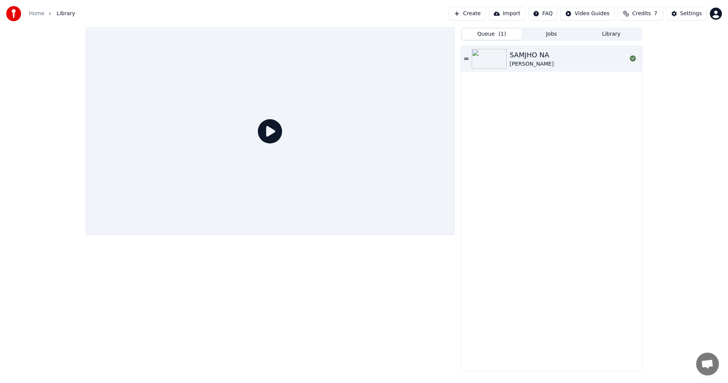
click at [506, 36] on button "Queue ( 1 )" at bounding box center [492, 34] width 60 height 11
click at [539, 36] on button "Jobs" at bounding box center [552, 34] width 60 height 11
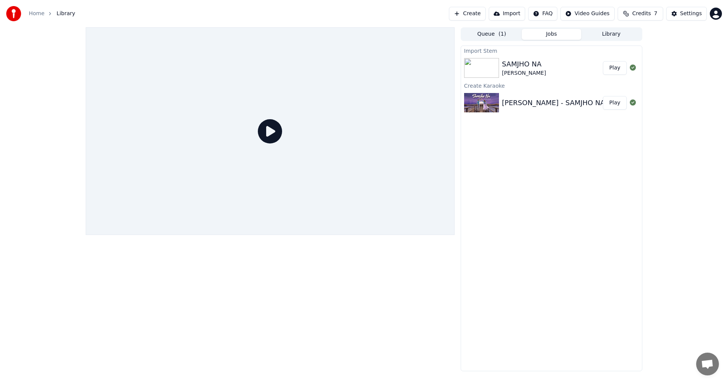
click at [604, 33] on button "Library" at bounding box center [612, 34] width 60 height 11
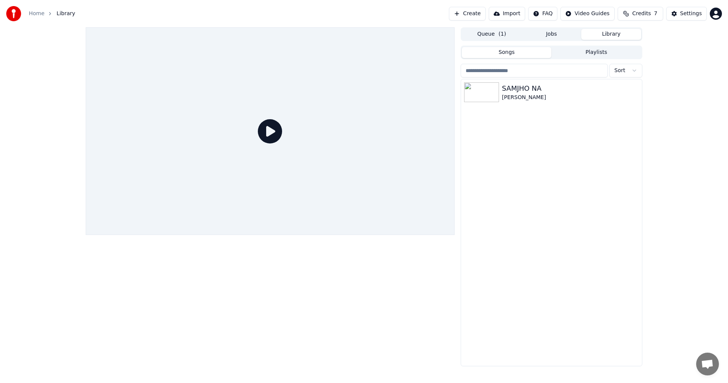
click at [33, 11] on link "Home" at bounding box center [37, 14] width 16 height 8
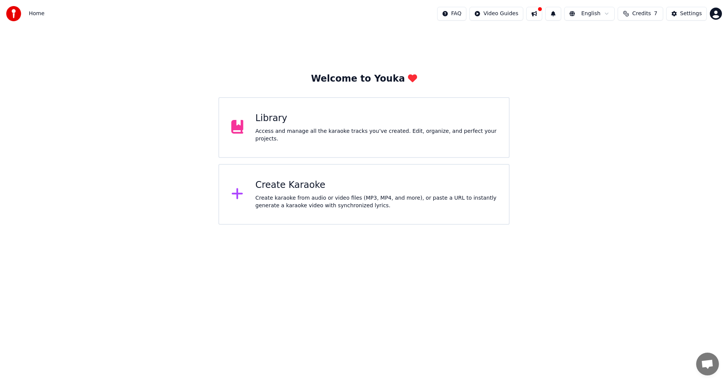
click at [543, 13] on button at bounding box center [535, 14] width 16 height 14
click at [572, 225] on html "Home FAQ Video Guides English Credits 7 Settings Welcome to Youka Library Acces…" at bounding box center [364, 112] width 728 height 225
click at [572, 221] on div "Welcome to Youka Library Access and manage all the karaoke tracks you’ve create…" at bounding box center [364, 125] width 728 height 197
click at [300, 141] on div "Library Access and manage all the karaoke tracks you’ve created. Edit, organize…" at bounding box center [364, 127] width 291 height 61
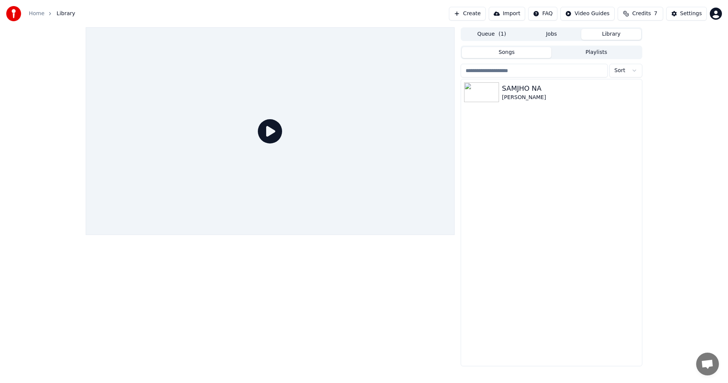
click at [563, 38] on button "Jobs" at bounding box center [552, 34] width 60 height 11
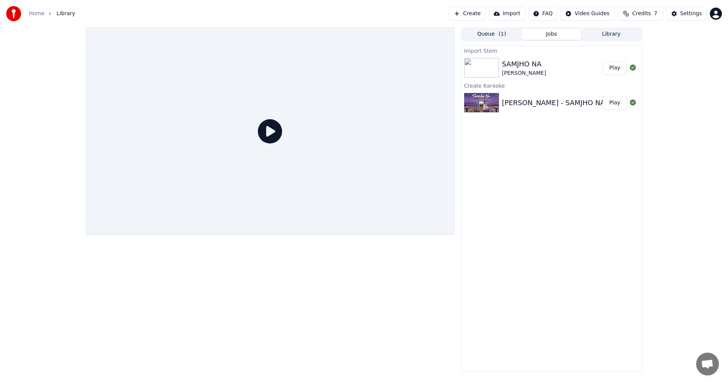
click at [243, 142] on div at bounding box center [270, 131] width 369 height 208
click at [259, 132] on icon at bounding box center [270, 131] width 24 height 24
drag, startPoint x: 265, startPoint y: 132, endPoint x: 396, endPoint y: 135, distance: 131.3
click at [265, 132] on icon at bounding box center [270, 131] width 24 height 24
click at [580, 99] on div "[PERSON_NAME] - SAMJHO NA" at bounding box center [553, 102] width 103 height 11
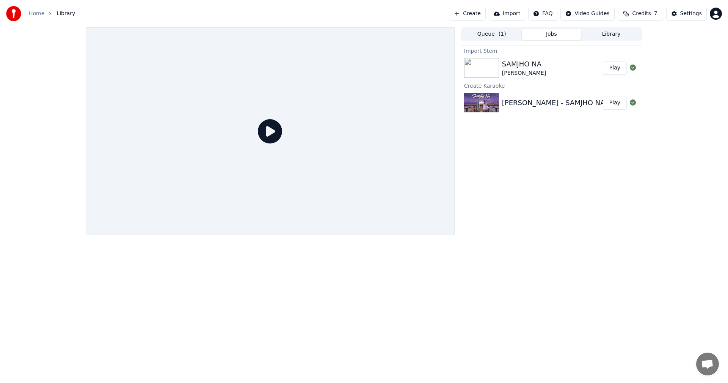
click at [622, 104] on button "Play" at bounding box center [615, 103] width 24 height 14
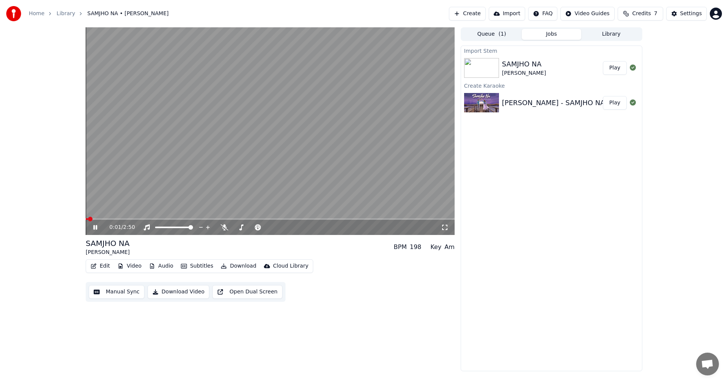
click at [93, 229] on icon at bounding box center [101, 227] width 18 height 6
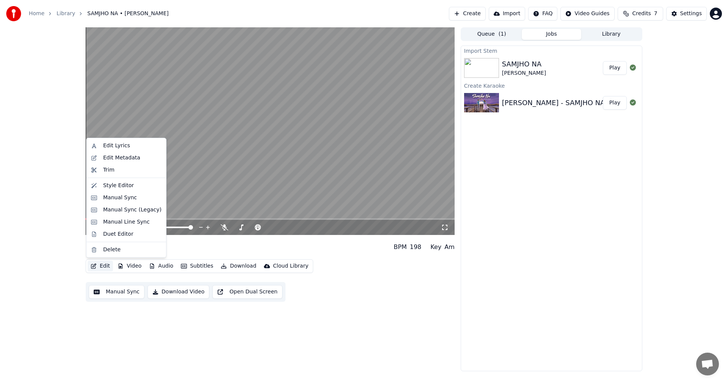
click at [99, 268] on button "Edit" at bounding box center [100, 266] width 25 height 11
click at [136, 148] on div "Edit Lyrics" at bounding box center [132, 146] width 58 height 8
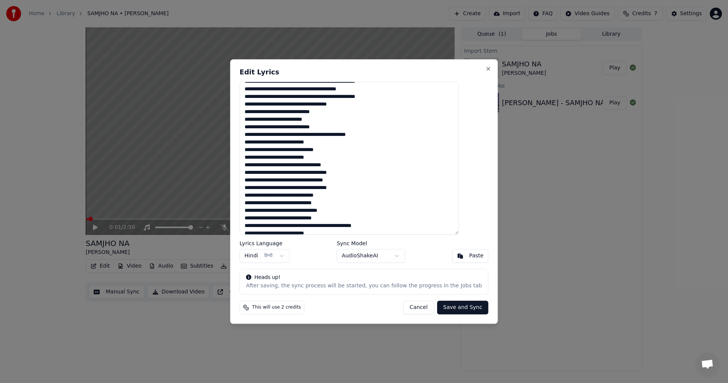
scroll to position [66, 0]
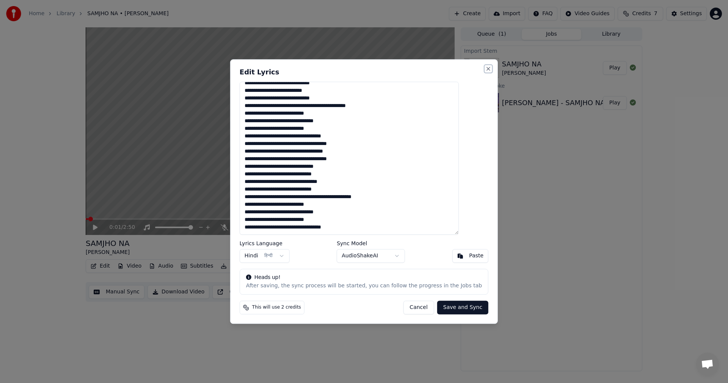
click at [486, 67] on button "Close" at bounding box center [489, 69] width 6 height 6
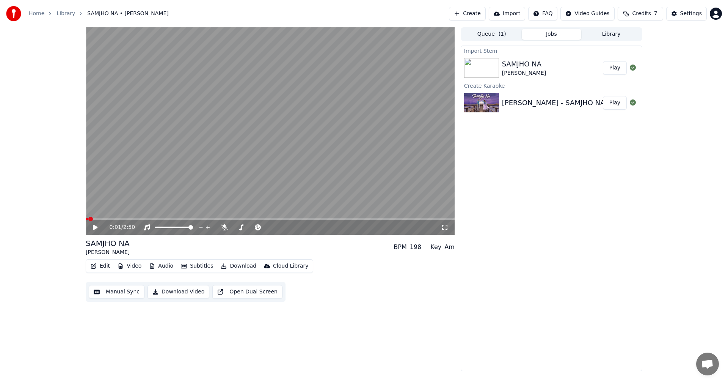
click at [107, 271] on button "Edit" at bounding box center [100, 266] width 25 height 11
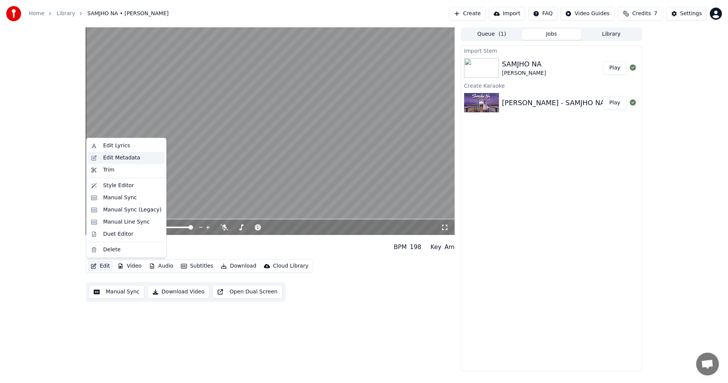
click at [125, 160] on div "Edit Metadata" at bounding box center [121, 158] width 37 height 8
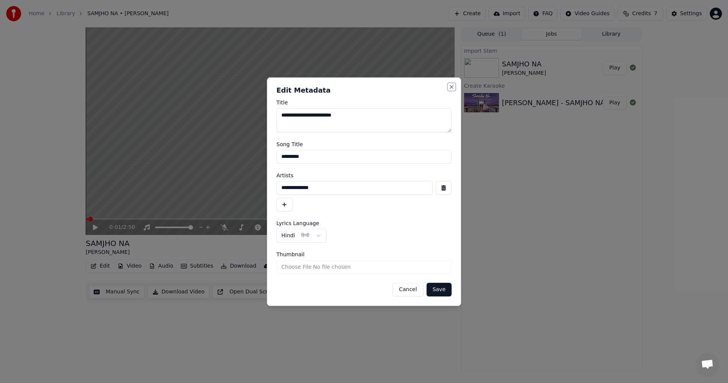
click at [450, 86] on button "Close" at bounding box center [452, 87] width 6 height 6
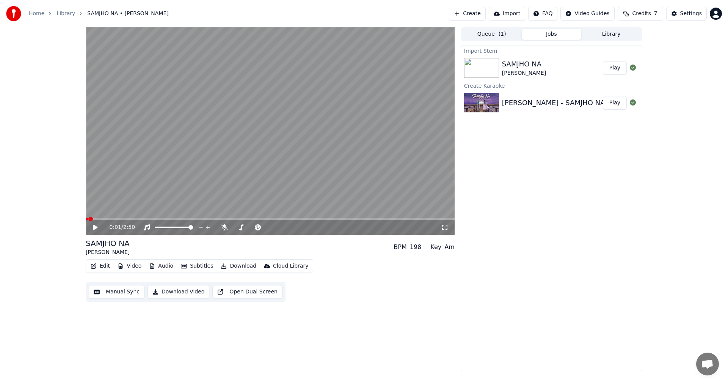
click at [95, 266] on icon "button" at bounding box center [93, 265] width 5 height 5
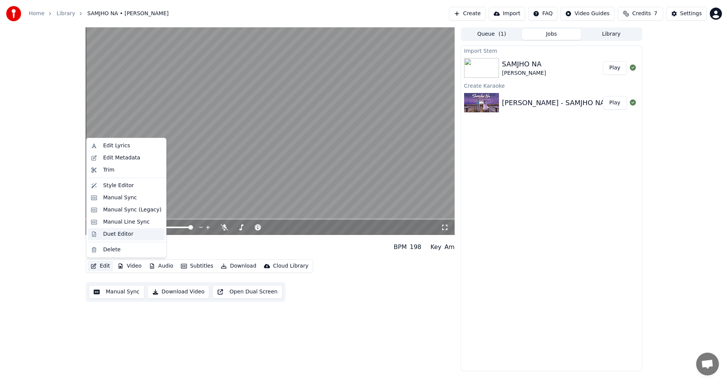
click at [137, 233] on div "Duet Editor" at bounding box center [132, 234] width 58 height 8
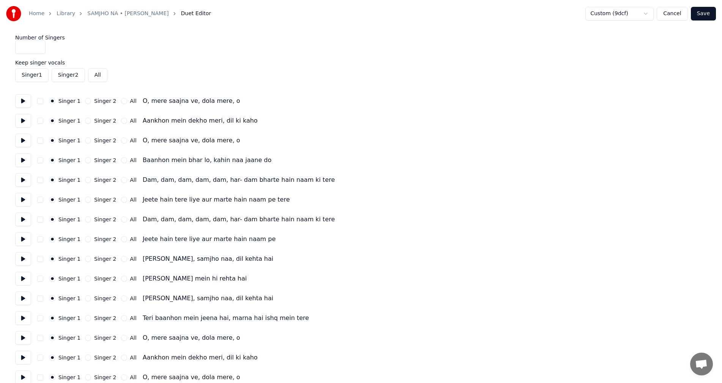
click at [670, 13] on button "Cancel" at bounding box center [672, 14] width 31 height 14
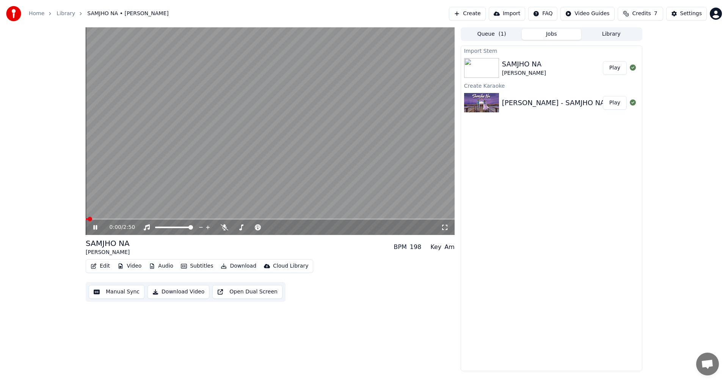
click at [96, 223] on div "0:00 / 2:50" at bounding box center [270, 227] width 363 height 8
click at [96, 226] on icon at bounding box center [95, 227] width 4 height 5
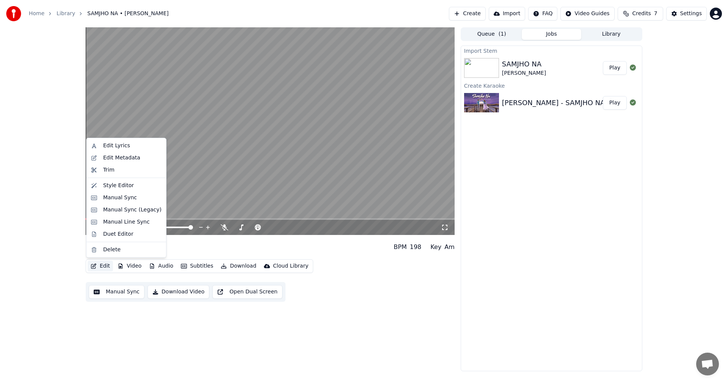
click at [102, 264] on button "Edit" at bounding box center [100, 266] width 25 height 11
click at [132, 186] on div "Style Editor" at bounding box center [132, 186] width 58 height 8
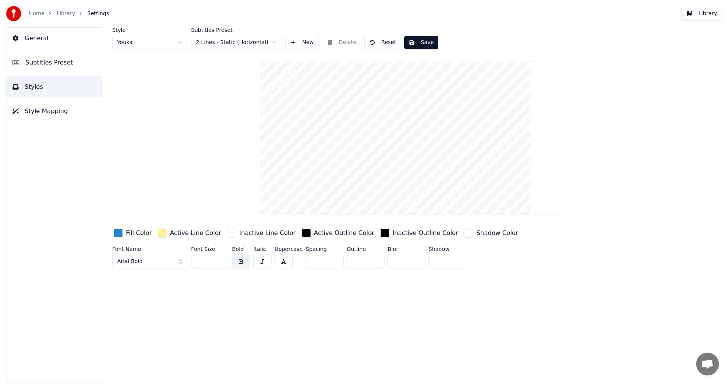
drag, startPoint x: 425, startPoint y: 184, endPoint x: 461, endPoint y: 115, distance: 78.1
click at [456, 121] on video at bounding box center [412, 137] width 305 height 153
drag, startPoint x: 420, startPoint y: 186, endPoint x: 453, endPoint y: 117, distance: 75.8
click at [453, 117] on video at bounding box center [412, 137] width 305 height 153
click at [64, 104] on button "Style Mapping" at bounding box center [54, 111] width 96 height 21
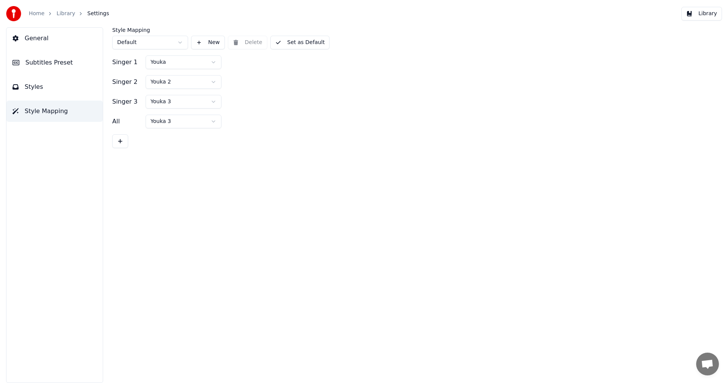
click at [178, 44] on html "Home Library Settings Library General Subtitles Preset Styles Style Mapping Sty…" at bounding box center [364, 191] width 728 height 383
click at [199, 60] on html "Home Library Settings Library General Subtitles Preset Styles Style Mapping Sty…" at bounding box center [364, 191] width 728 height 383
drag, startPoint x: 199, startPoint y: 60, endPoint x: 194, endPoint y: 69, distance: 9.8
click at [199, 60] on html "Home Library Settings Library General Subtitles Preset Styles Style Mapping Sty…" at bounding box center [364, 191] width 728 height 383
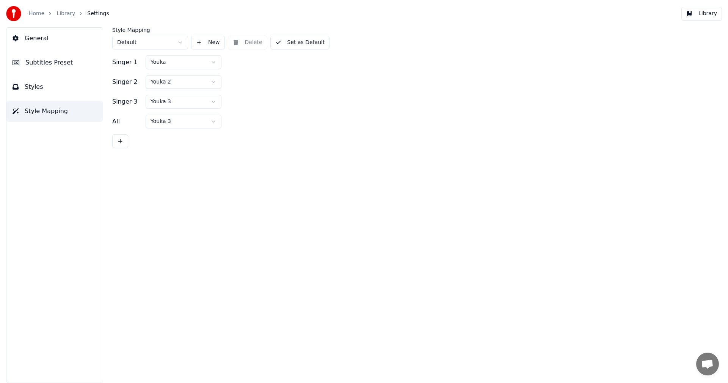
click at [77, 96] on button "Styles" at bounding box center [54, 86] width 96 height 21
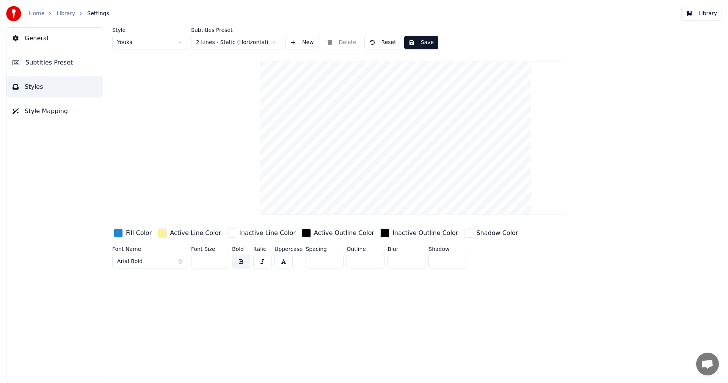
click at [76, 64] on button "Subtitles Preset" at bounding box center [54, 62] width 96 height 21
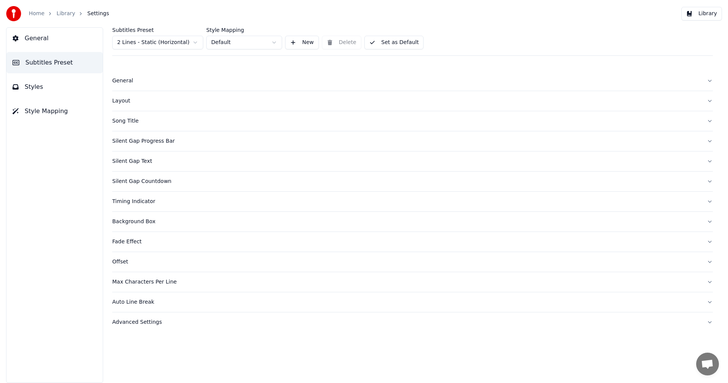
click at [71, 41] on button "General" at bounding box center [54, 38] width 96 height 21
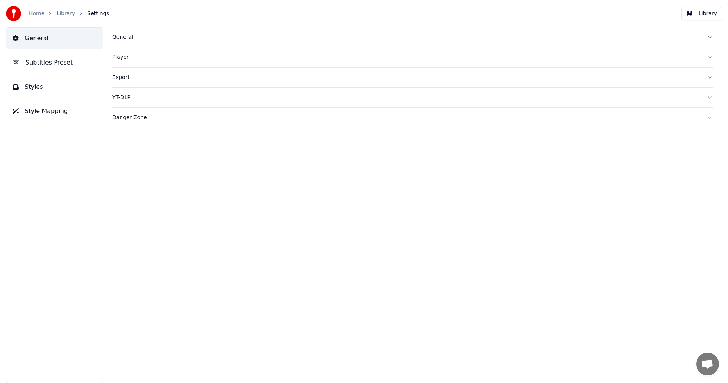
click at [73, 55] on button "Subtitles Preset" at bounding box center [54, 62] width 96 height 21
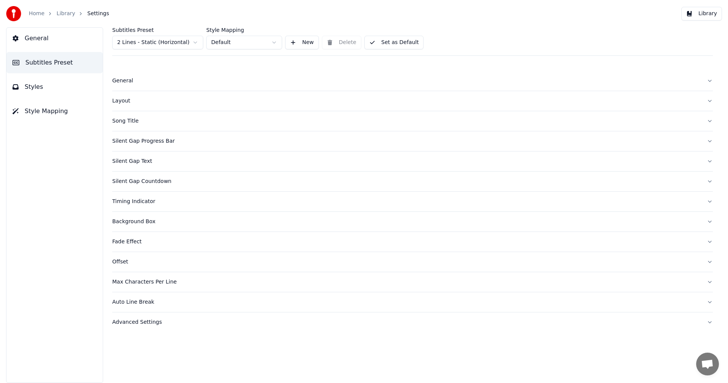
click at [130, 101] on div "Layout" at bounding box center [406, 101] width 589 height 8
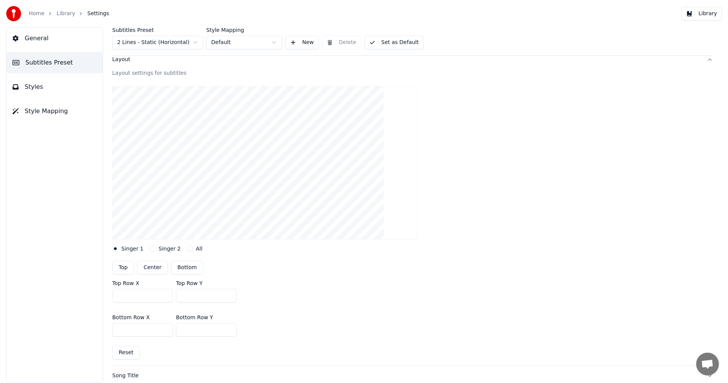
scroll to position [76, 0]
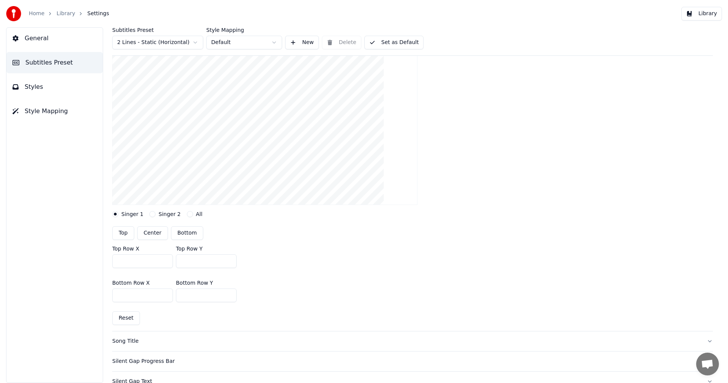
click at [151, 216] on button "Singer 2" at bounding box center [152, 214] width 6 height 6
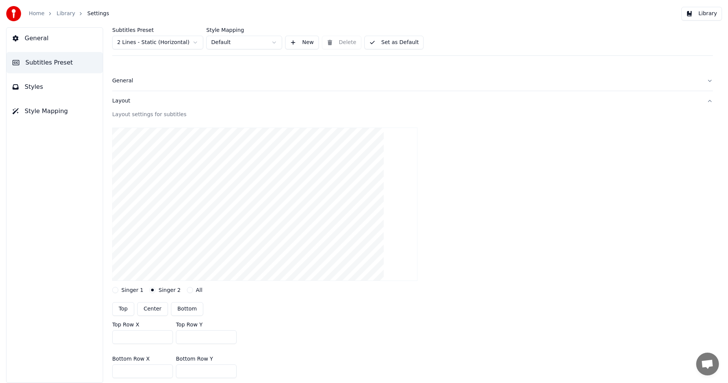
click at [187, 291] on button "All" at bounding box center [190, 290] width 6 height 6
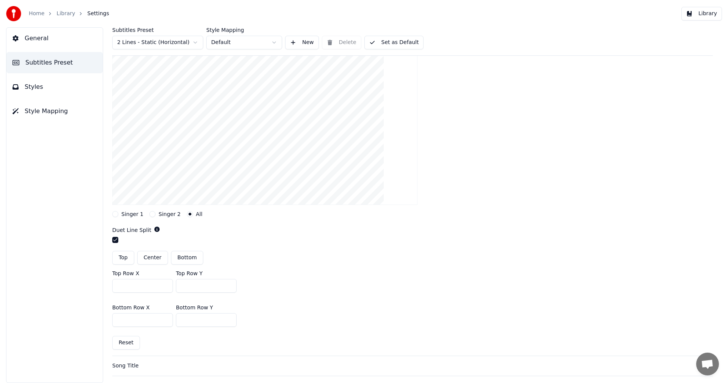
click at [117, 215] on button "Singer 1" at bounding box center [115, 214] width 6 height 6
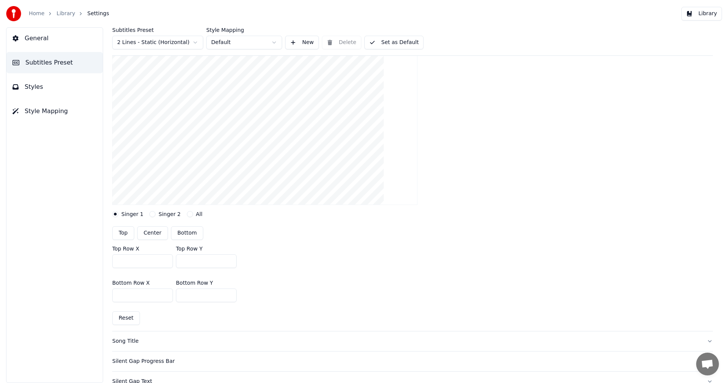
click at [160, 235] on button "Center" at bounding box center [152, 233] width 31 height 14
type input "***"
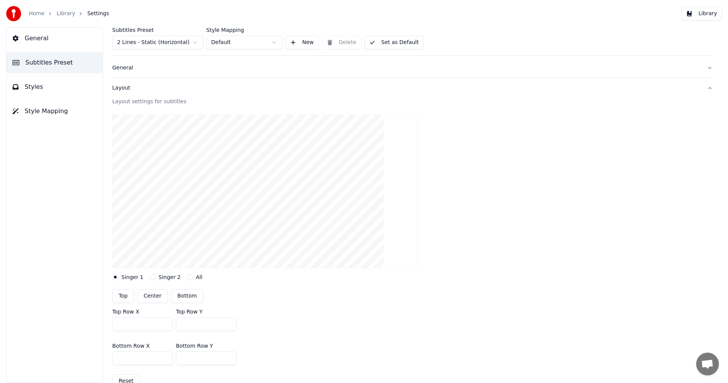
scroll to position [0, 0]
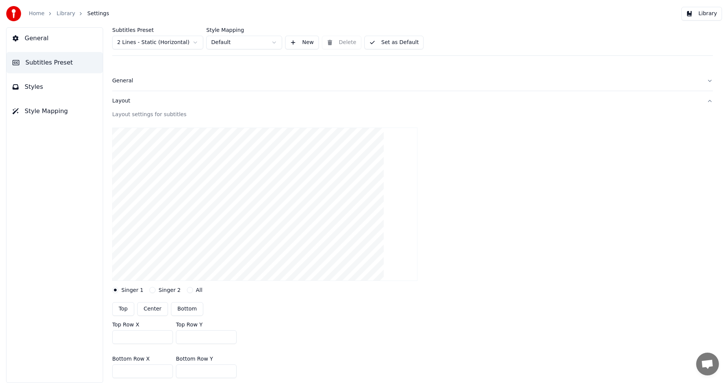
click at [206, 196] on video at bounding box center [264, 203] width 305 height 153
click at [151, 314] on button "Center" at bounding box center [152, 309] width 31 height 14
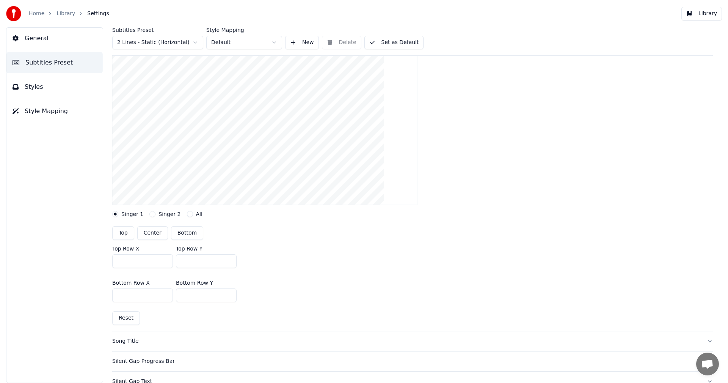
scroll to position [152, 0]
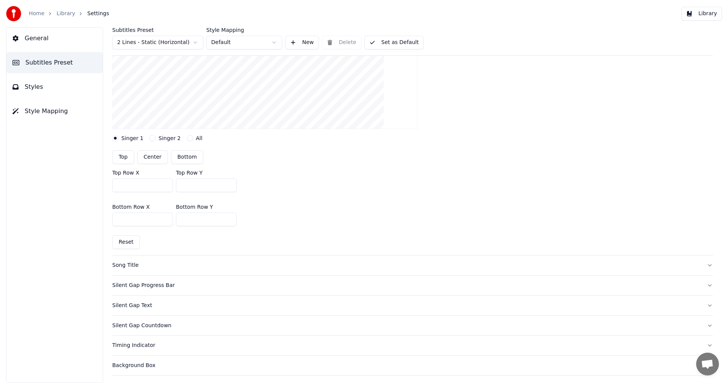
click at [160, 285] on div "Silent Gap Progress Bar" at bounding box center [406, 285] width 589 height 8
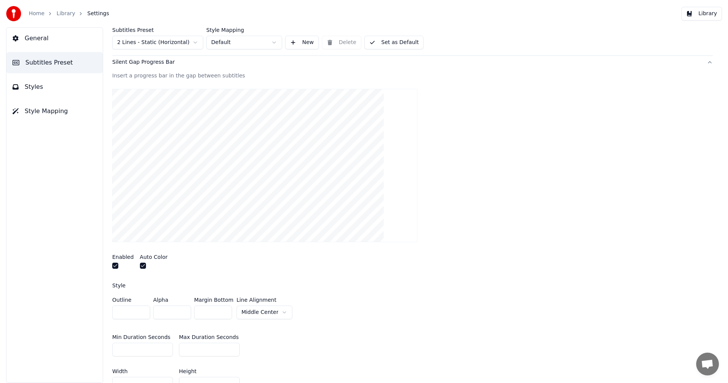
scroll to position [0, 0]
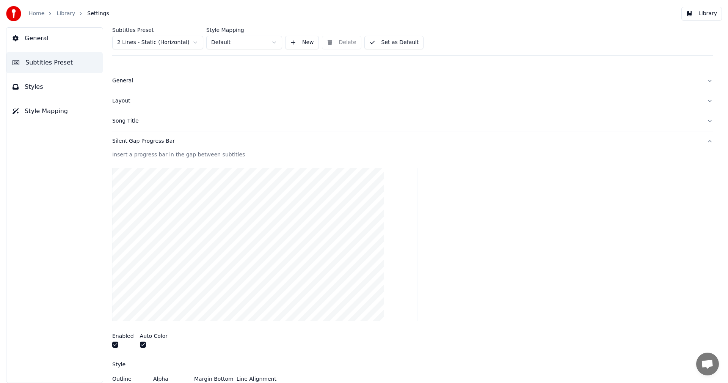
click at [212, 256] on video at bounding box center [264, 244] width 305 height 153
click at [153, 140] on div "Silent Gap Progress Bar" at bounding box center [406, 141] width 589 height 8
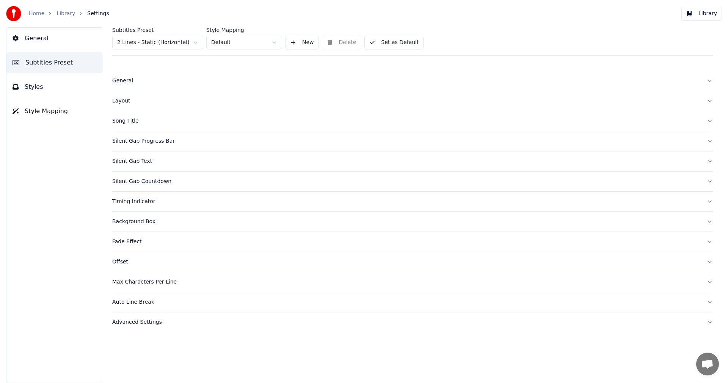
click at [131, 243] on div "Fade Effect" at bounding box center [406, 242] width 589 height 8
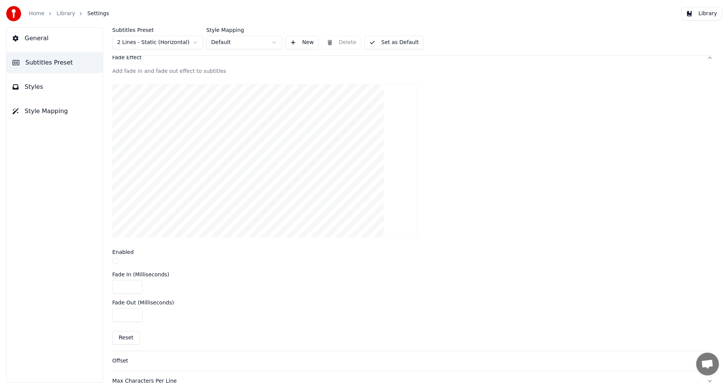
scroll to position [228, 0]
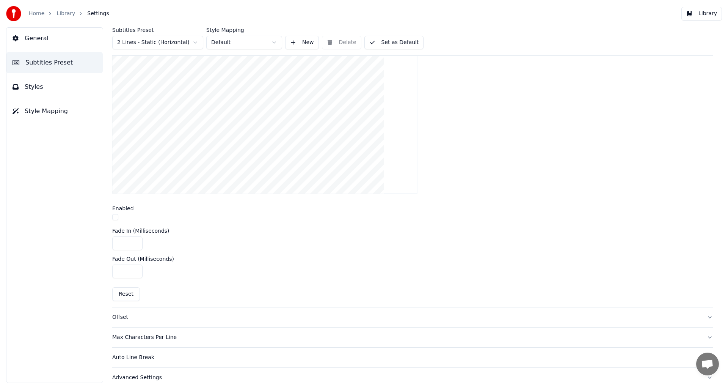
click at [113, 219] on button "button" at bounding box center [115, 217] width 6 height 6
click at [113, 218] on button "button" at bounding box center [115, 217] width 6 height 6
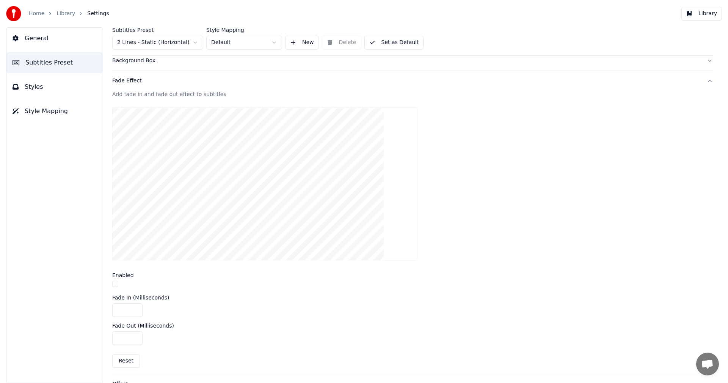
scroll to position [10, 0]
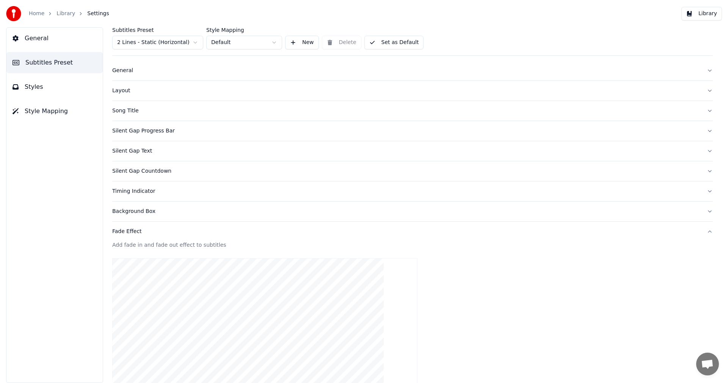
click at [129, 234] on div "Fade Effect" at bounding box center [406, 232] width 589 height 8
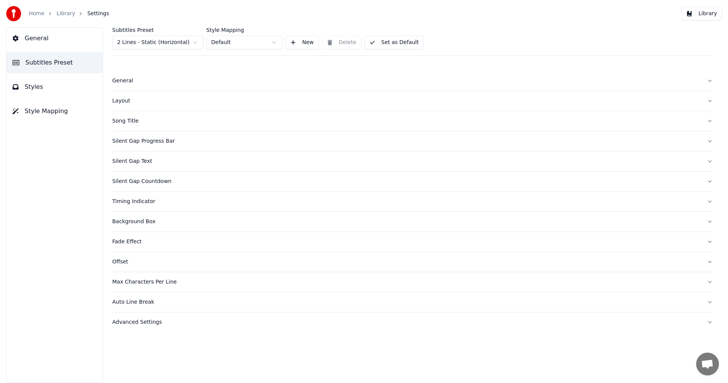
click at [143, 324] on div "Advanced Settings" at bounding box center [406, 322] width 589 height 8
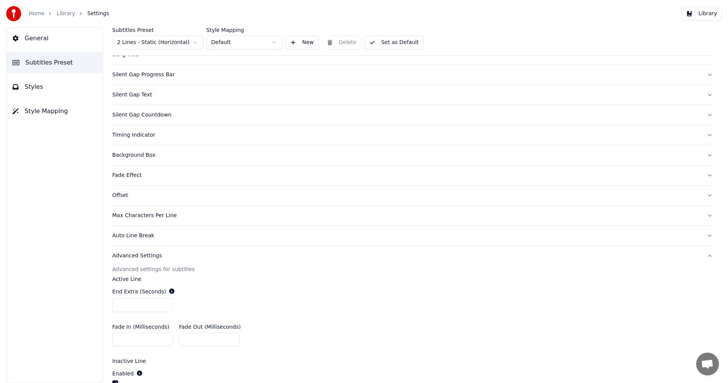
scroll to position [101, 0]
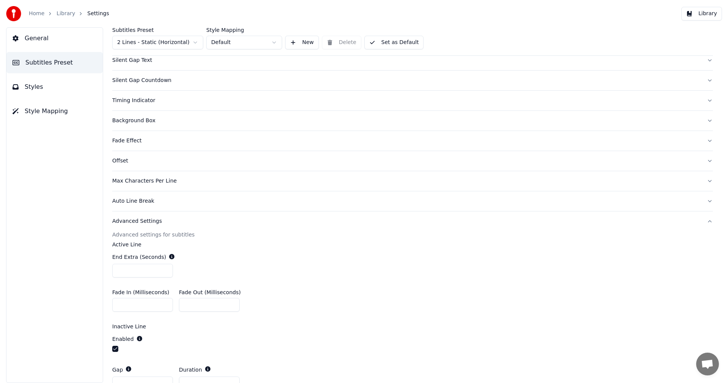
click at [133, 223] on div "Advanced Settings" at bounding box center [406, 221] width 589 height 8
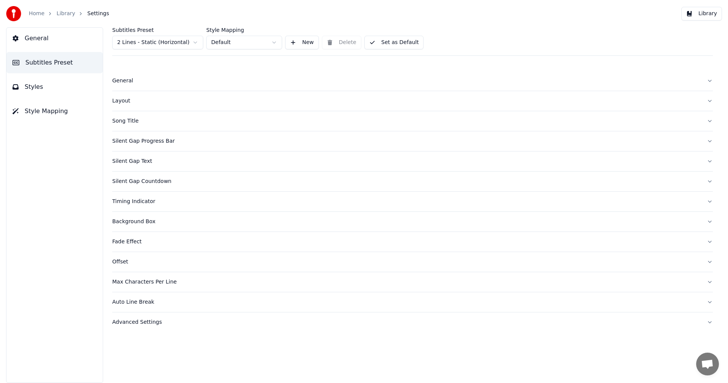
click at [63, 41] on button "General" at bounding box center [54, 38] width 96 height 21
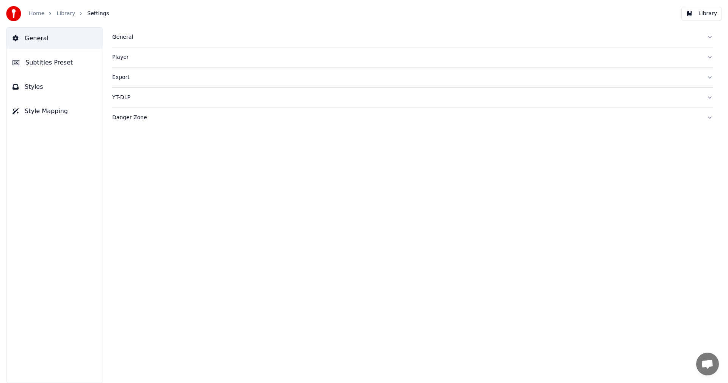
click at [63, 16] on link "Library" at bounding box center [66, 14] width 19 height 8
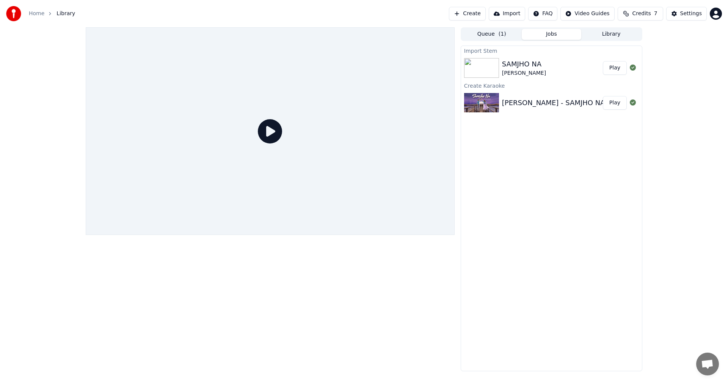
click at [604, 86] on div "Create Karaoke" at bounding box center [551, 85] width 181 height 9
click at [618, 102] on button "Play" at bounding box center [615, 103] width 24 height 14
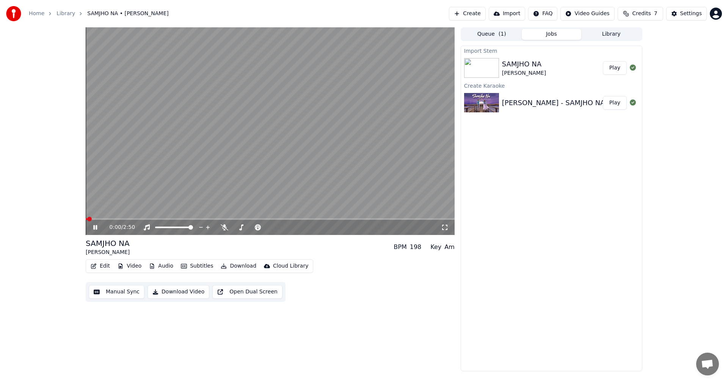
click at [118, 218] on span at bounding box center [270, 219] width 369 height 2
click at [96, 225] on icon at bounding box center [95, 227] width 4 height 5
click at [166, 267] on button "Audio" at bounding box center [161, 266] width 30 height 11
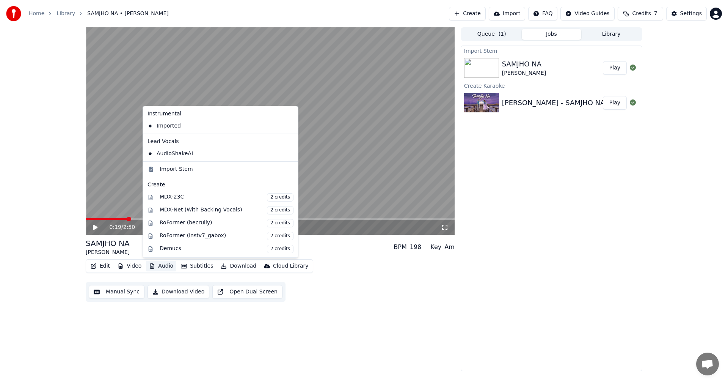
click at [288, 155] on icon at bounding box center [290, 154] width 5 height 6
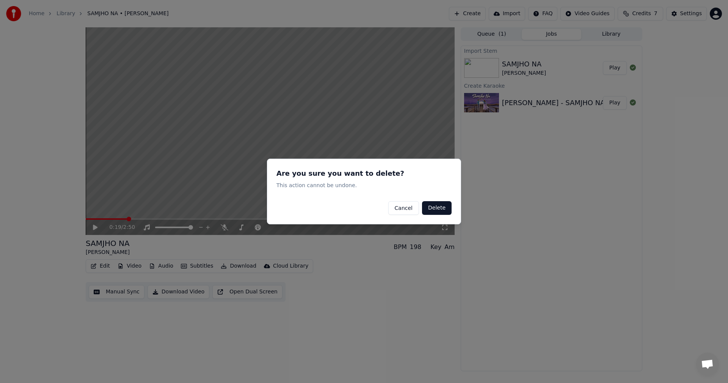
click at [440, 208] on button "Delete" at bounding box center [437, 208] width 30 height 14
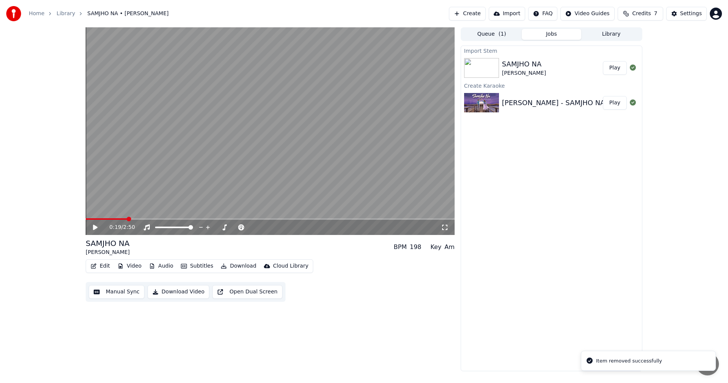
click at [96, 224] on icon at bounding box center [101, 227] width 18 height 6
click at [97, 218] on span at bounding box center [114, 219] width 57 height 2
click at [96, 226] on icon at bounding box center [95, 227] width 4 height 5
click at [161, 265] on button "Audio" at bounding box center [161, 266] width 30 height 11
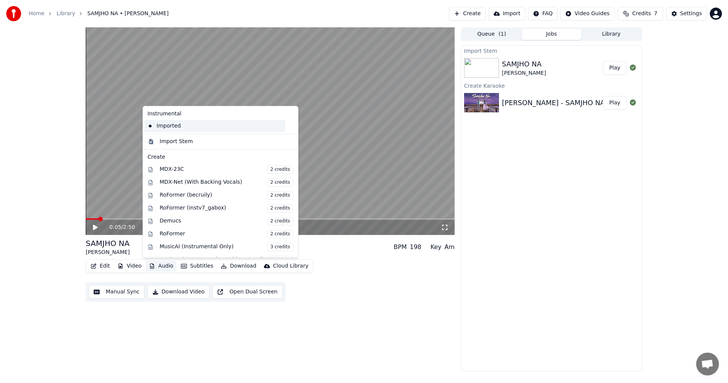
click at [198, 128] on div "Imported" at bounding box center [215, 126] width 141 height 12
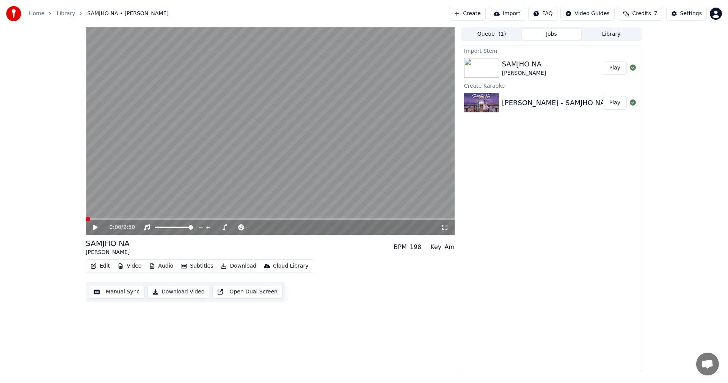
click at [115, 294] on button "Manual Sync" at bounding box center [117, 292] width 56 height 14
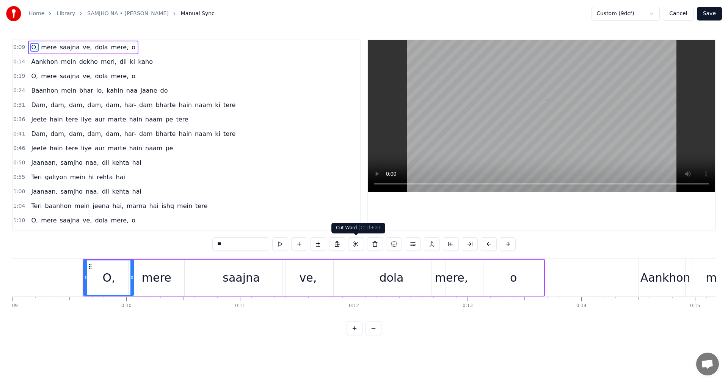
scroll to position [0, 1057]
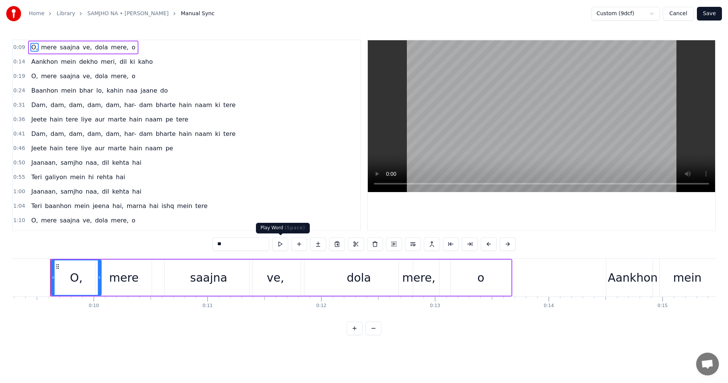
click at [280, 244] on button at bounding box center [280, 244] width 16 height 14
click at [195, 334] on div "0:09 O, mere saajna ve, [PERSON_NAME] mere, o 0:14 Aankhon mein dekho meri, dil…" at bounding box center [364, 187] width 704 height 296
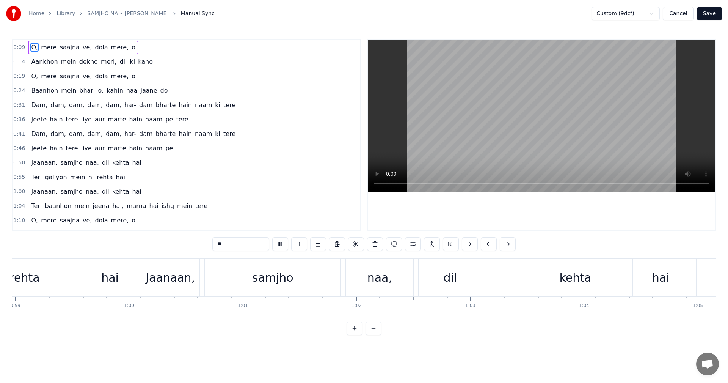
scroll to position [0, 6785]
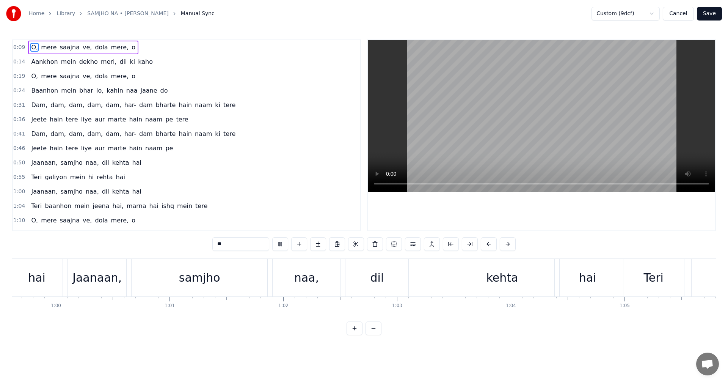
click at [684, 14] on button "Cancel" at bounding box center [678, 14] width 31 height 14
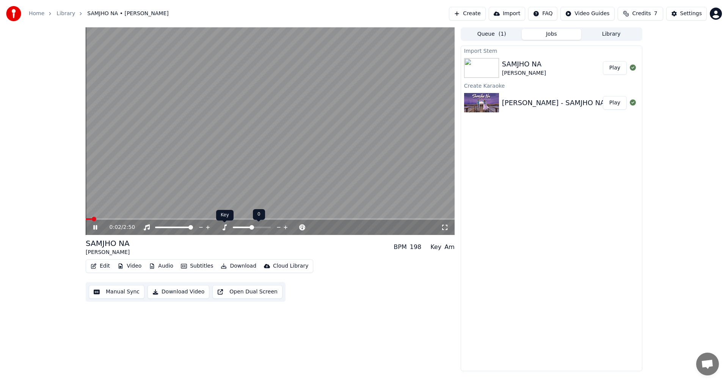
click at [225, 226] on icon at bounding box center [225, 227] width 4 height 6
click at [98, 226] on icon at bounding box center [101, 227] width 18 height 6
click at [239, 227] on icon at bounding box center [241, 227] width 6 height 6
click at [408, 349] on div "0:11 / 2:50 SAMJHO NA [PERSON_NAME] BPM 198 Key Am Edit Video Audio Subtitles D…" at bounding box center [270, 199] width 369 height 344
click at [723, 15] on div "Home Library SAMJHO NA • [PERSON_NAME] Create Import FAQ Video Guides Credits 7…" at bounding box center [364, 13] width 728 height 27
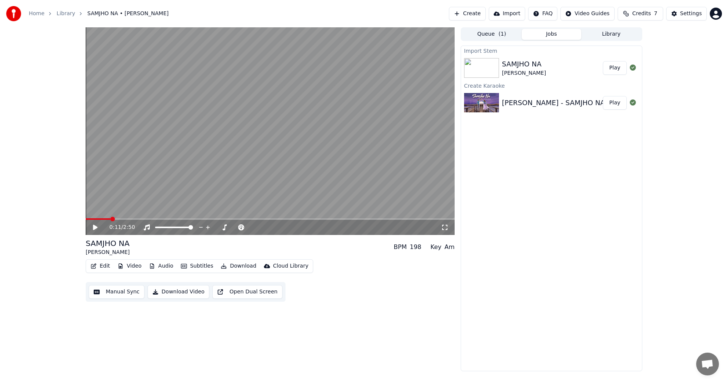
click at [722, 14] on html "Home Library SAMJHO NA • [PERSON_NAME] Create Import FAQ Video Guides Credits 7…" at bounding box center [364, 191] width 728 height 383
click at [678, 43] on div "Billing" at bounding box center [682, 49] width 87 height 12
